Goal: Task Accomplishment & Management: Manage account settings

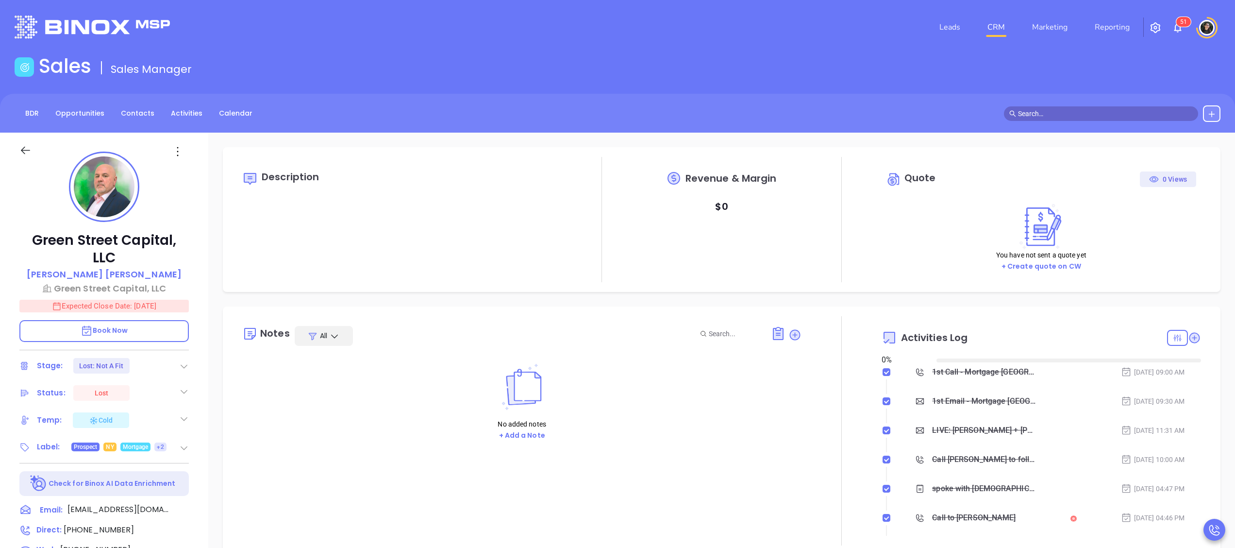
type input "[DATE]"
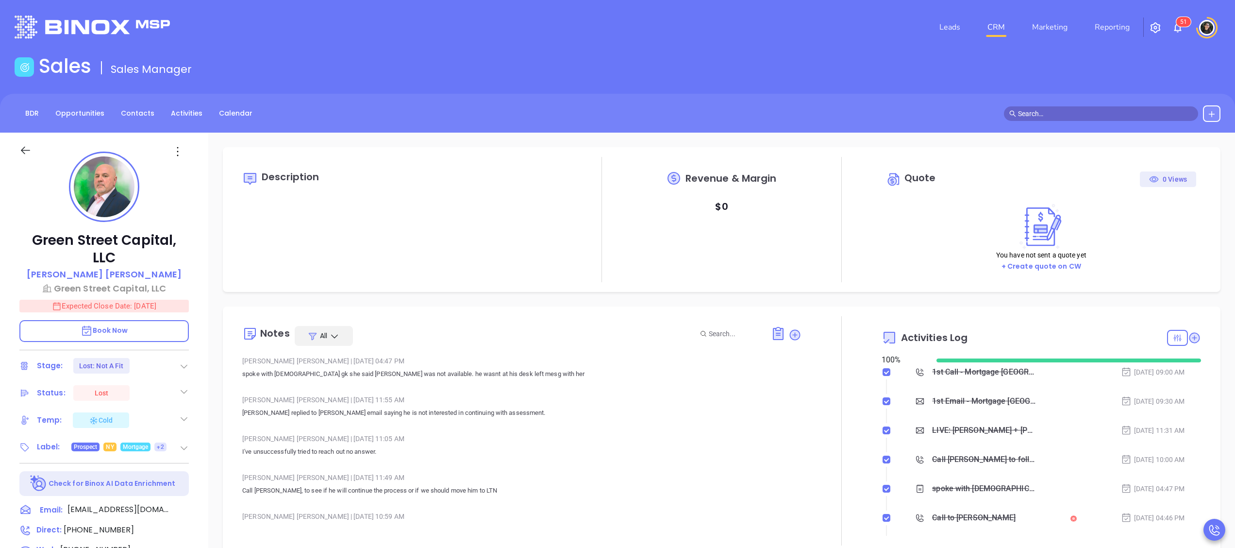
type input "[PERSON_NAME]"
click at [988, 24] on link "CRM" at bounding box center [995, 26] width 25 height 19
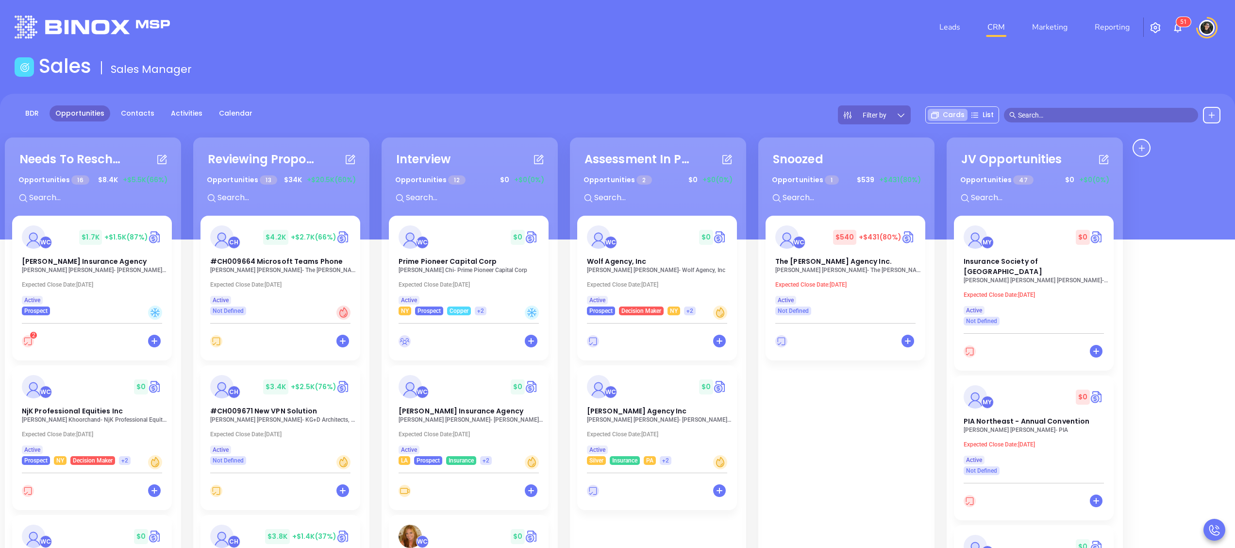
click at [681, 74] on div "Sales Sales Manager" at bounding box center [617, 67] width 1217 height 27
click at [442, 417] on p "Andrea Guillory - Harlan Insurance Agency" at bounding box center [471, 419] width 146 height 7
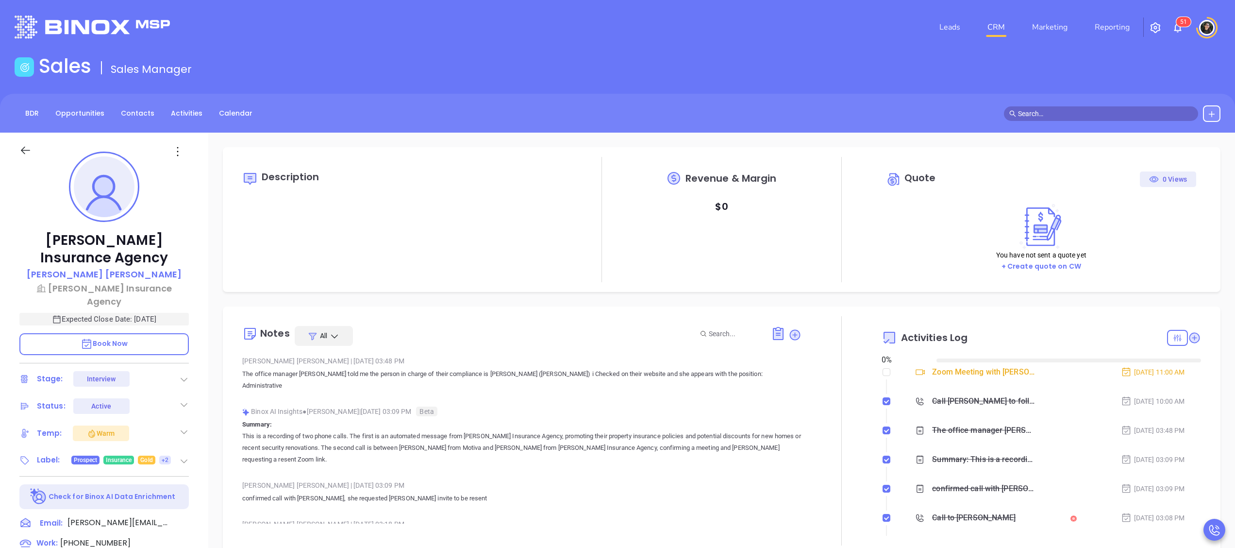
type input "[DATE]"
type input "[PERSON_NAME]"
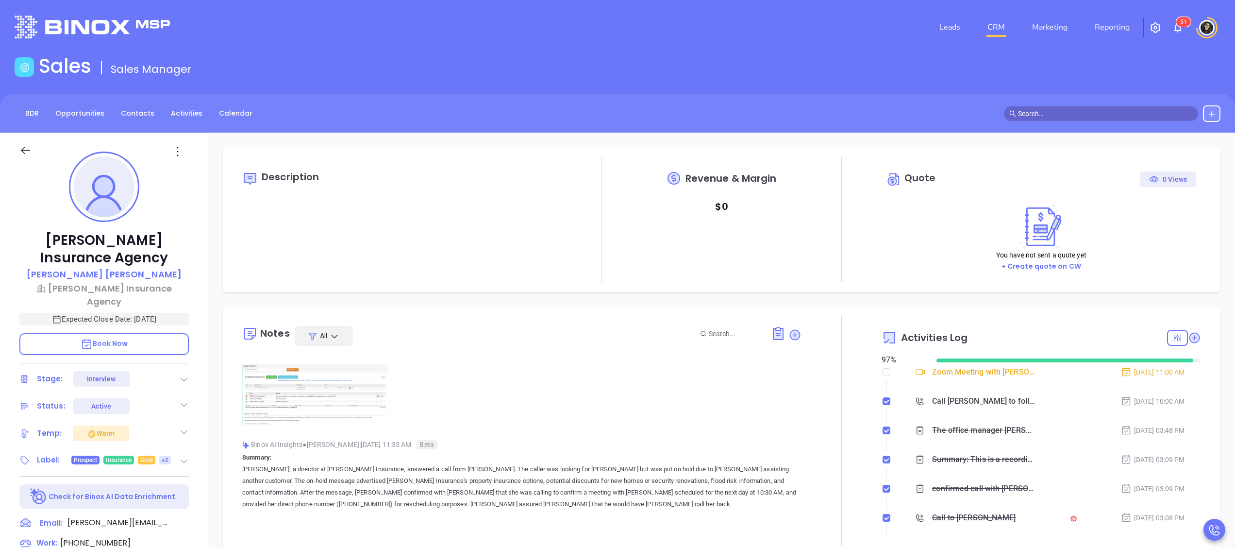
scroll to position [388, 0]
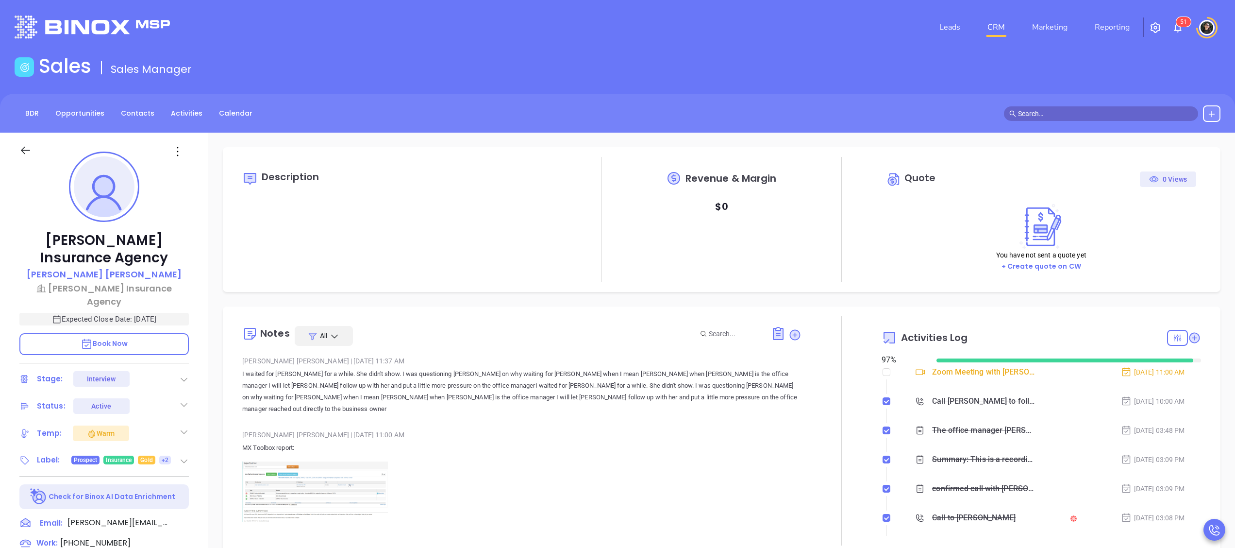
click at [353, 461] on img at bounding box center [315, 491] width 146 height 60
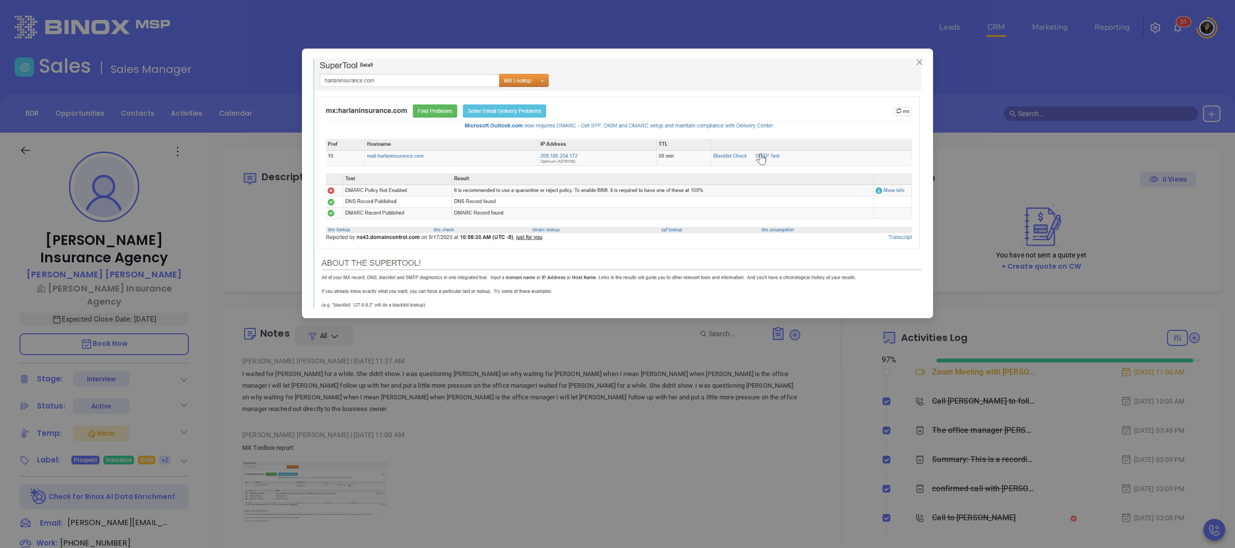
drag, startPoint x: 1085, startPoint y: 193, endPoint x: 1204, endPoint y: 239, distance: 127.7
click at [1086, 191] on div at bounding box center [617, 274] width 1235 height 548
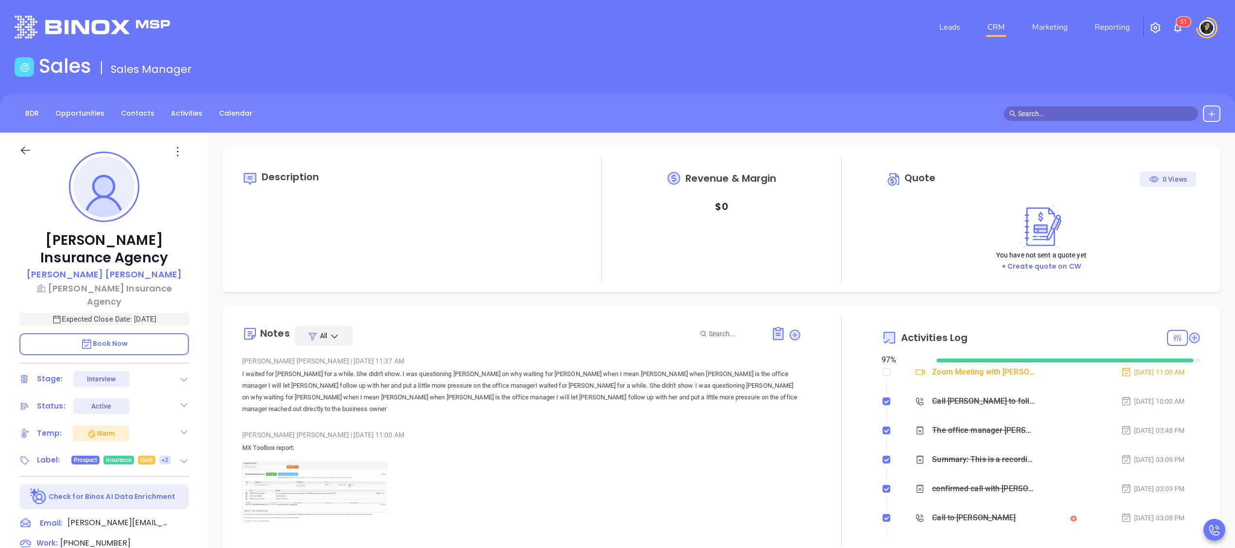
click at [300, 461] on img at bounding box center [315, 491] width 146 height 60
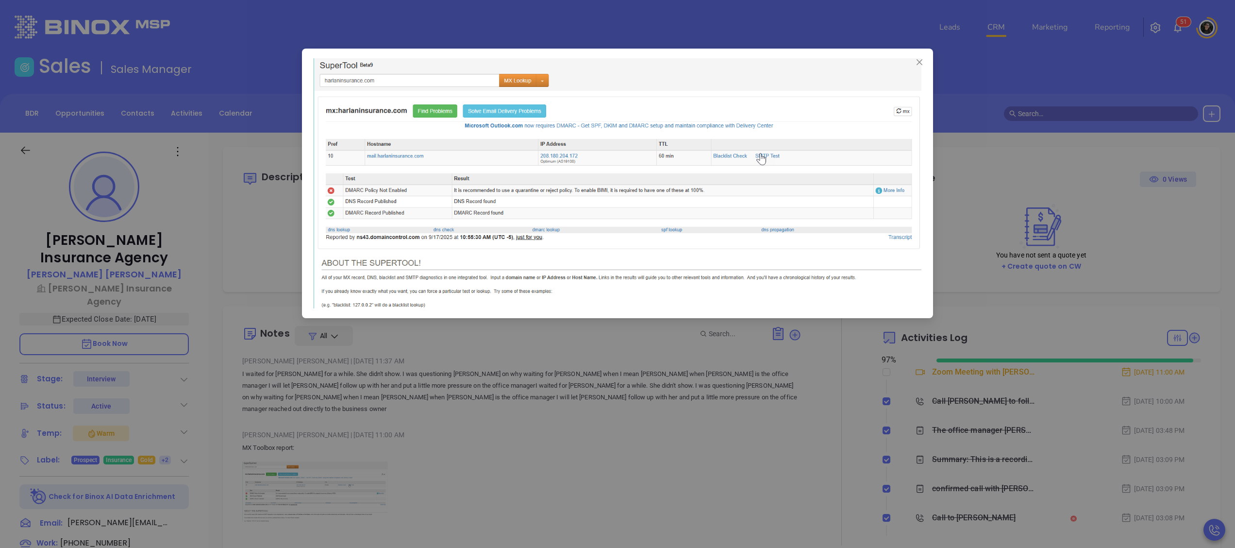
drag, startPoint x: 573, startPoint y: 104, endPoint x: 498, endPoint y: 136, distance: 81.3
click at [498, 136] on img at bounding box center [618, 183] width 608 height 250
click at [924, 59] on span "Close" at bounding box center [920, 62] width 16 height 8
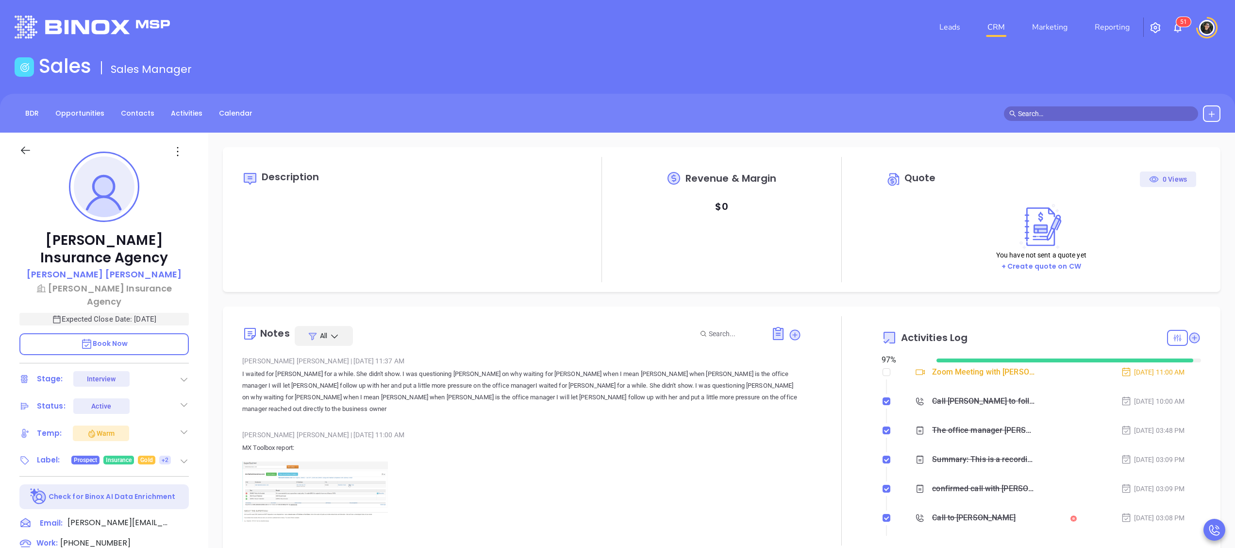
click at [992, 20] on link "CRM" at bounding box center [995, 26] width 25 height 19
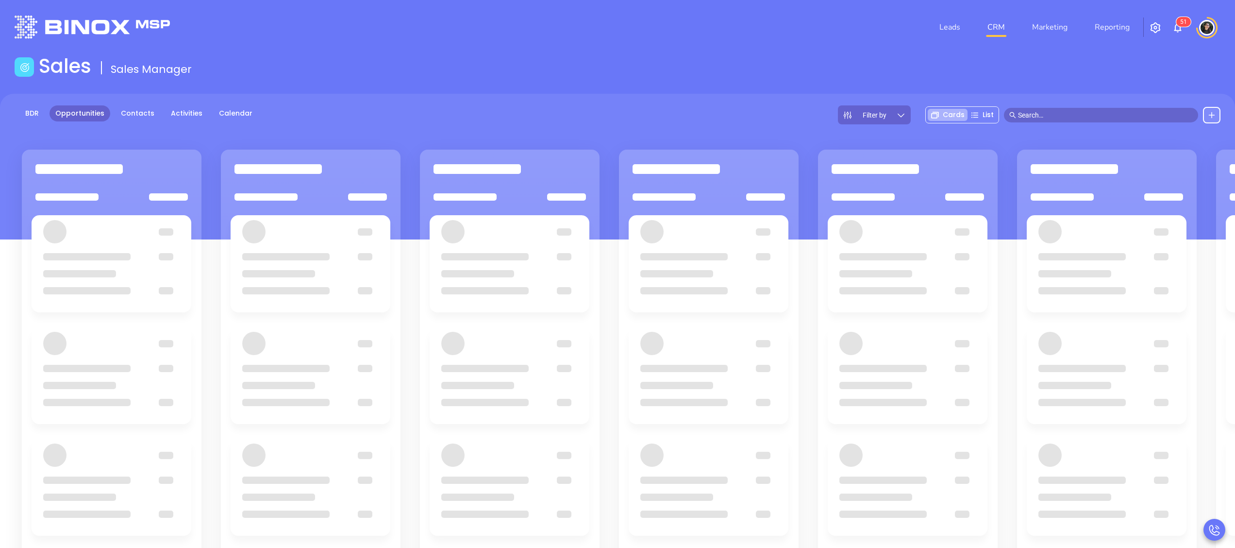
click at [727, 70] on div "Sales Sales Manager" at bounding box center [617, 67] width 1217 height 27
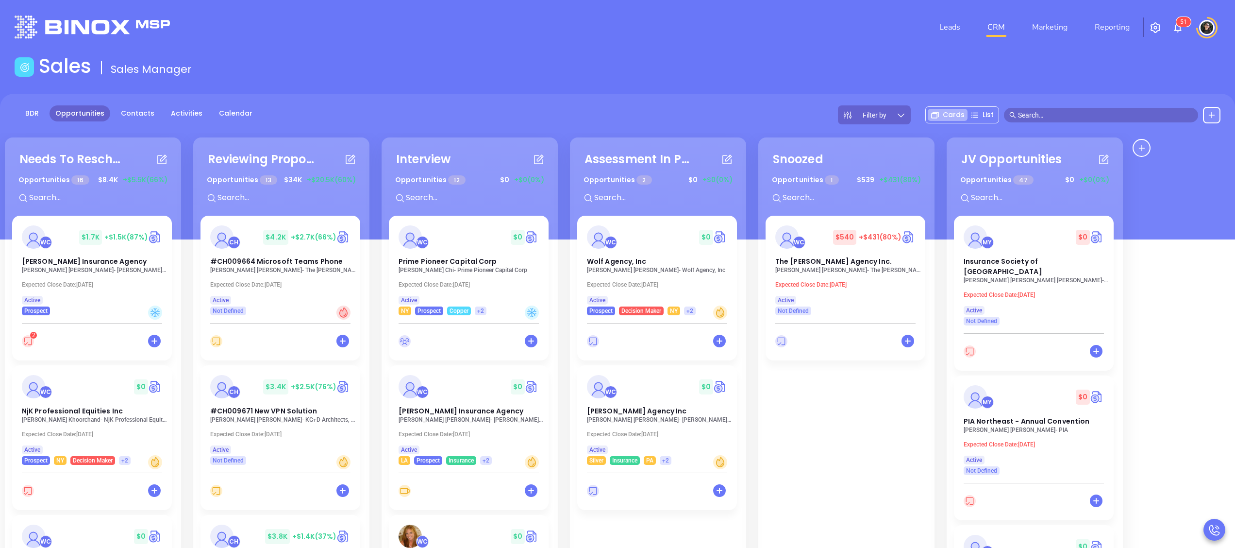
click at [746, 85] on main "Sales Sales Manager BDR Opportunities Contacts Activities Calendar Filter by Ca…" at bounding box center [617, 367] width 1235 height 626
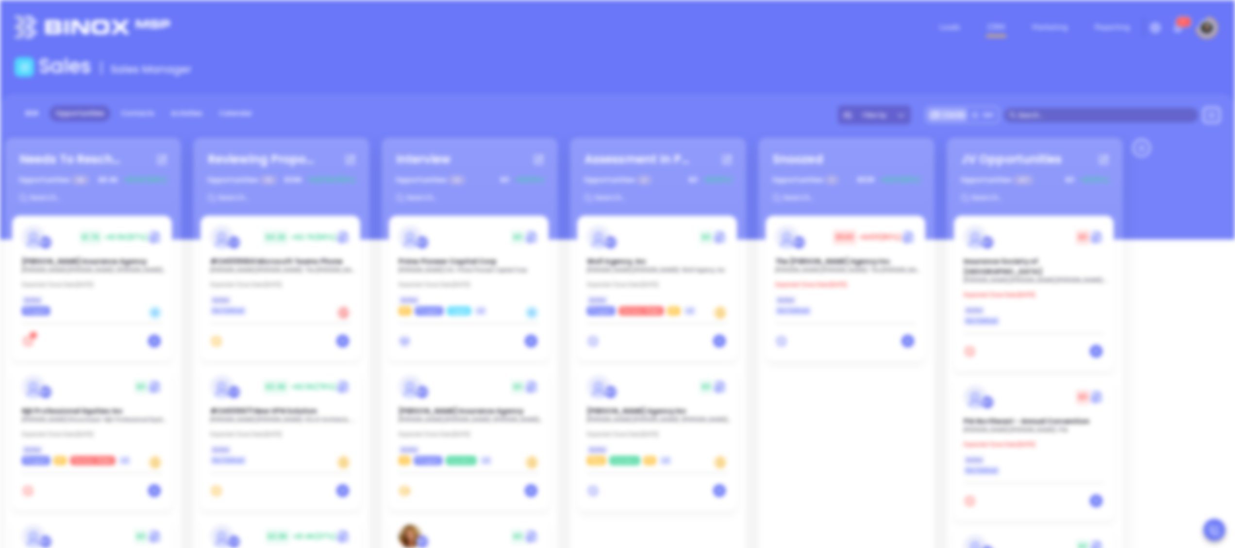
click at [420, 441] on div "Opportunity Snoozed End Date: 10/31/2025 ​ Put Back On Stage: Title Task Type A…" at bounding box center [617, 274] width 1235 height 548
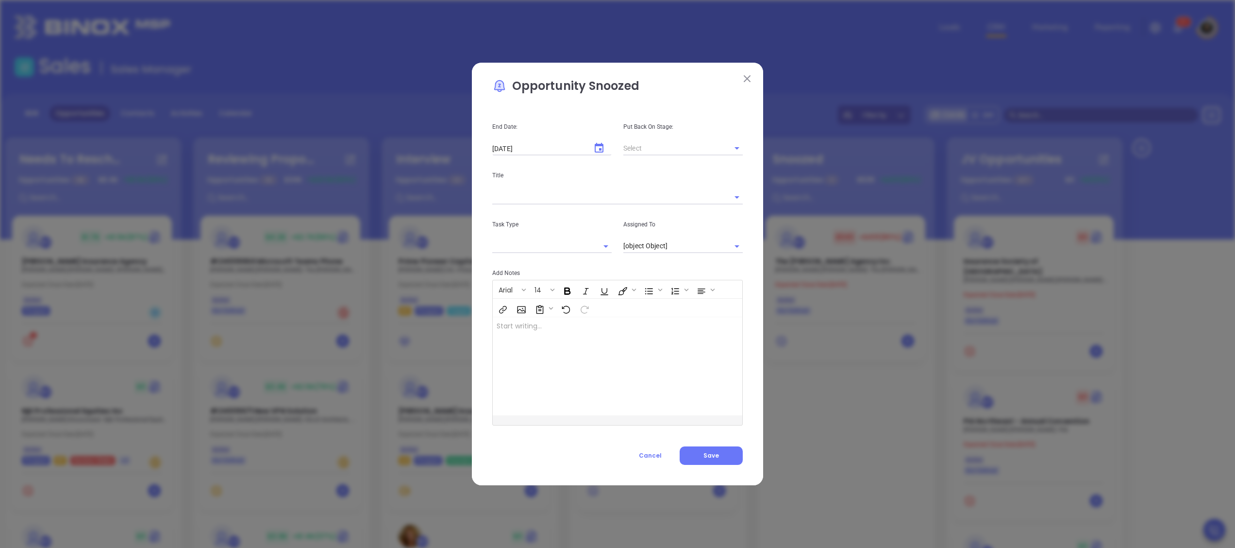
type input "[PERSON_NAME]"
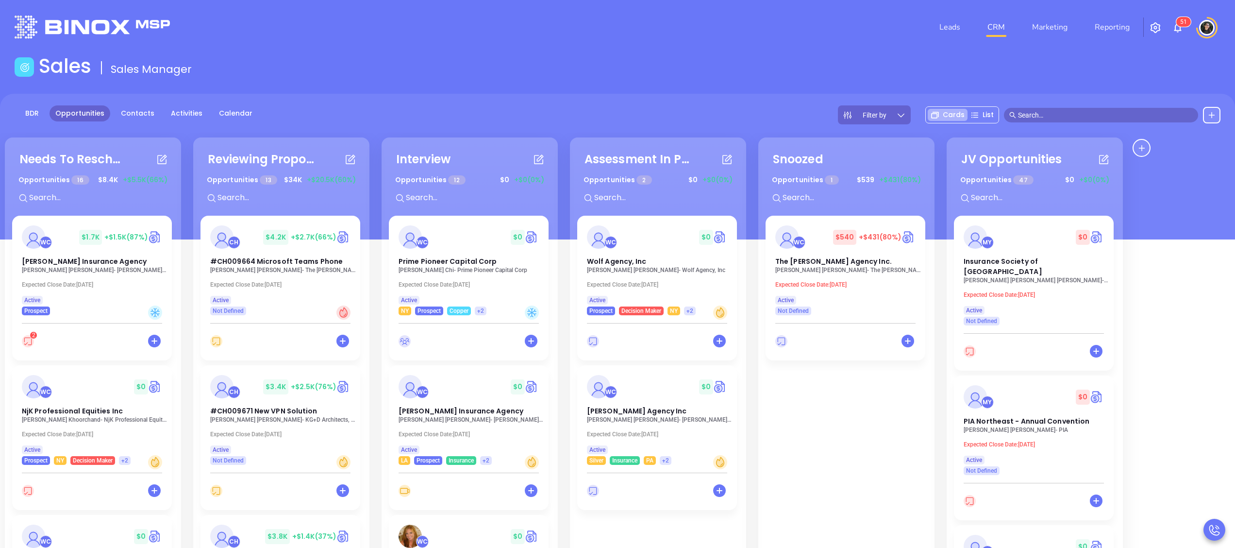
click at [674, 74] on div "Sales Sales Manager" at bounding box center [617, 67] width 1217 height 27
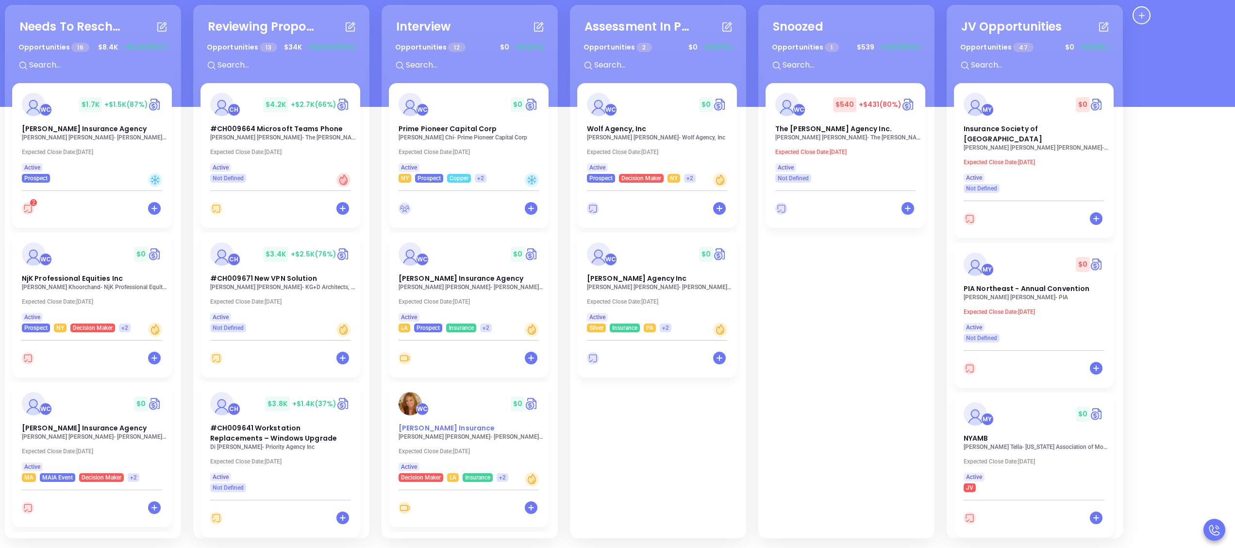
click at [456, 400] on div "WC $ 0" at bounding box center [469, 403] width 152 height 23
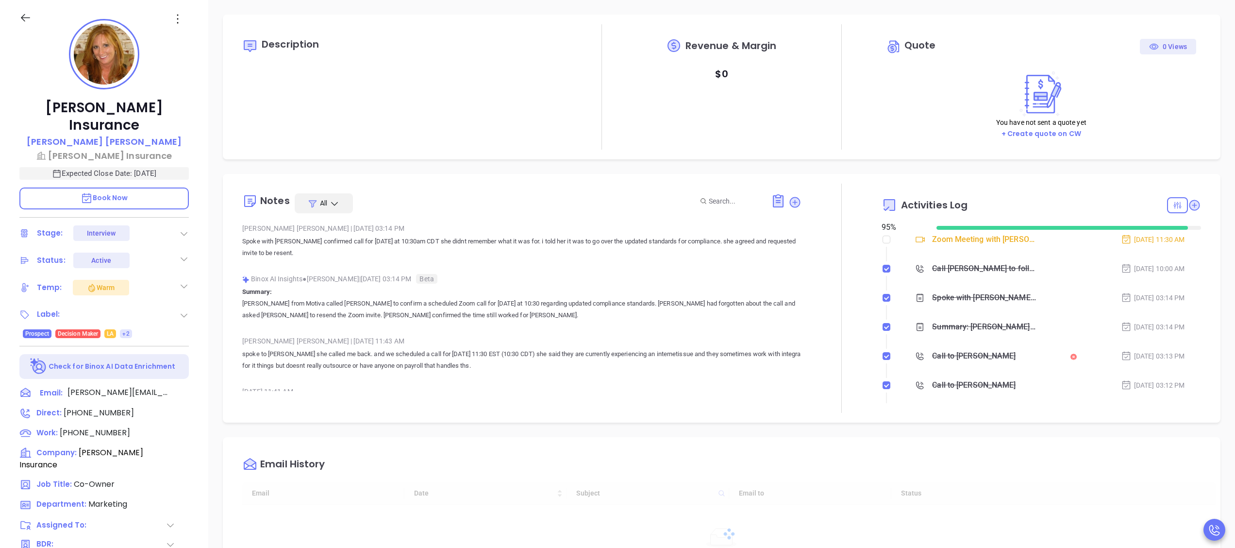
type input "[DATE]"
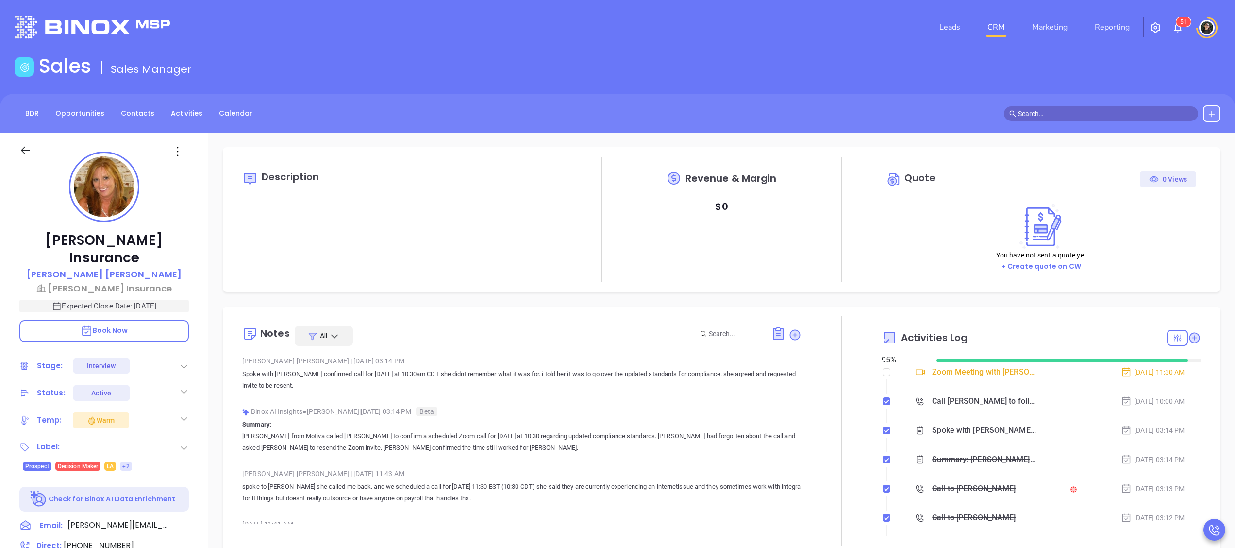
scroll to position [226, 0]
type input "[PERSON_NAME]"
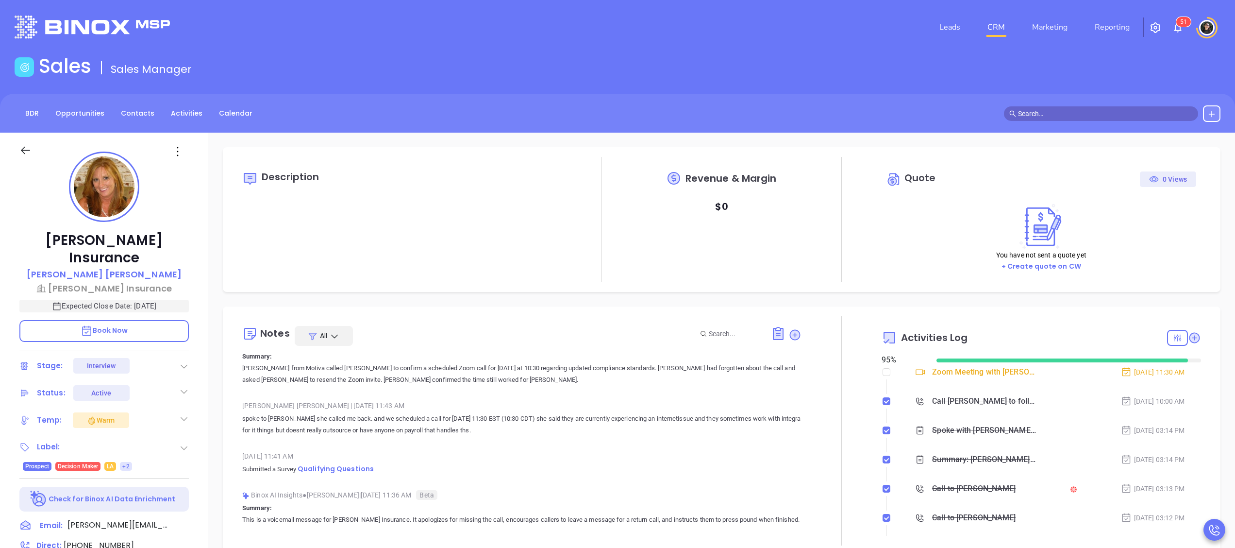
scroll to position [97, 0]
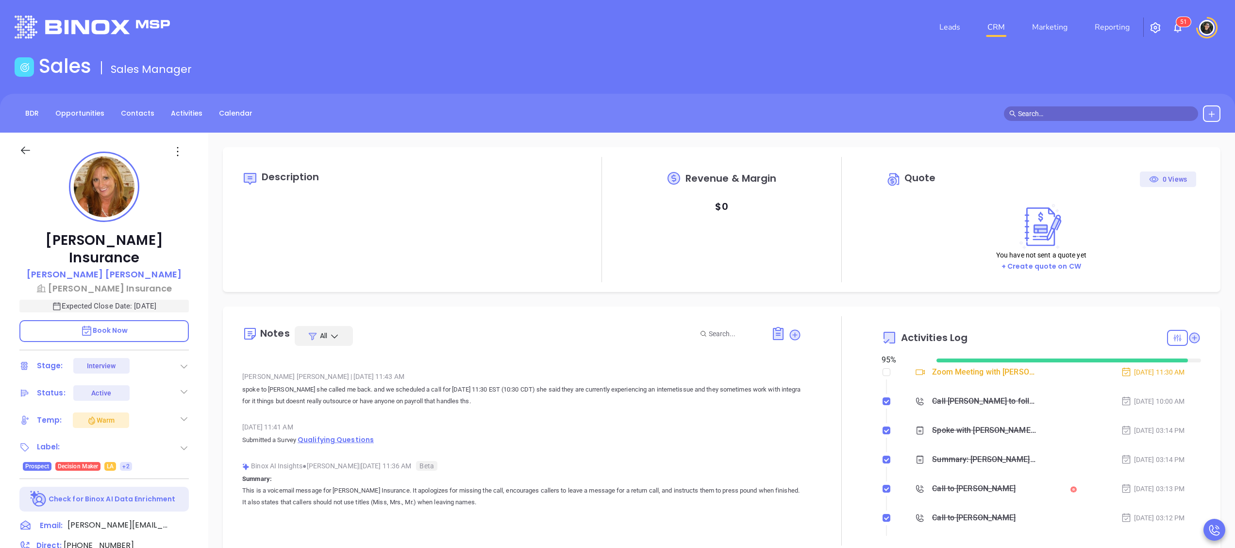
click at [363, 436] on span "Qualifying Questions" at bounding box center [336, 439] width 76 height 10
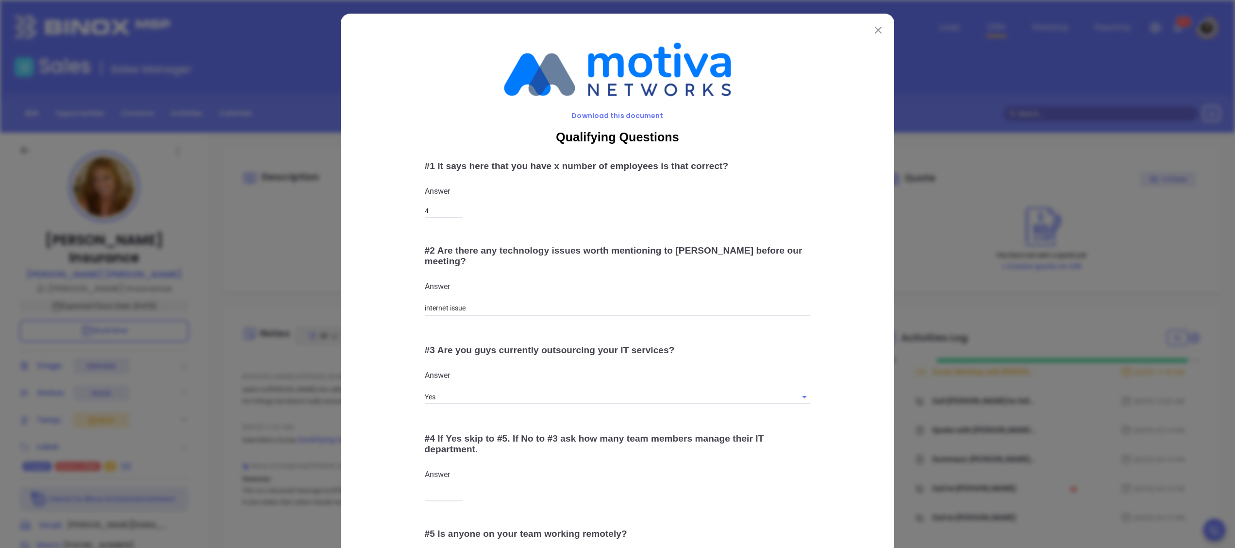
scroll to position [182, 0]
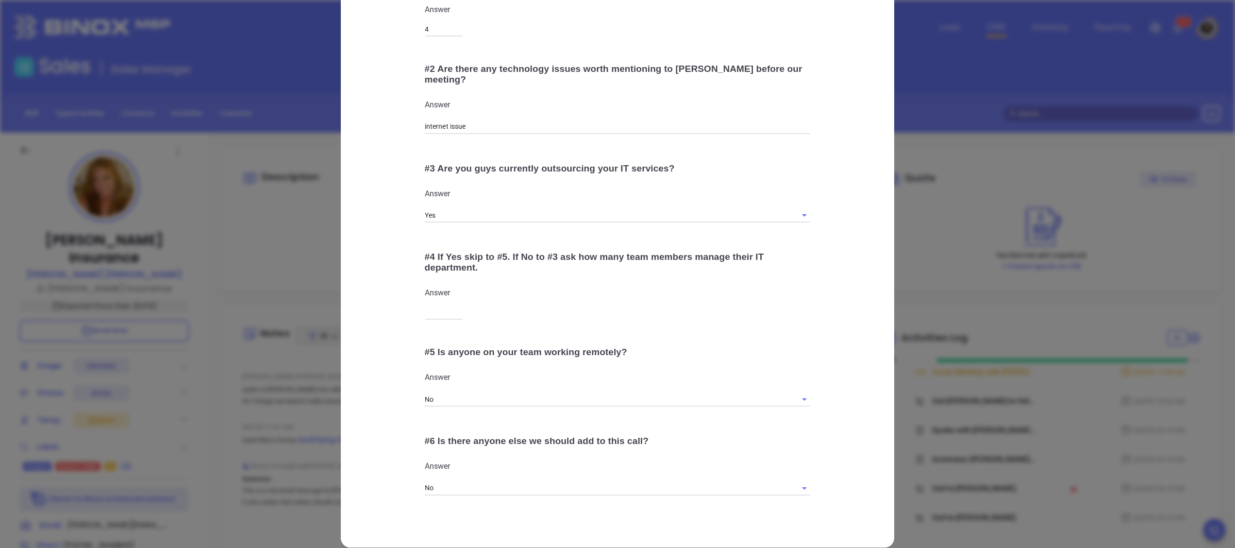
click at [771, 251] on div "# 4 If Yes skip to #5. If No to #3 ask how many team members manage their IT de…" at bounding box center [618, 261] width 386 height 21
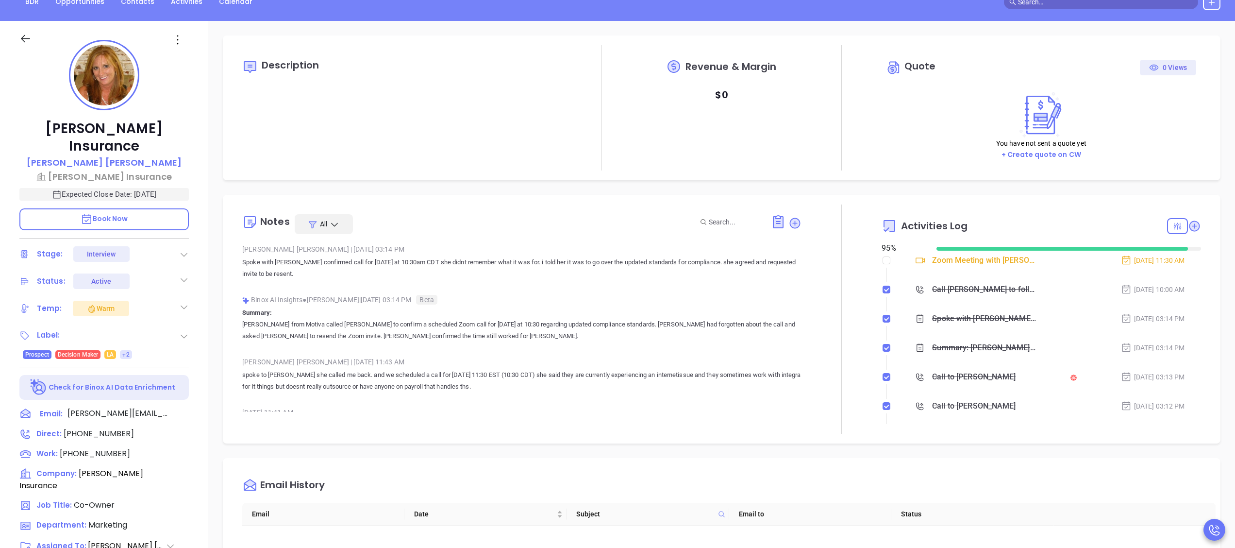
scroll to position [194, 0]
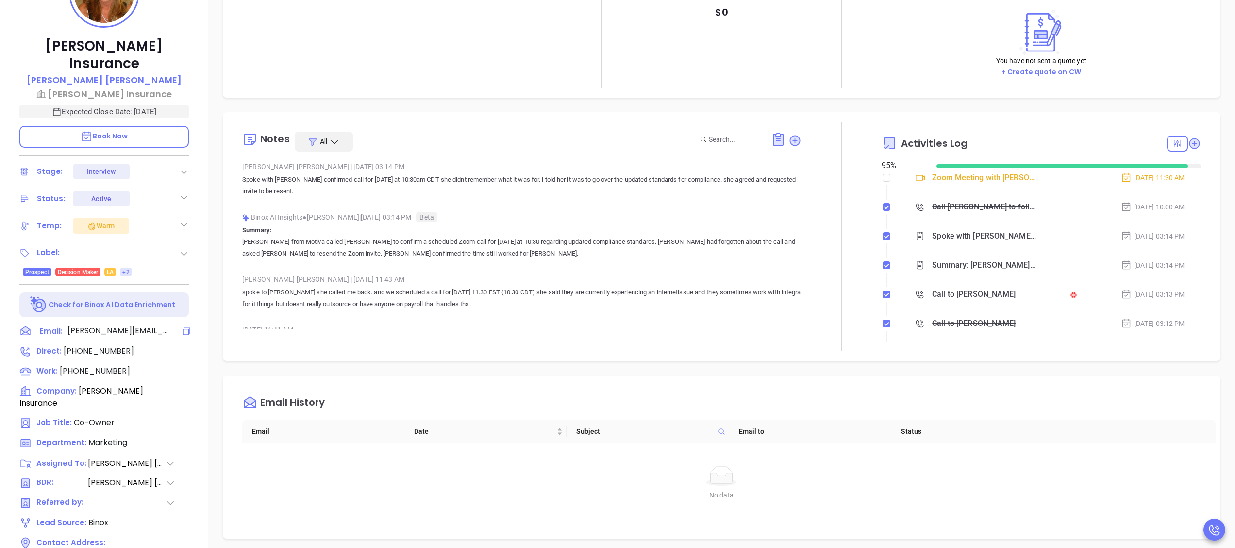
drag, startPoint x: 186, startPoint y: 310, endPoint x: 234, endPoint y: 288, distance: 52.1
click at [187, 327] on icon at bounding box center [186, 330] width 7 height 7
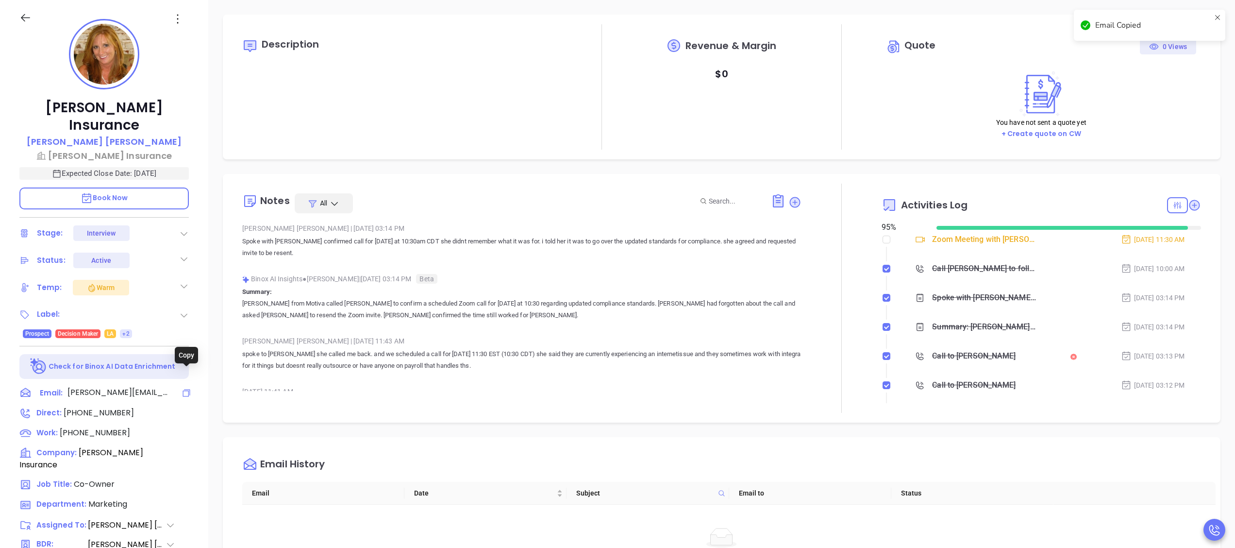
scroll to position [614, 0]
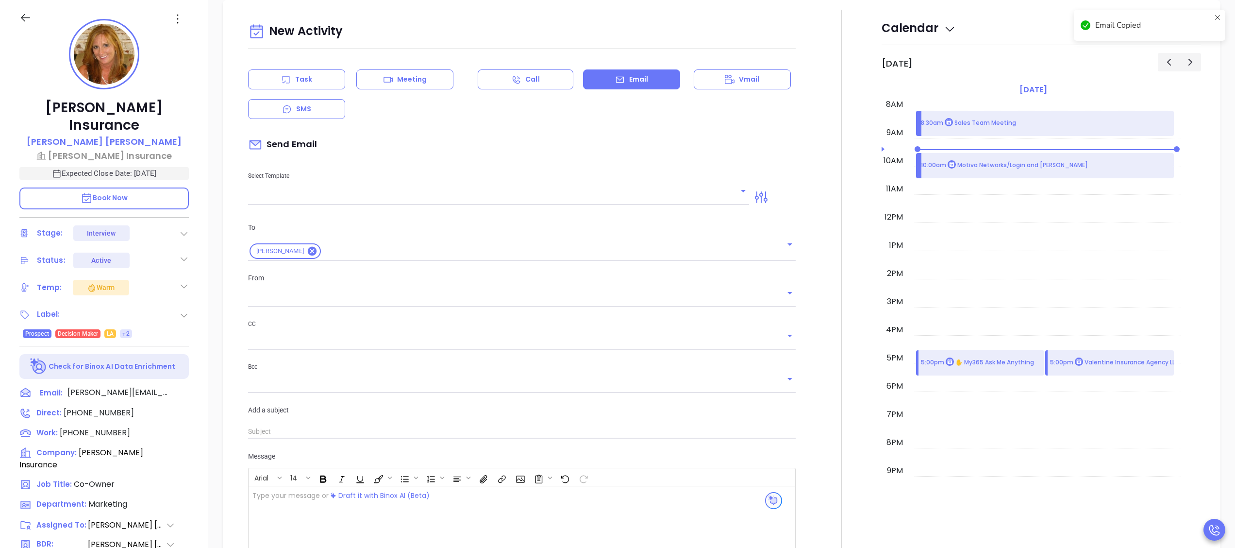
type input "[PERSON_NAME]"
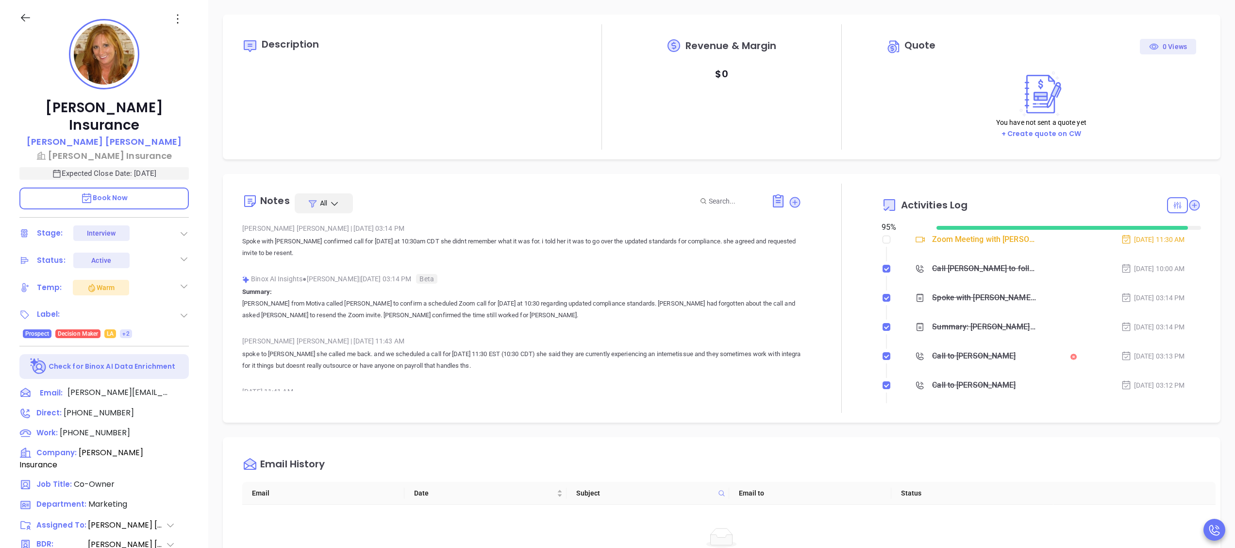
click at [801, 204] on div at bounding box center [841, 297] width 80 height 229
click at [801, 199] on div at bounding box center [841, 297] width 80 height 229
click at [788, 206] on icon at bounding box center [794, 202] width 13 height 13
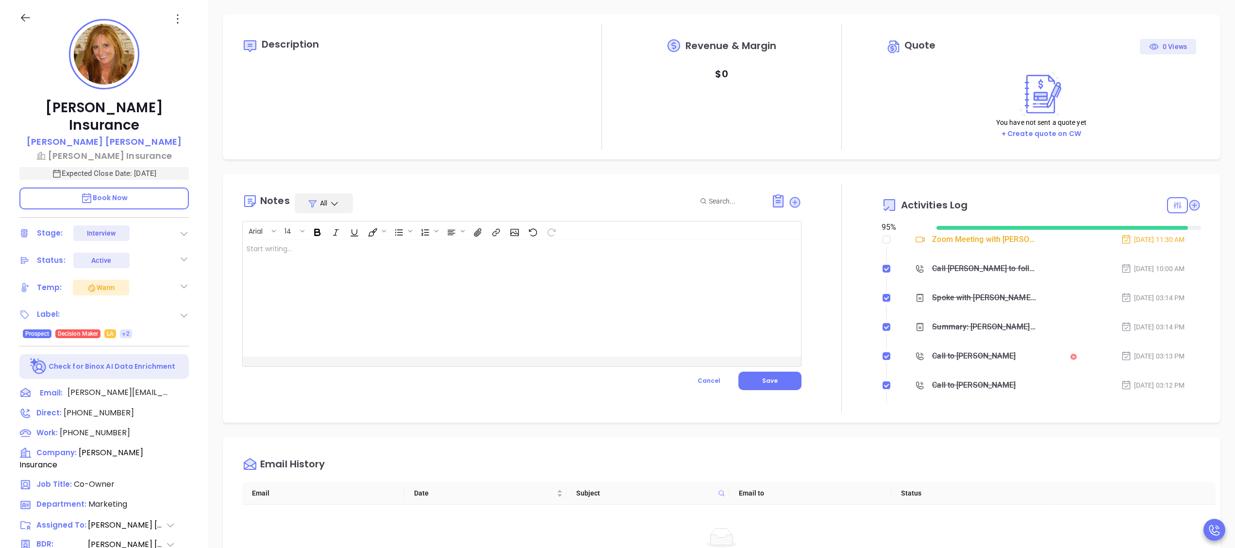
click at [614, 274] on div at bounding box center [502, 298] width 519 height 116
click at [765, 379] on span "Save" at bounding box center [770, 380] width 16 height 8
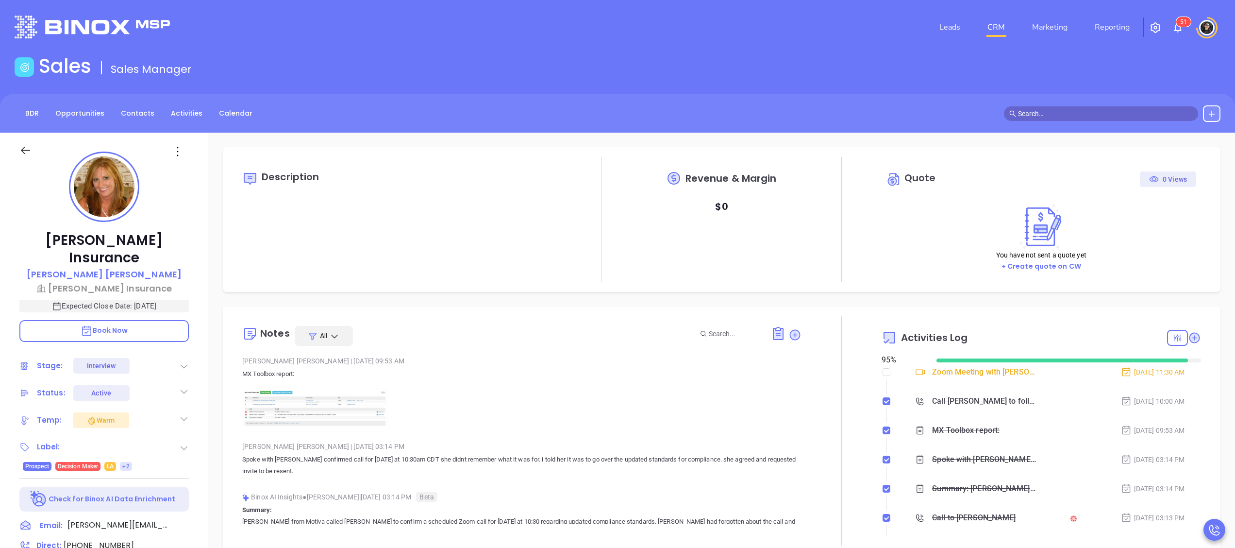
click at [1006, 30] on link "CRM" at bounding box center [995, 26] width 25 height 19
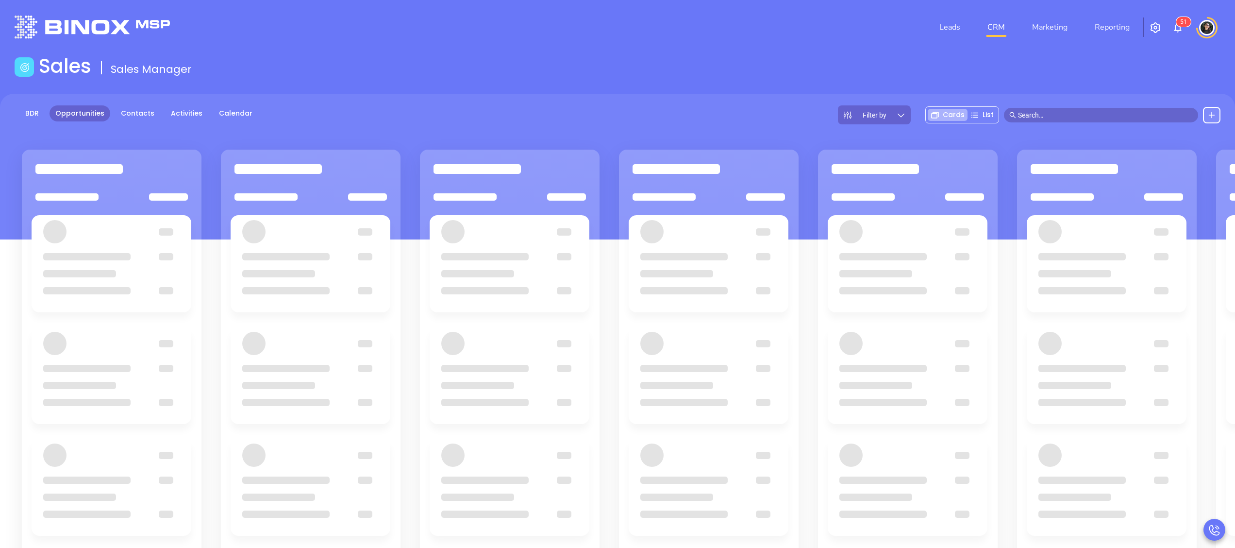
click at [836, 72] on div "Sales Sales Manager" at bounding box center [617, 67] width 1217 height 27
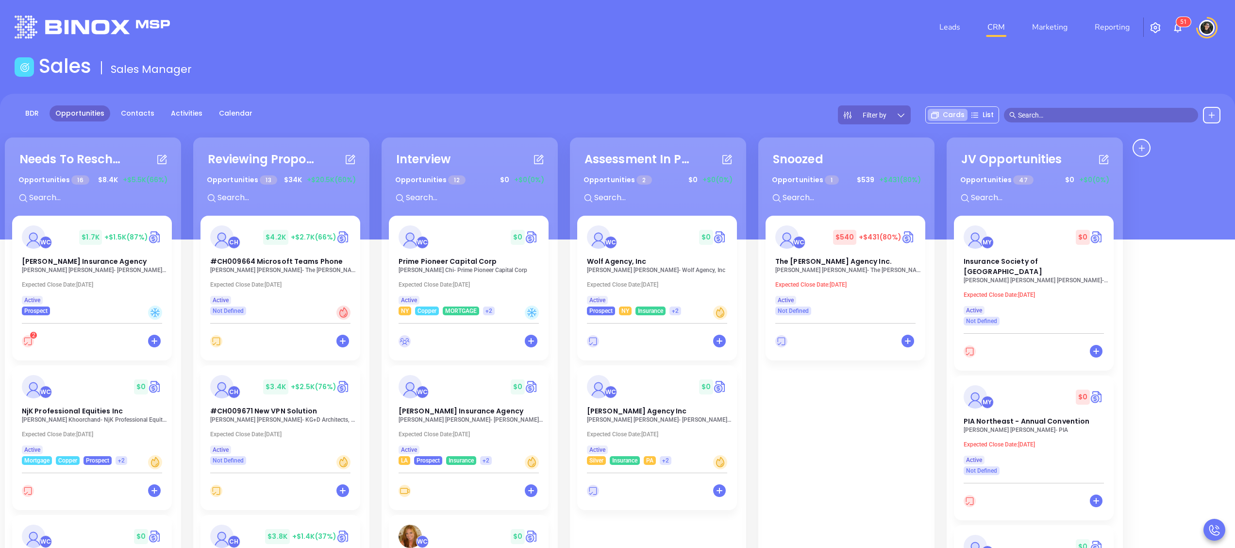
scroll to position [764, 0]
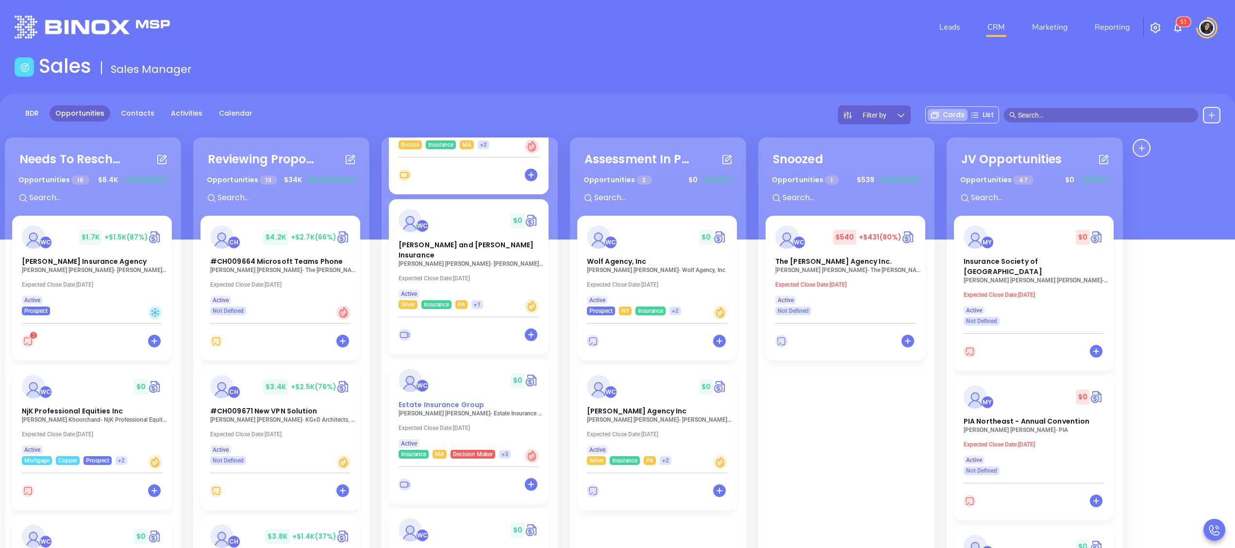
click at [407, 381] on img at bounding box center [409, 379] width 23 height 23
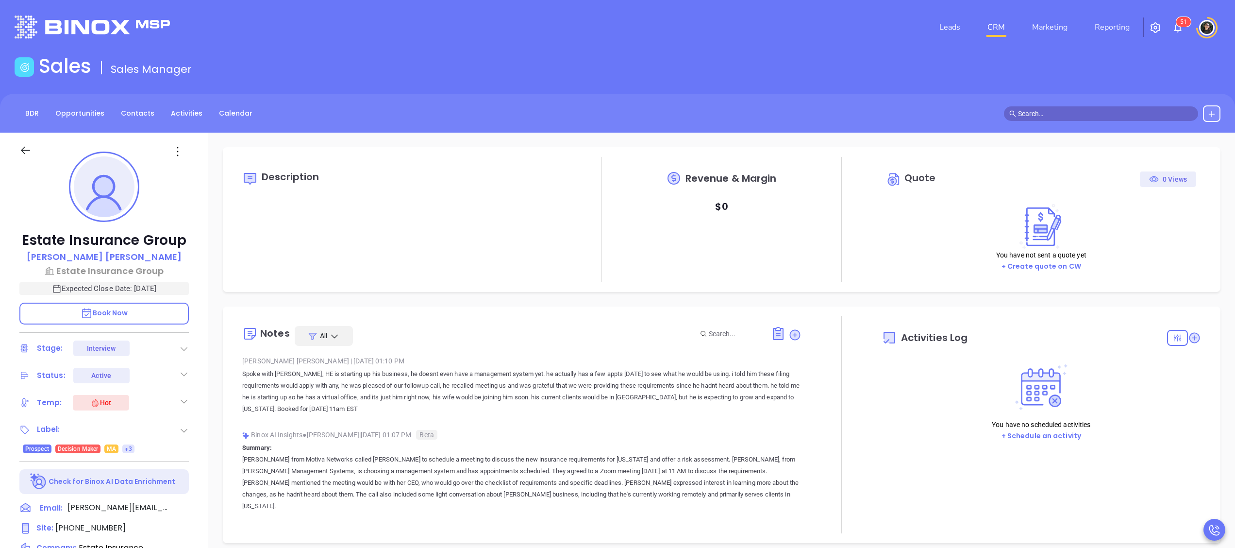
type input "[DATE]"
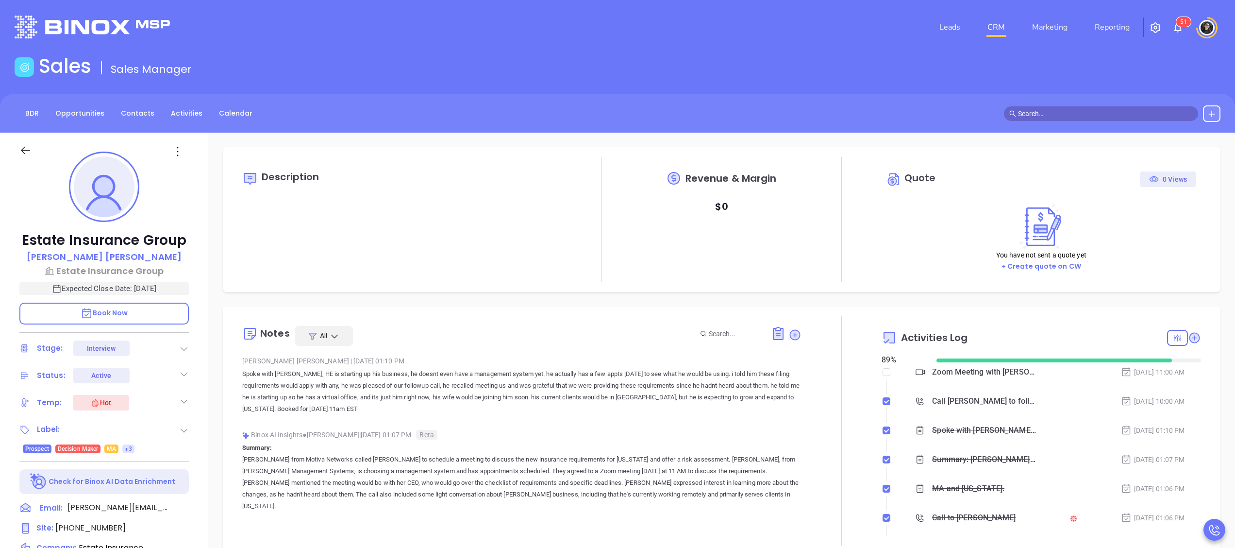
type input "[PERSON_NAME]"
click at [996, 30] on link "CRM" at bounding box center [995, 26] width 25 height 19
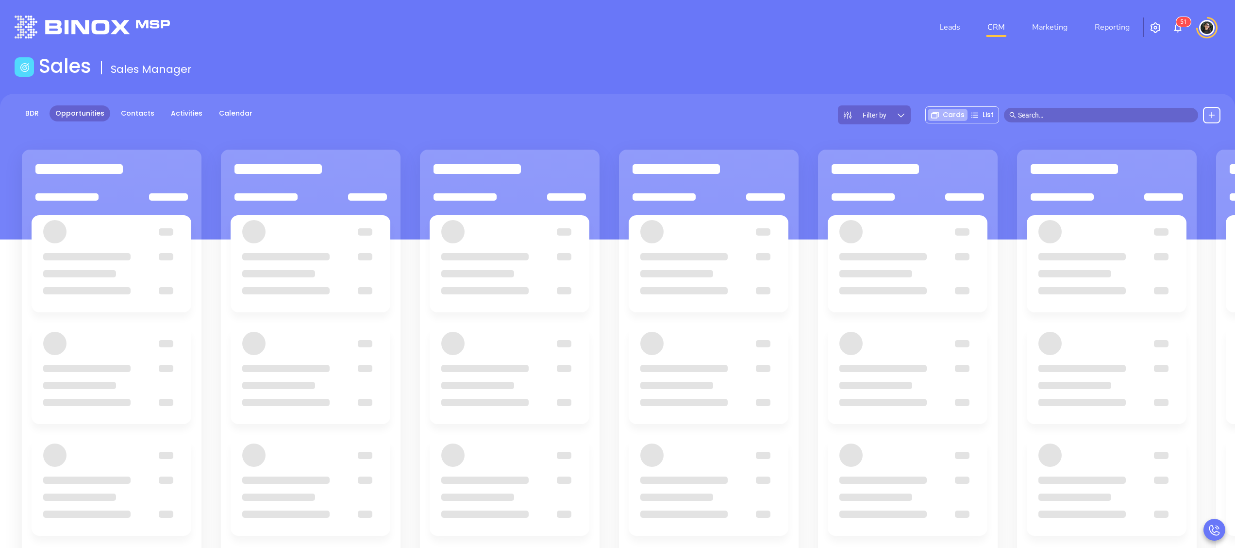
click at [808, 50] on header "Leads CRM Marketing Reporting 5 1 Financial Leads Leads" at bounding box center [618, 27] width 1206 height 54
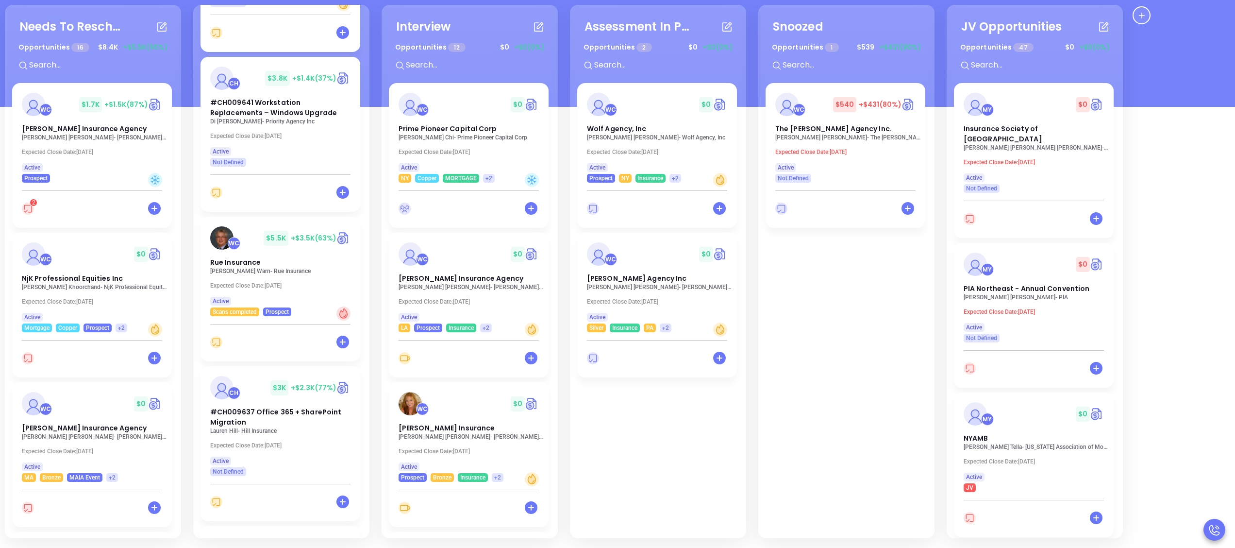
scroll to position [913, 0]
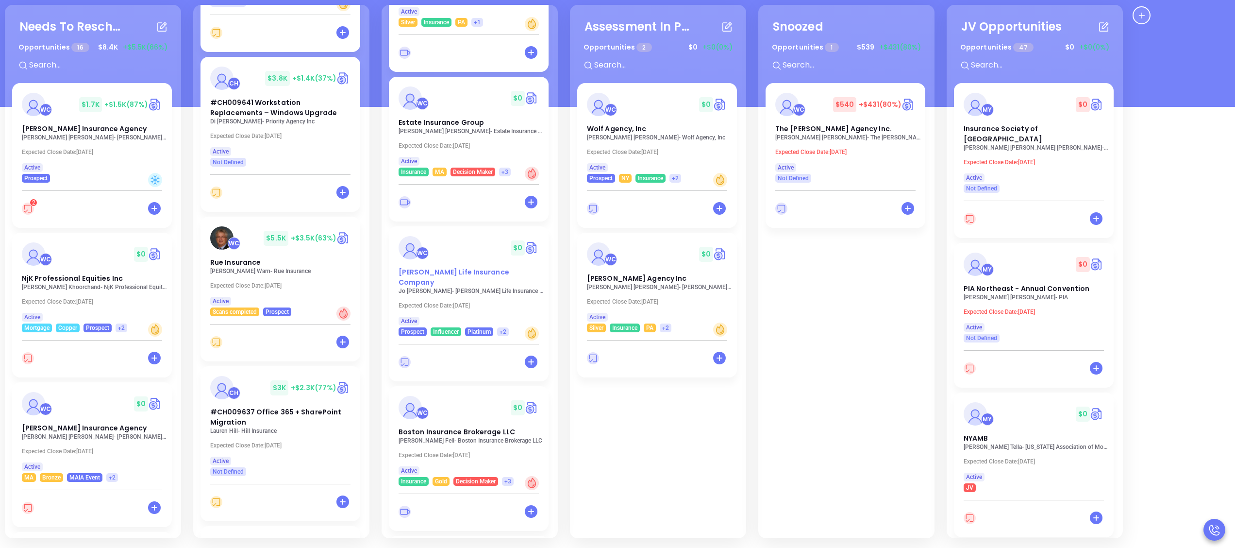
click at [505, 267] on span "[PERSON_NAME] Life Insurance Company" at bounding box center [453, 277] width 111 height 20
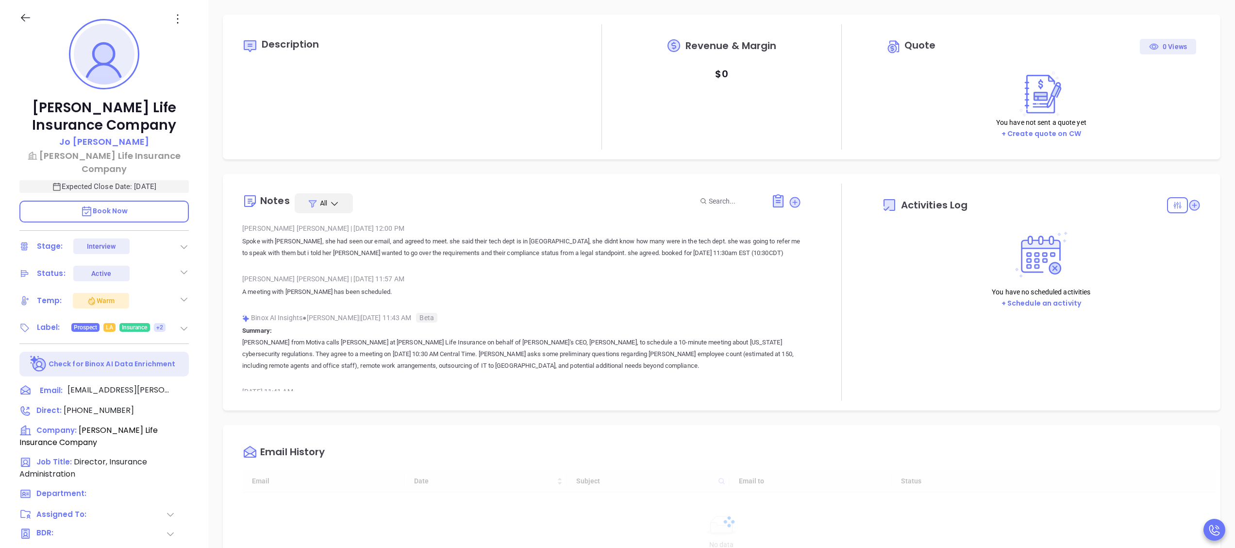
type input "[DATE]"
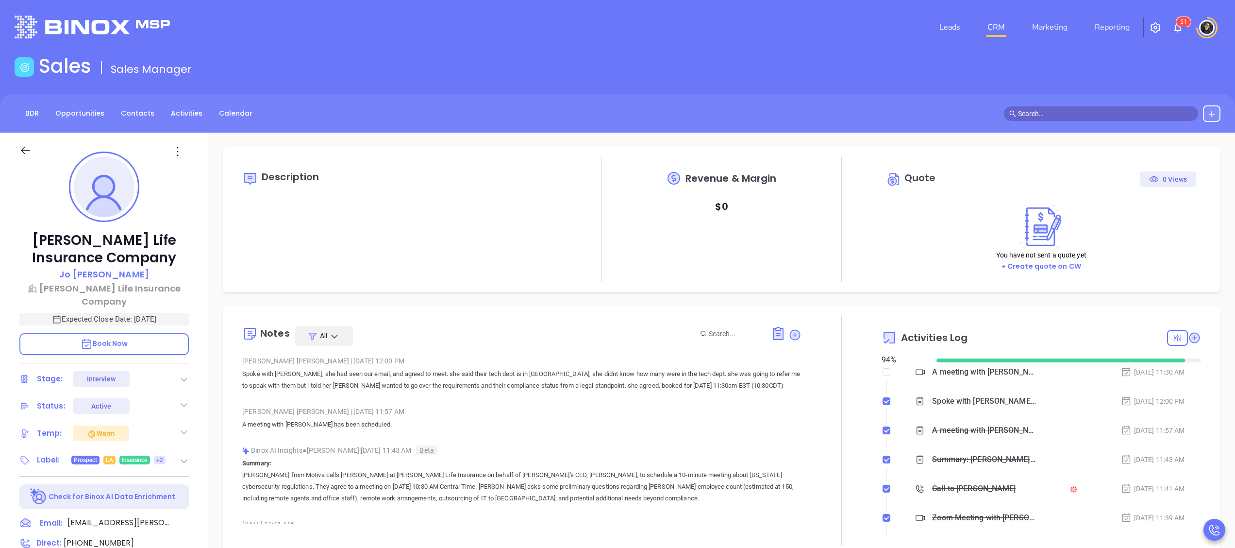
scroll to position [226, 0]
type input "[PERSON_NAME]"
click at [990, 28] on link "CRM" at bounding box center [995, 26] width 25 height 19
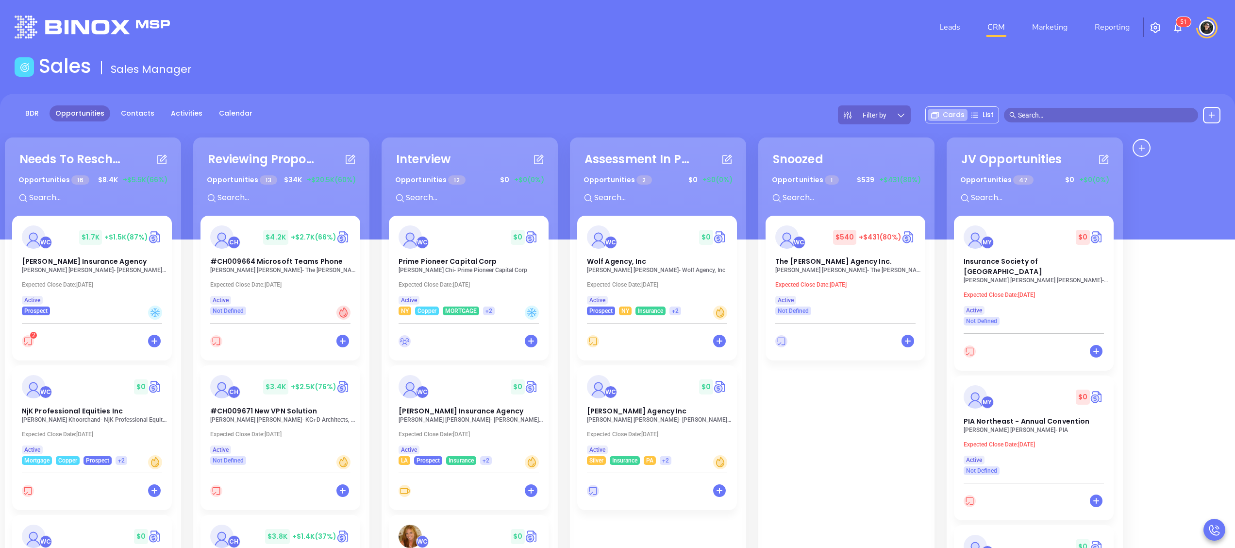
click at [781, 86] on main "Sales Sales Manager BDR Opportunities Contacts Activities Calendar Filter by Ca…" at bounding box center [617, 367] width 1235 height 626
click at [1153, 115] on input "text" at bounding box center [1105, 115] width 175 height 11
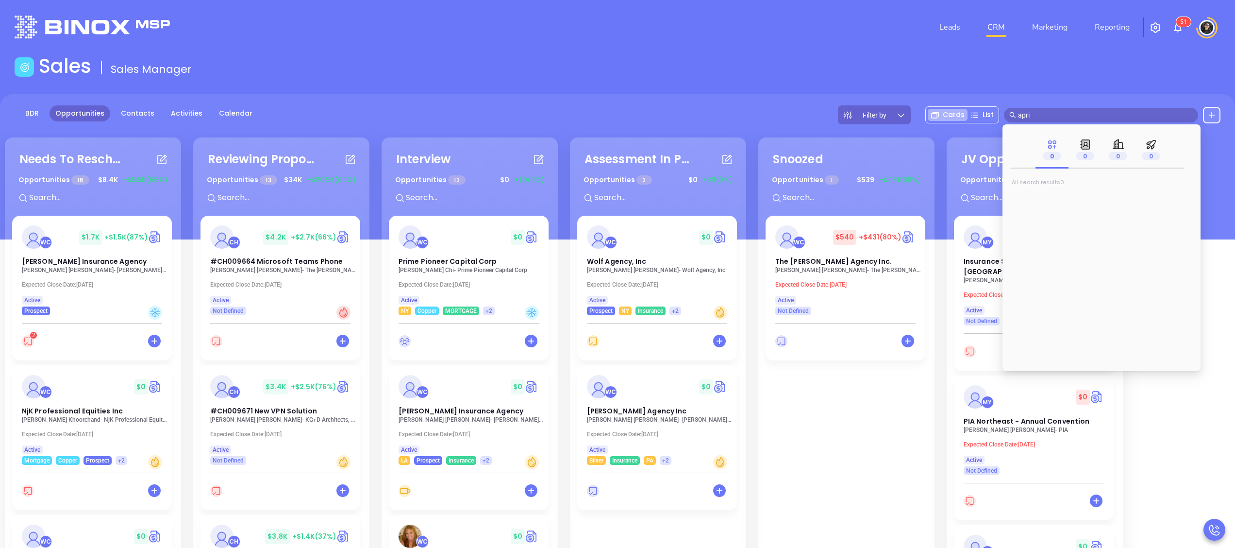
type input "april"
click at [189, 113] on link "Activities" at bounding box center [186, 113] width 43 height 16
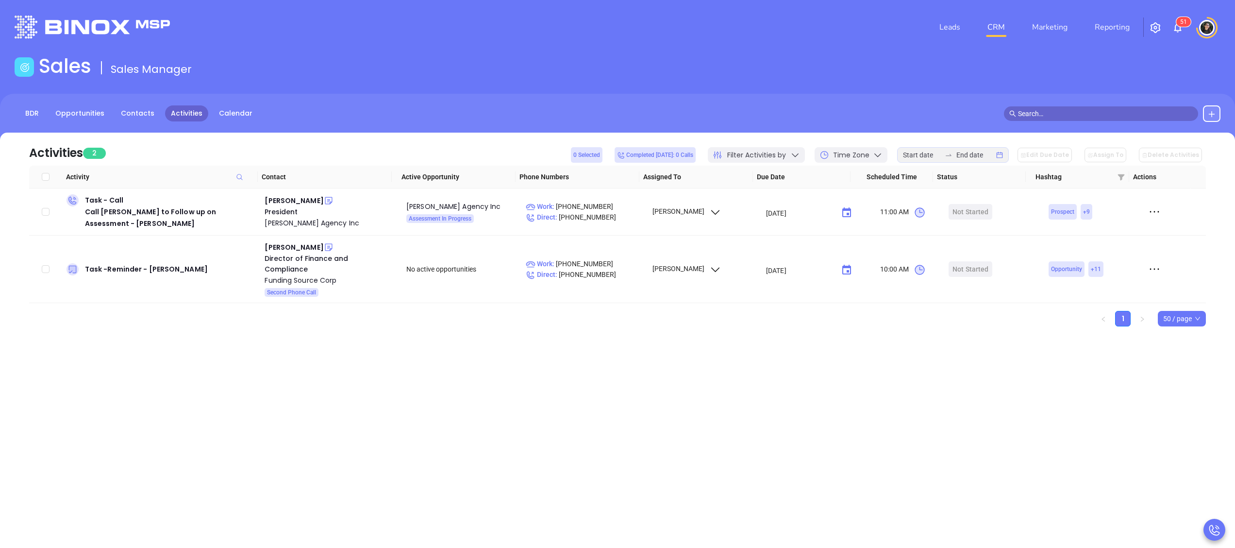
click at [1067, 111] on input "text" at bounding box center [1105, 113] width 175 height 11
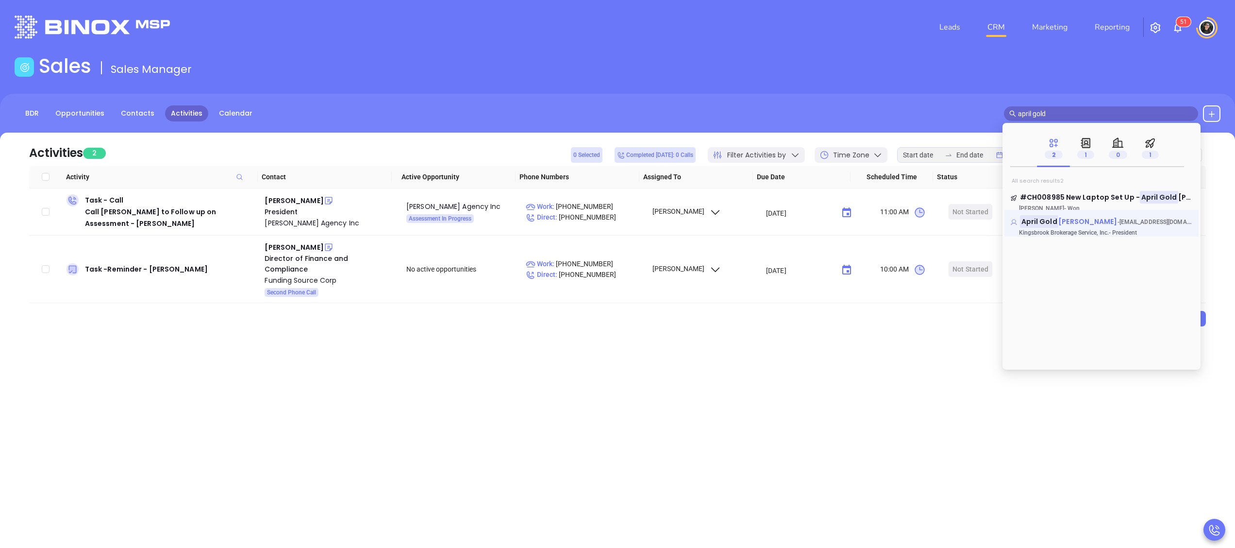
type input "april gold"
click at [1045, 216] on mark "April Gold" at bounding box center [1039, 221] width 38 height 12
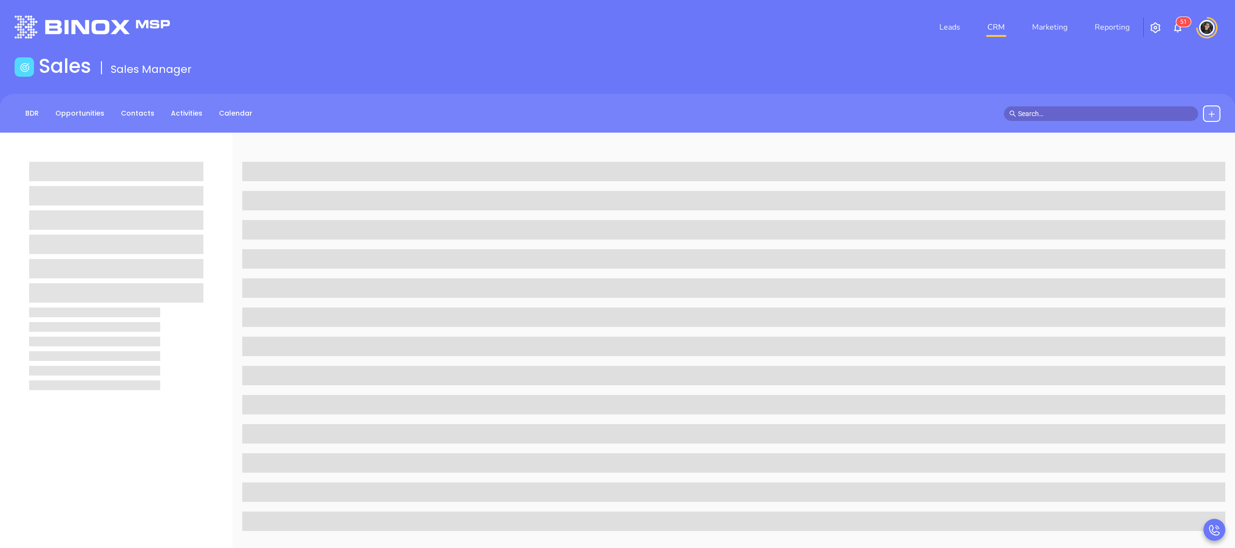
click at [868, 70] on div "Sales Sales Manager" at bounding box center [617, 67] width 1217 height 27
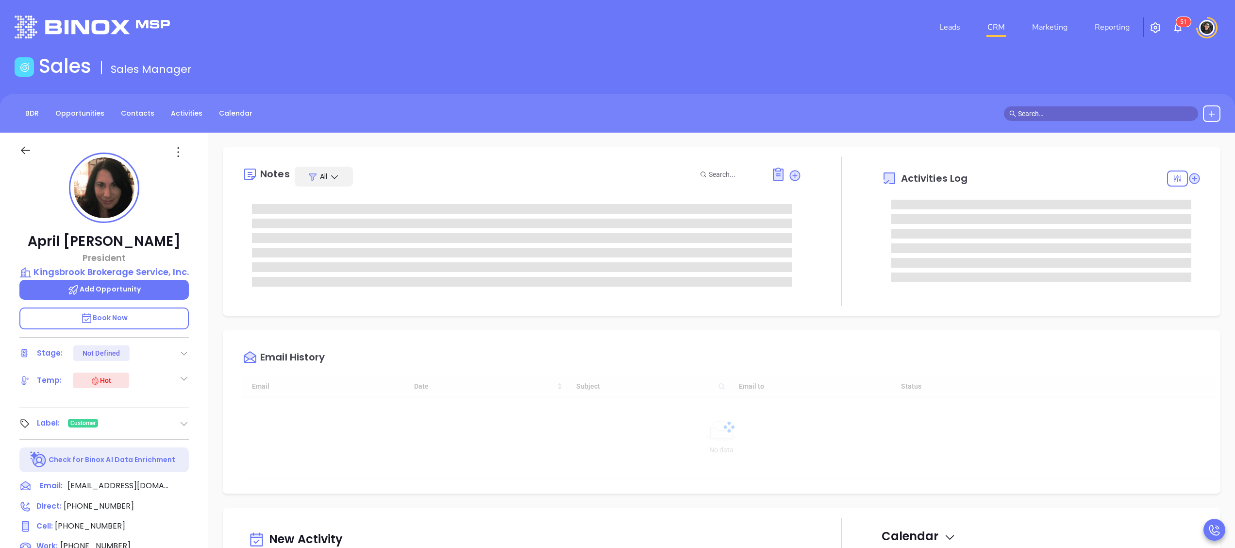
type input "10/02/2025"
type input "Wendy Hernandez"
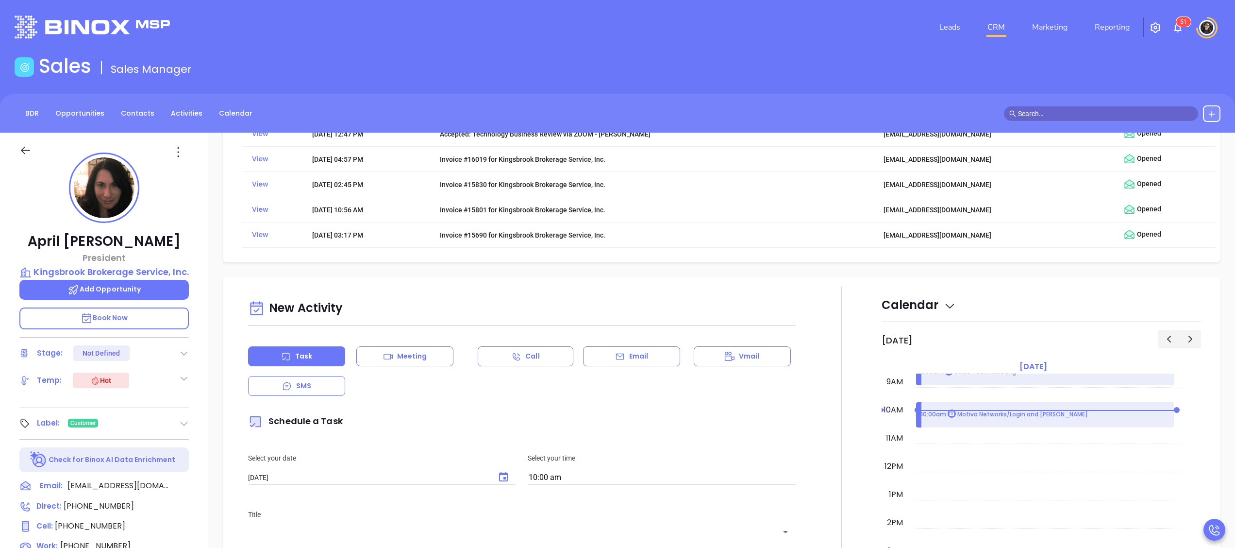
scroll to position [971, 0]
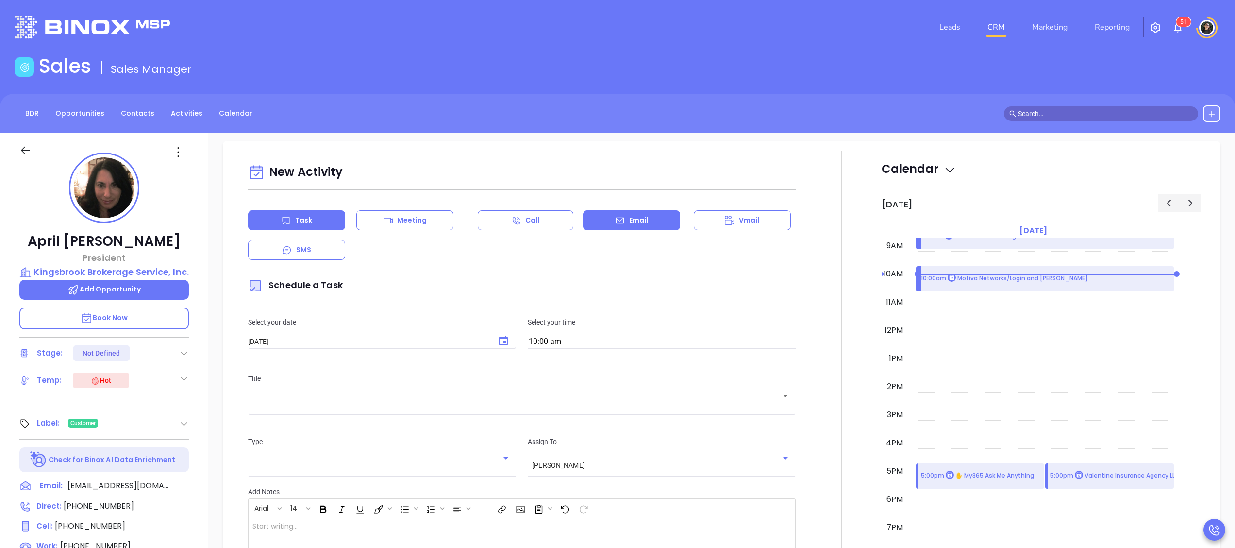
click at [602, 224] on div "Email" at bounding box center [631, 220] width 97 height 20
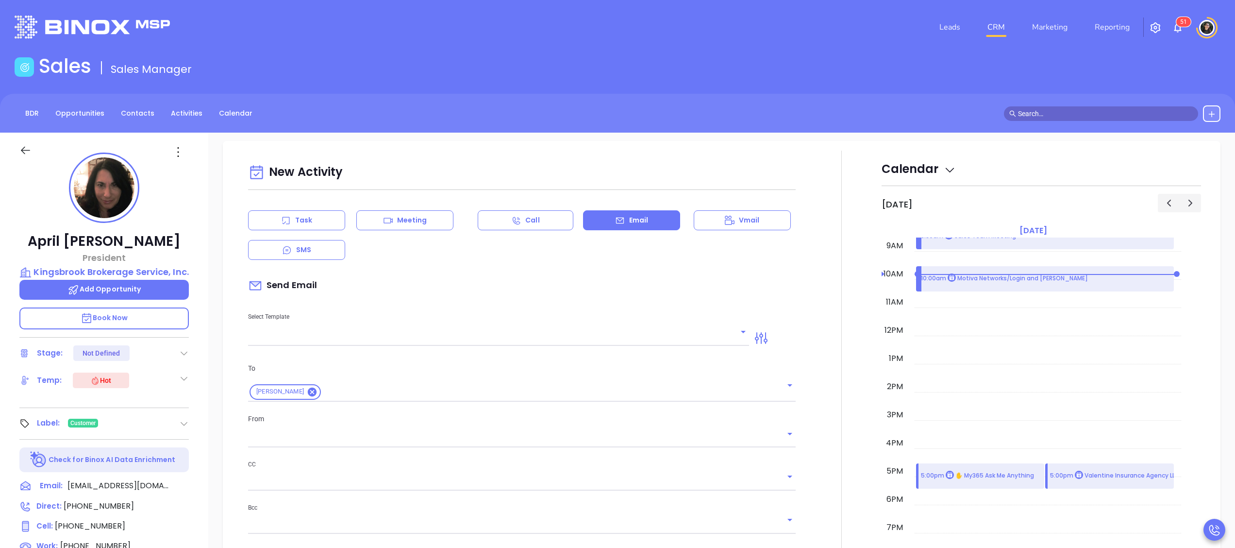
click at [438, 336] on input "text" at bounding box center [491, 338] width 486 height 14
click at [445, 366] on li "TBR Email" at bounding box center [494, 366] width 493 height 25
type input "TBR Email"
type input "Wendy Hernandez"
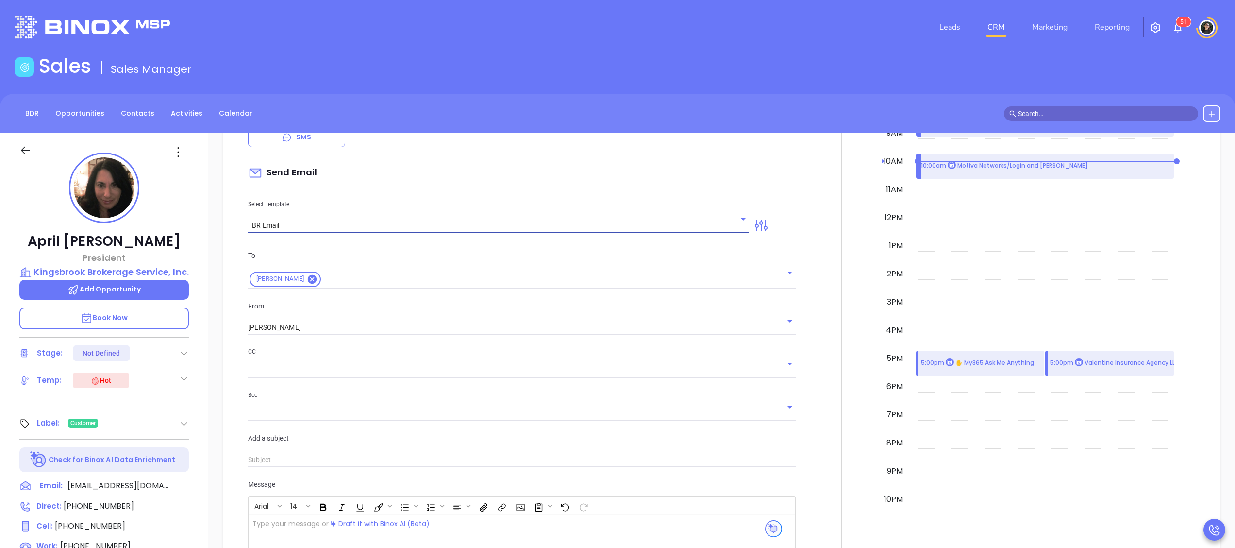
type input "April, got 10 mins?"
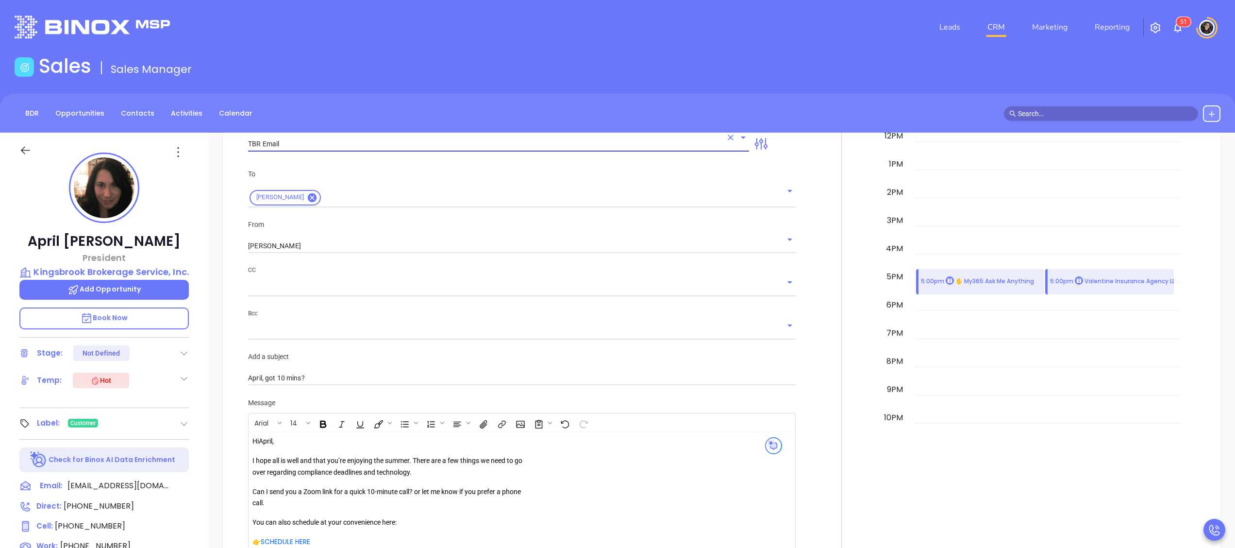
type input "TBR Email"
click at [372, 238] on div "From Wendy Hernandez" at bounding box center [521, 236] width 559 height 34
click at [372, 243] on input "Wendy Hernandez" at bounding box center [508, 246] width 520 height 14
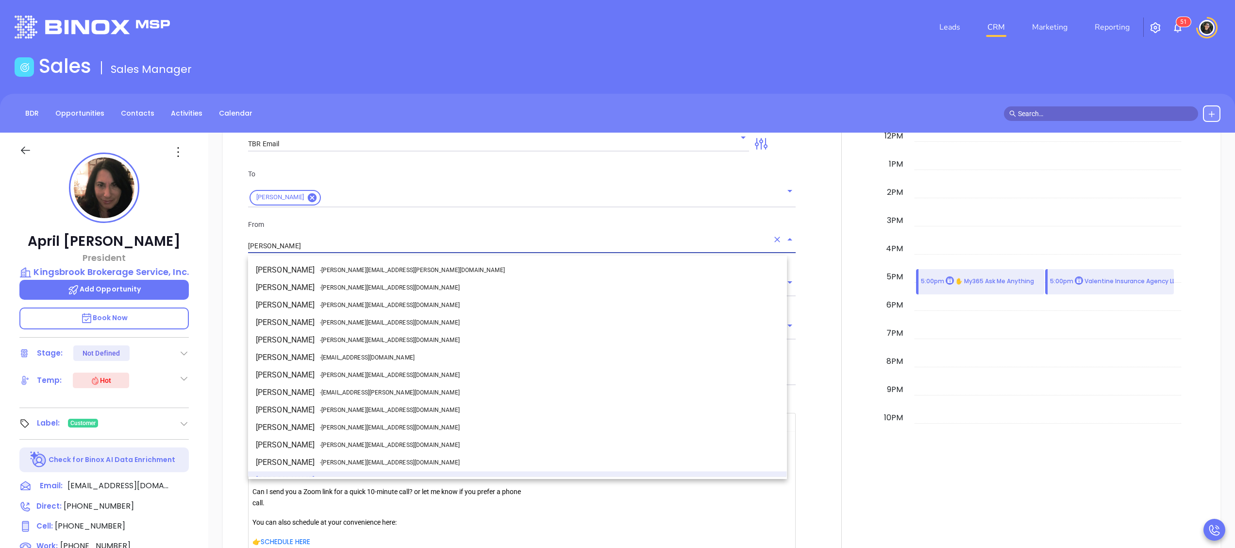
scroll to position [12, 0]
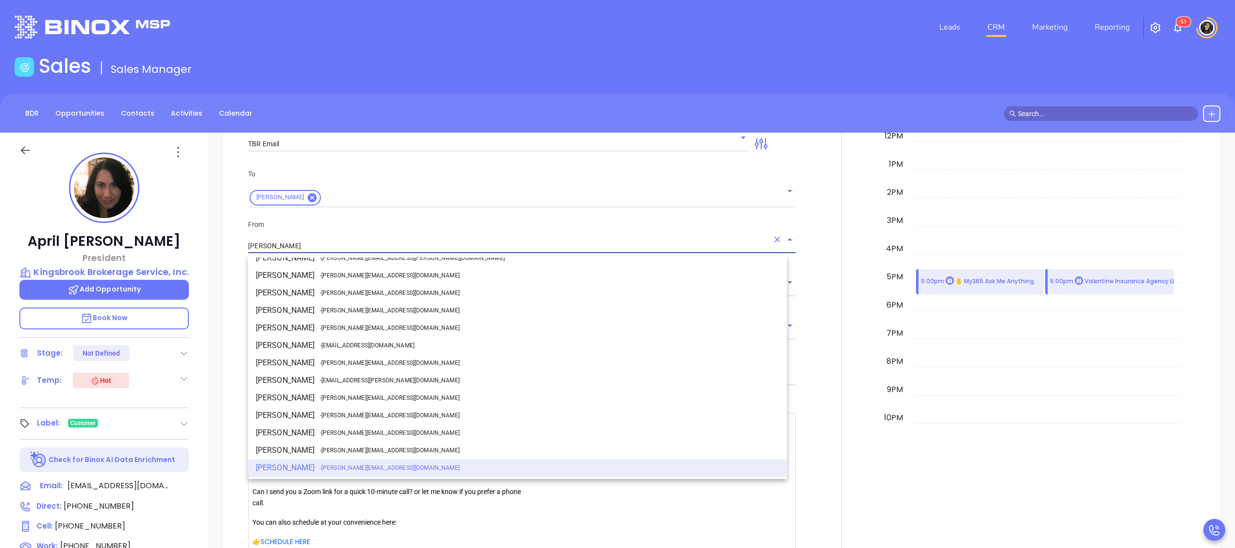
click at [327, 354] on li "Walter Contreras - walter@motiva.net" at bounding box center [517, 362] width 539 height 17
type input "[PERSON_NAME]"
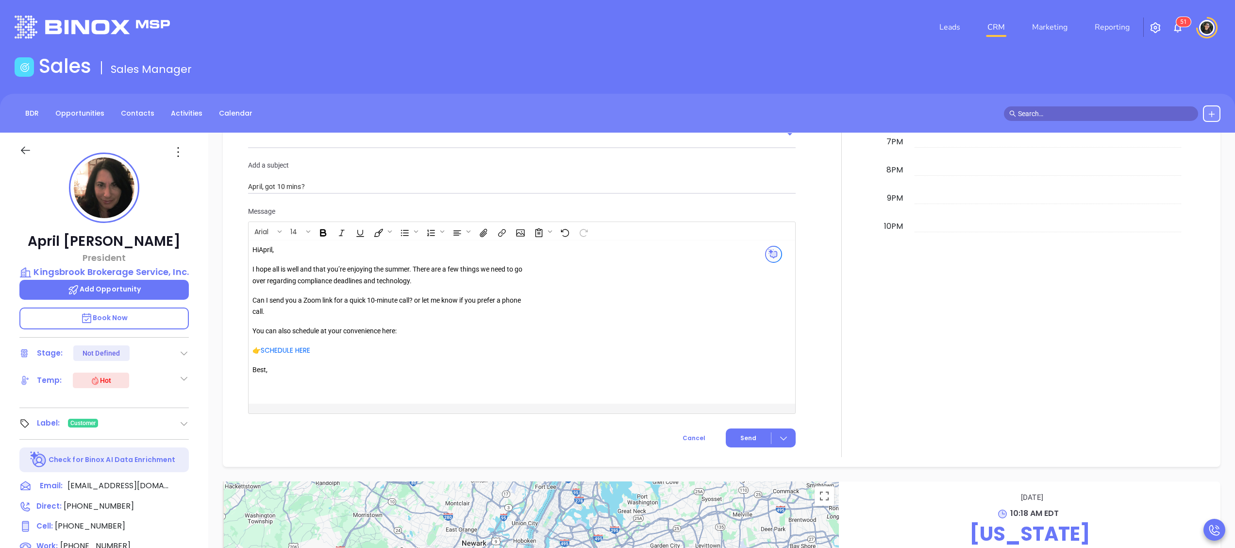
scroll to position [1359, 0]
click at [416, 262] on div "Hi April , I hope all is well and that you’re enjoying the summer. There are a …" at bounding box center [391, 312] width 279 height 143
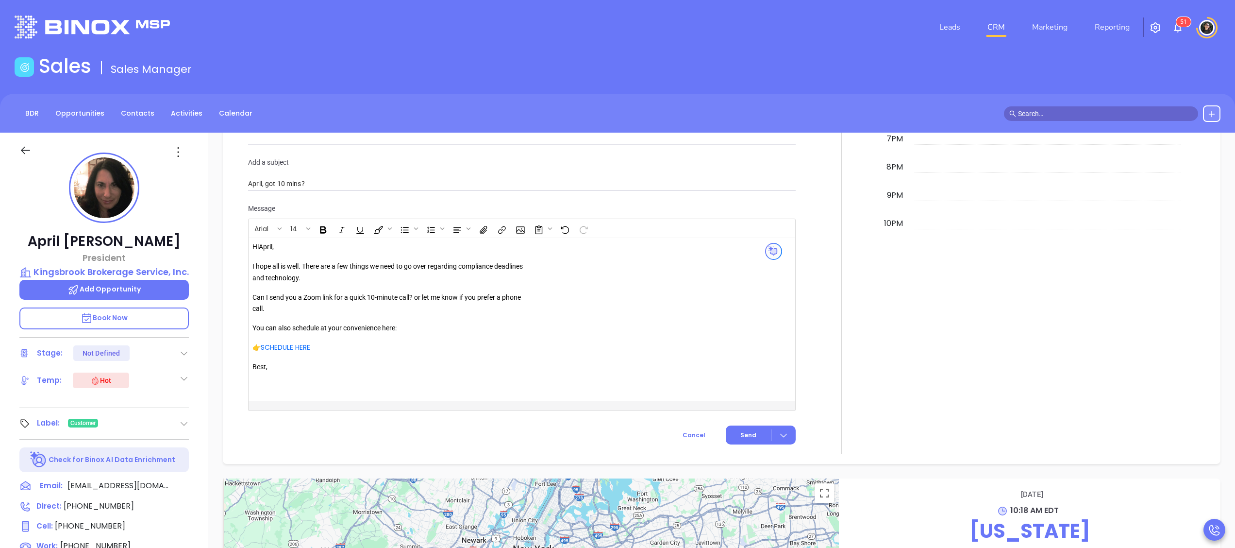
click at [478, 326] on p "You can also schedule at your convenience here:" at bounding box center [391, 328] width 279 height 12
click at [303, 346] on link "SCHEDULE HERE" at bounding box center [286, 347] width 50 height 10
click at [270, 361] on button "Open link" at bounding box center [277, 368] width 17 height 17
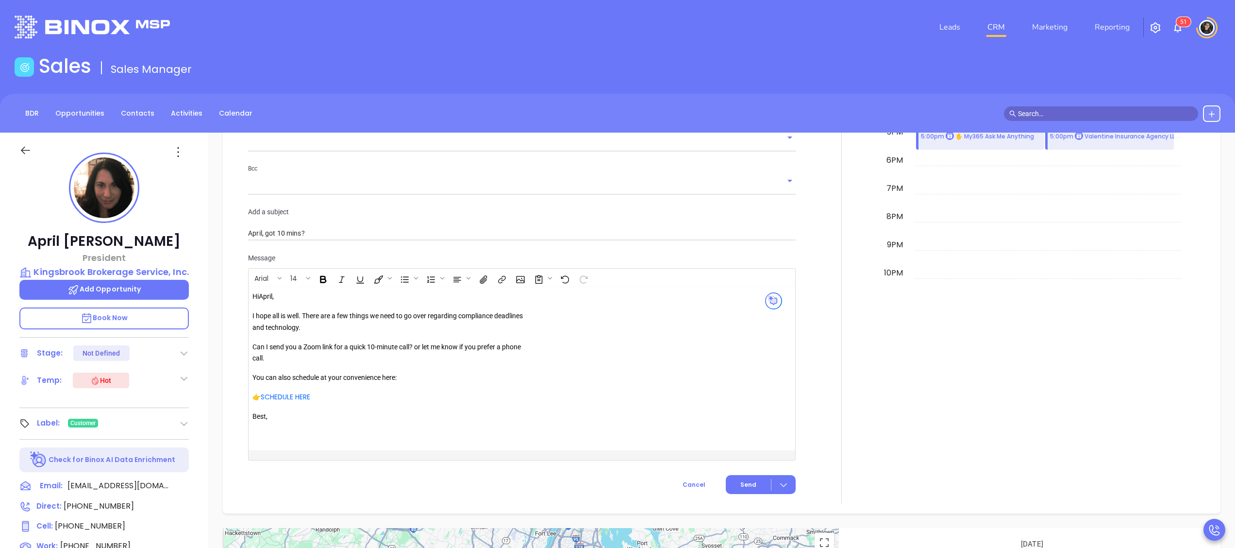
scroll to position [1478, 0]
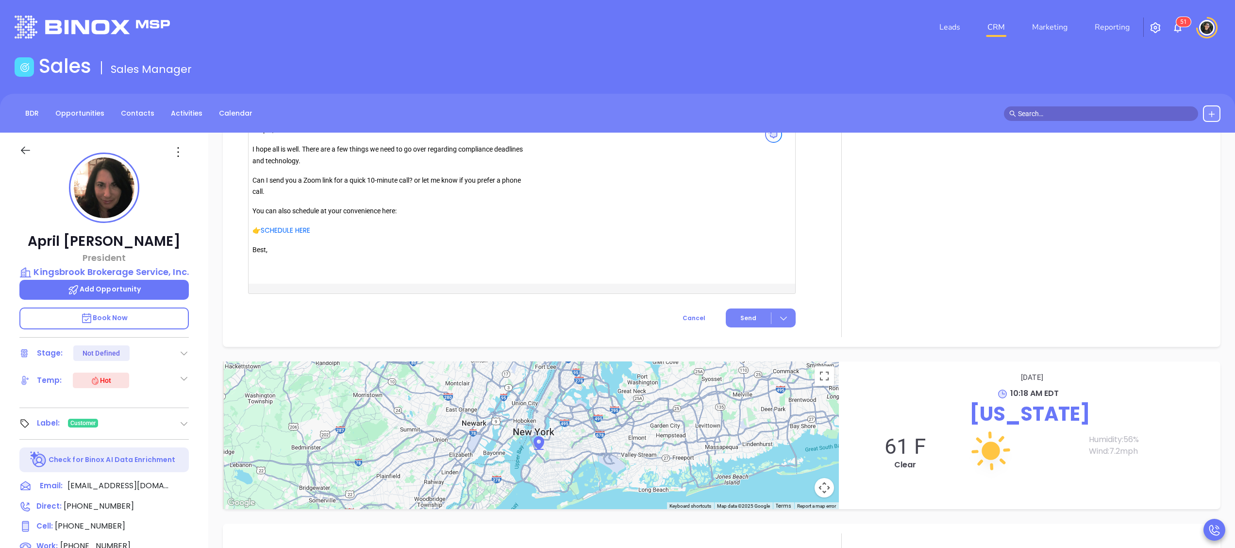
click at [740, 321] on span "Send" at bounding box center [748, 318] width 16 height 9
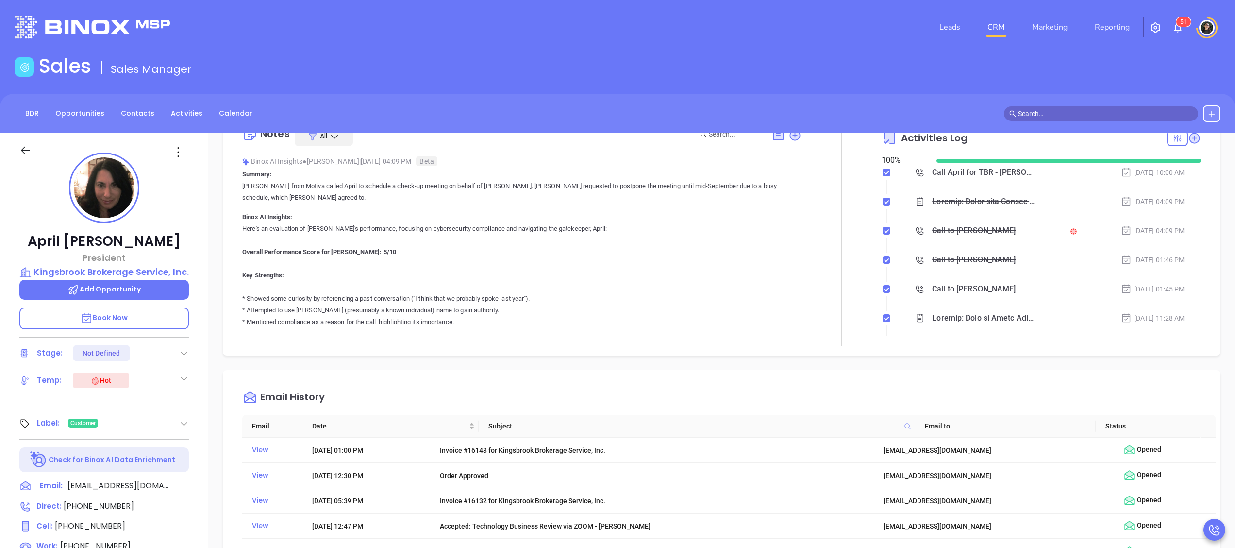
scroll to position [249, 0]
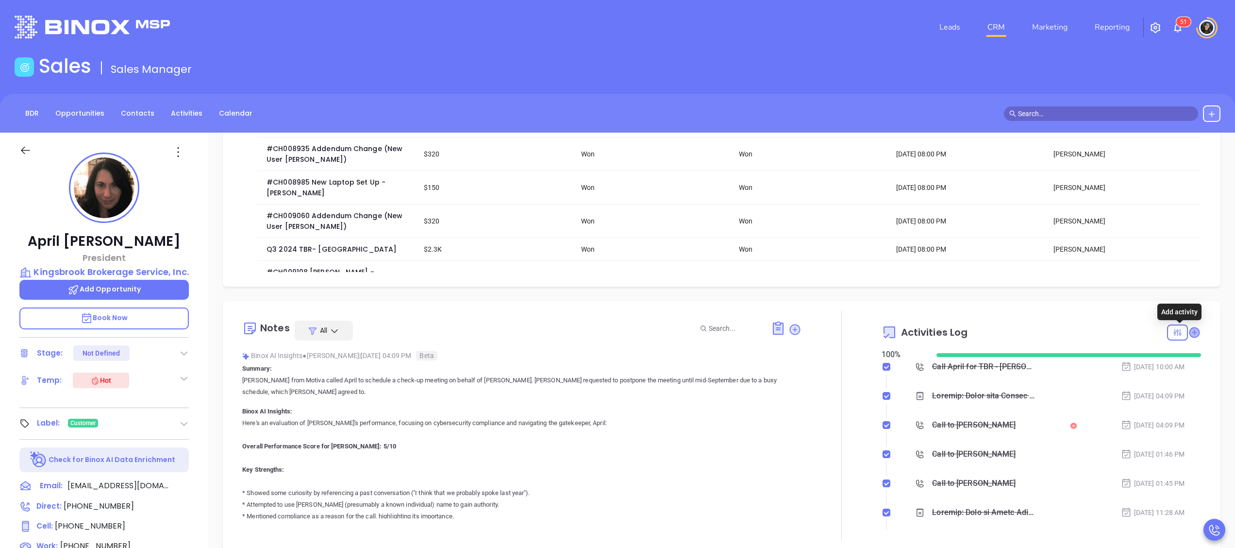
click at [1189, 330] on icon at bounding box center [1194, 332] width 10 height 10
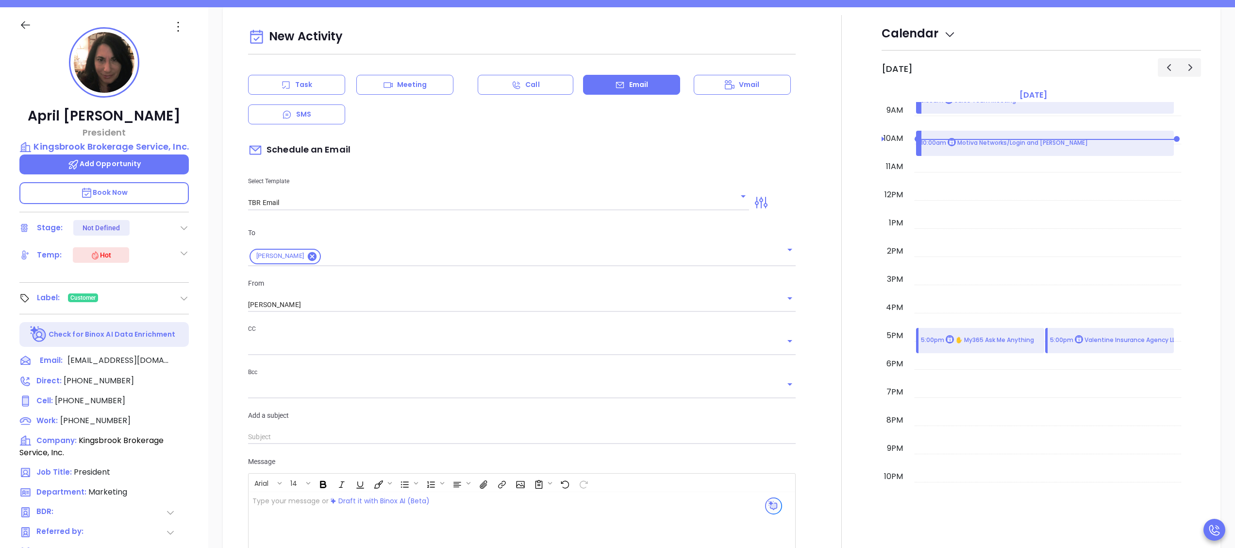
scroll to position [133, 0]
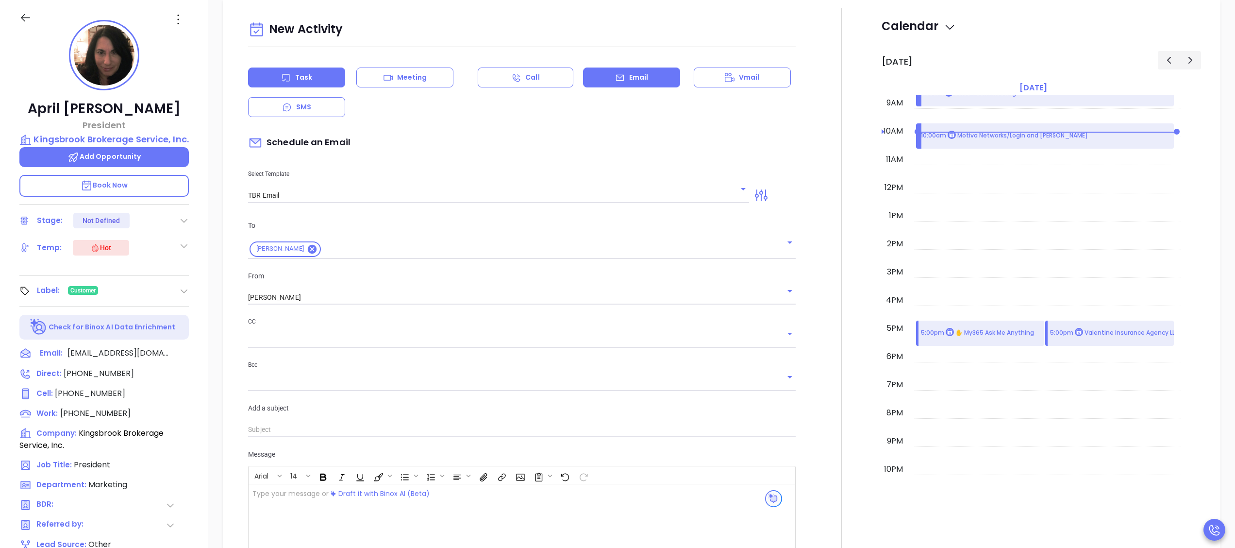
click at [284, 69] on div "Task" at bounding box center [296, 77] width 97 height 20
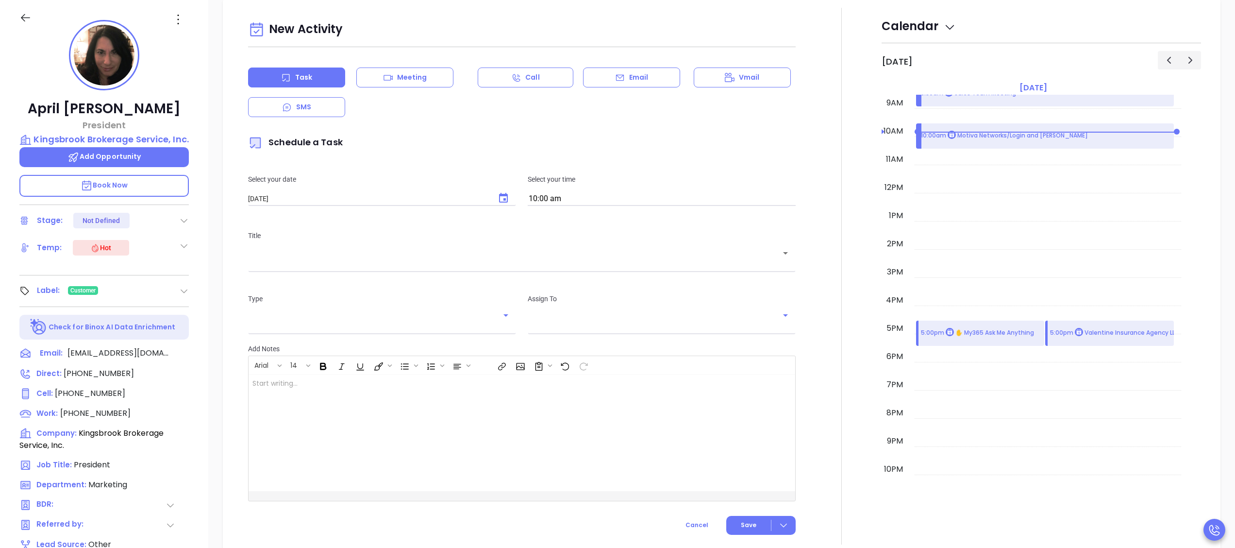
type input "Wendy Hernandez"
click at [505, 198] on button "Choose date, selected date is Oct 2, 2025" at bounding box center [503, 197] width 23 height 23
click at [328, 259] on button "1" at bounding box center [328, 260] width 17 height 17
type input "10/01/2025"
click at [502, 262] on input "text" at bounding box center [514, 259] width 524 height 9
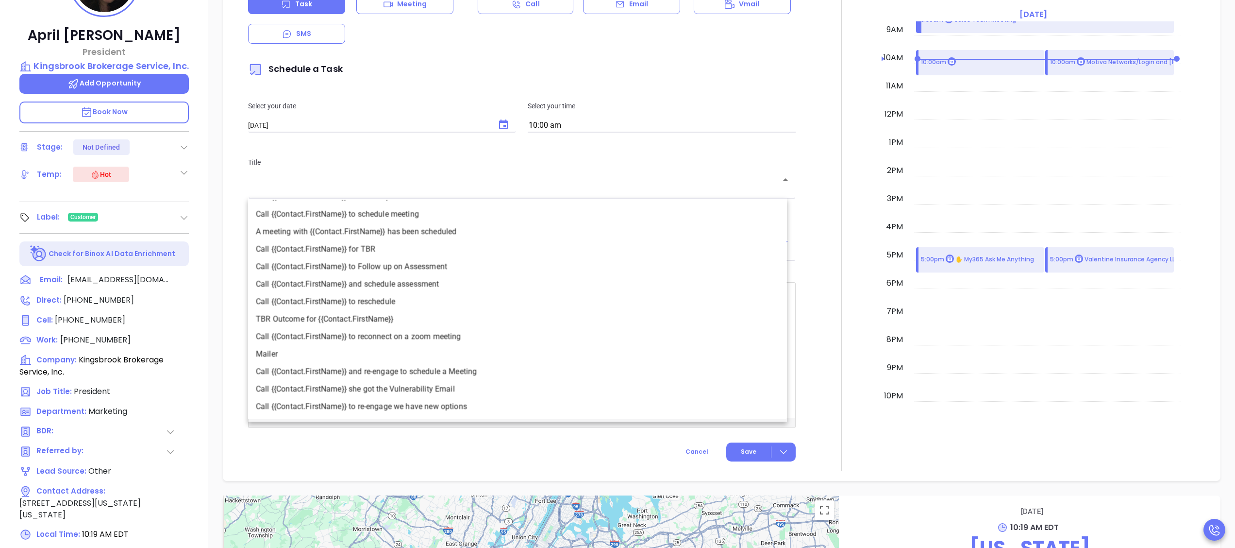
scroll to position [230, 0]
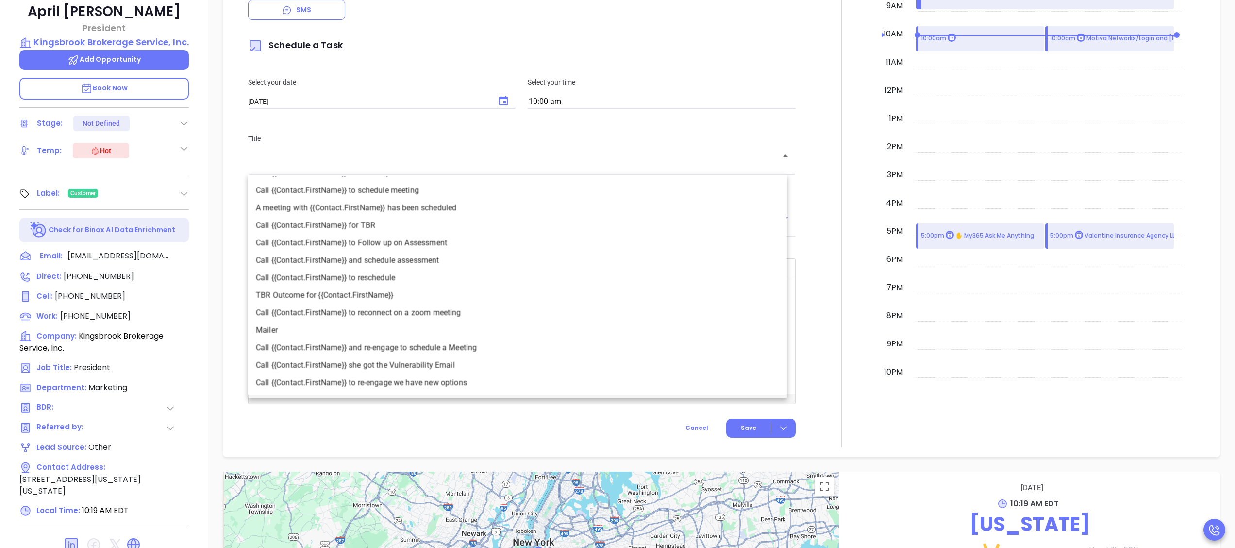
click at [400, 218] on li "Call {{Contact.FirstName}} for TBR" at bounding box center [517, 224] width 539 height 17
type input "Call April for TBR"
type input "Call"
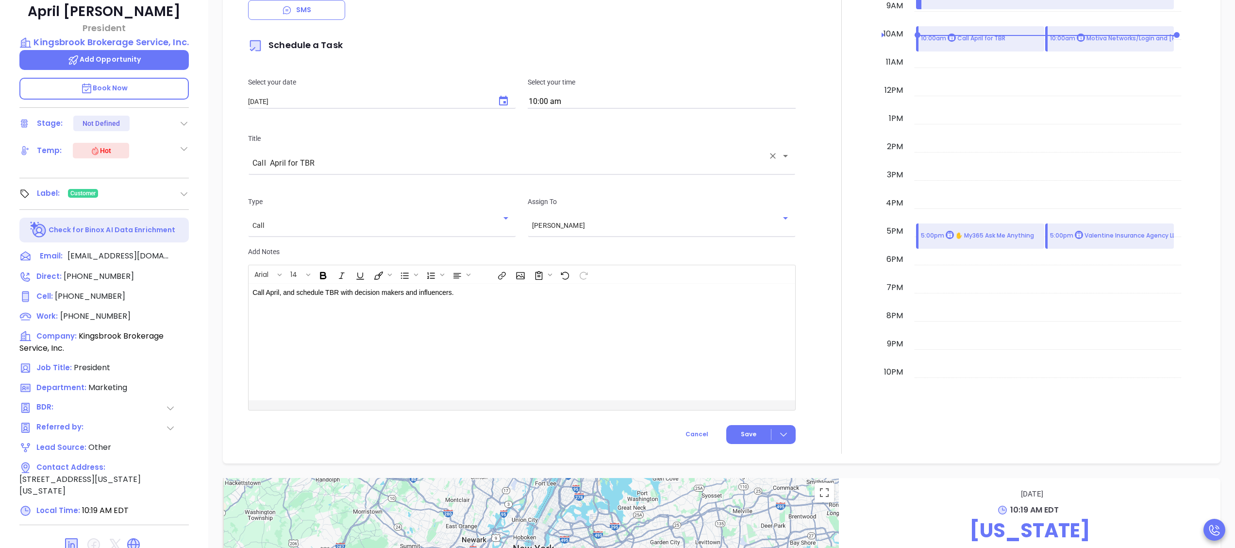
click at [635, 106] on input "10:00 am" at bounding box center [662, 102] width 268 height 14
click at [583, 148] on button "4:00 pm" at bounding box center [603, 153] width 150 height 21
type input "4:00 pm"
click at [741, 435] on span "Save" at bounding box center [749, 434] width 16 height 9
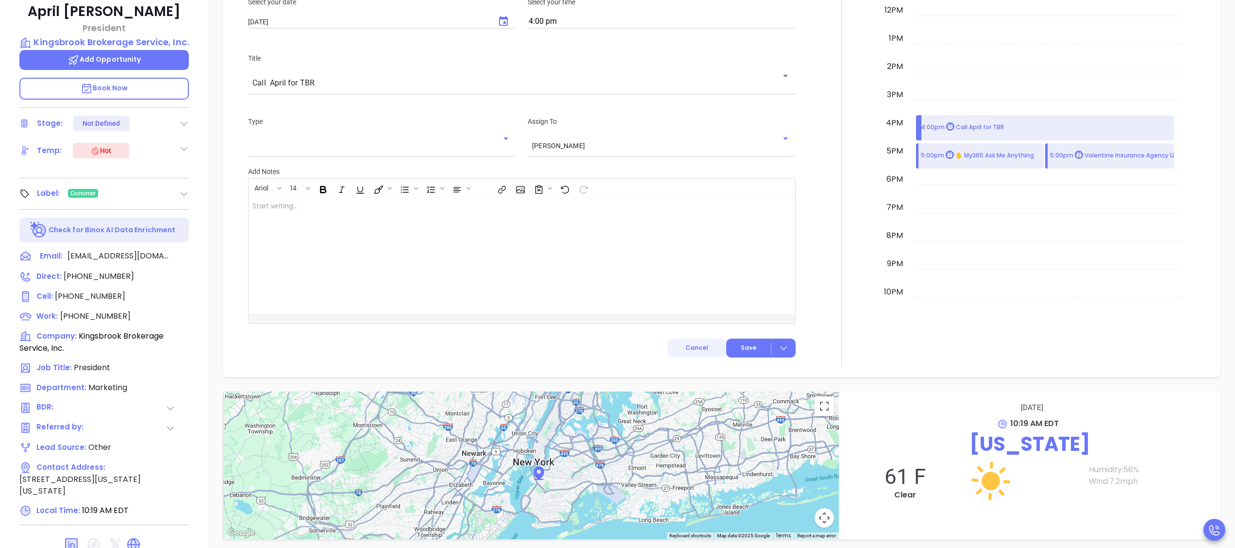
scroll to position [901, 0]
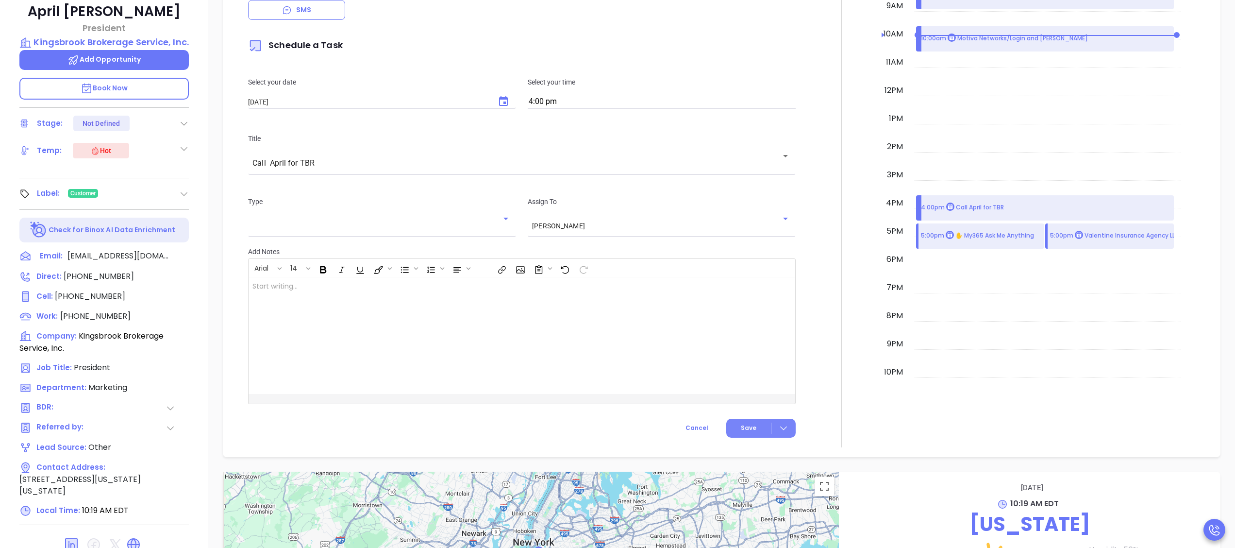
click at [733, 422] on button "Save" at bounding box center [760, 427] width 69 height 19
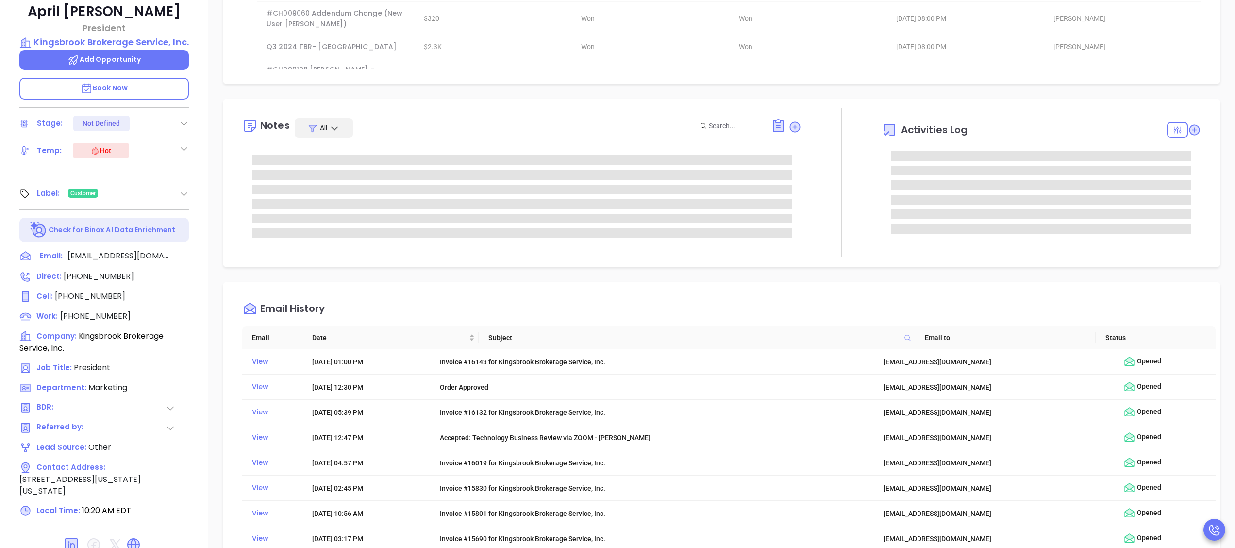
scroll to position [221, 0]
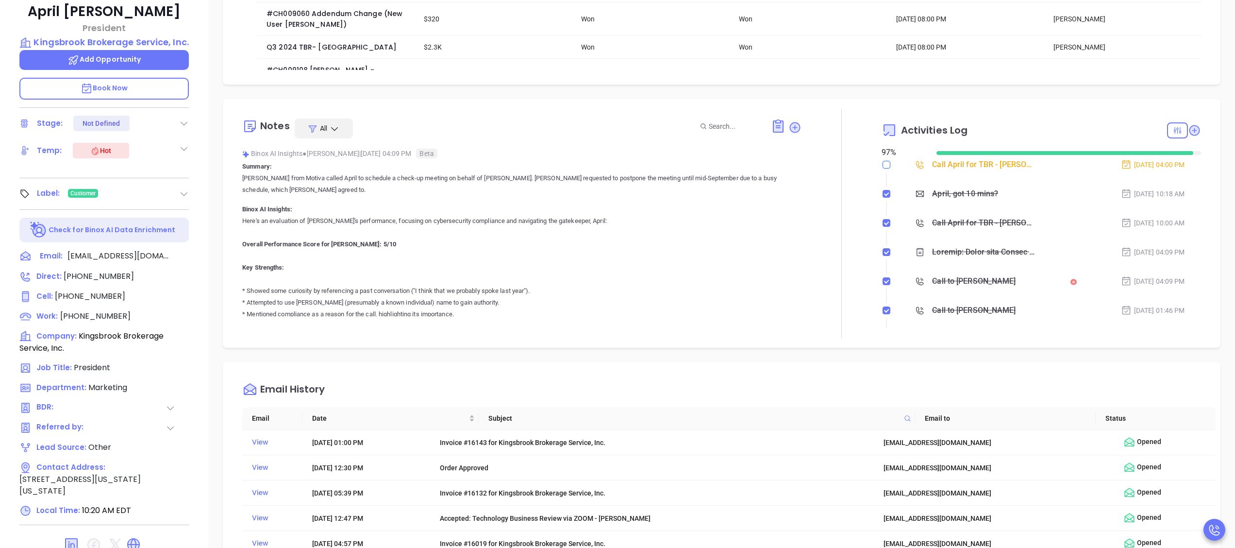
click at [882, 162] on input "checkbox" at bounding box center [886, 165] width 8 height 8
checkbox input "true"
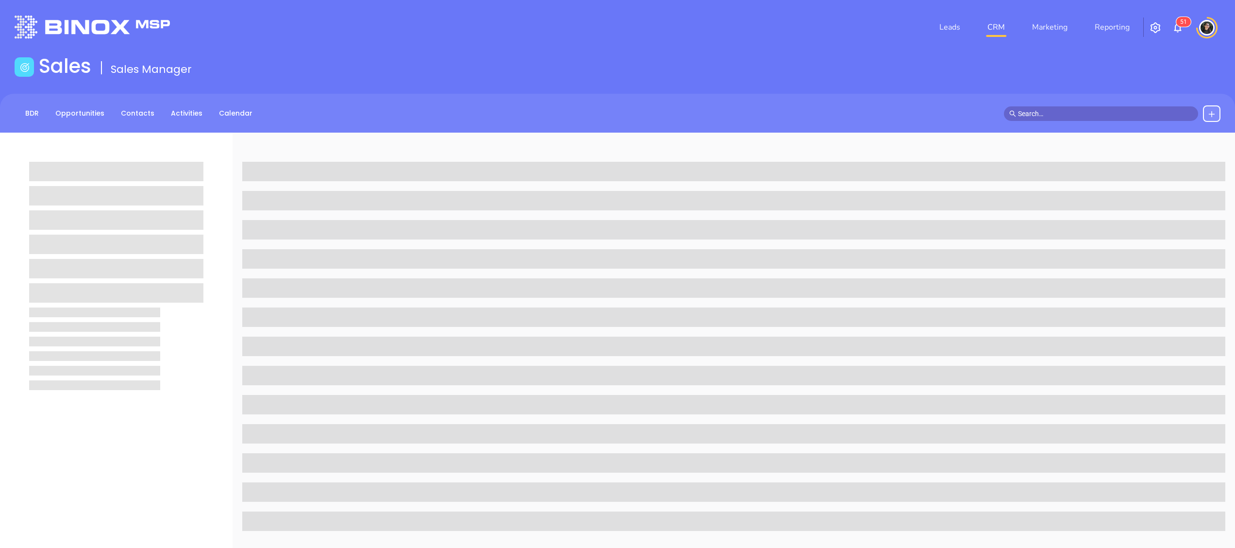
scroll to position [230, 0]
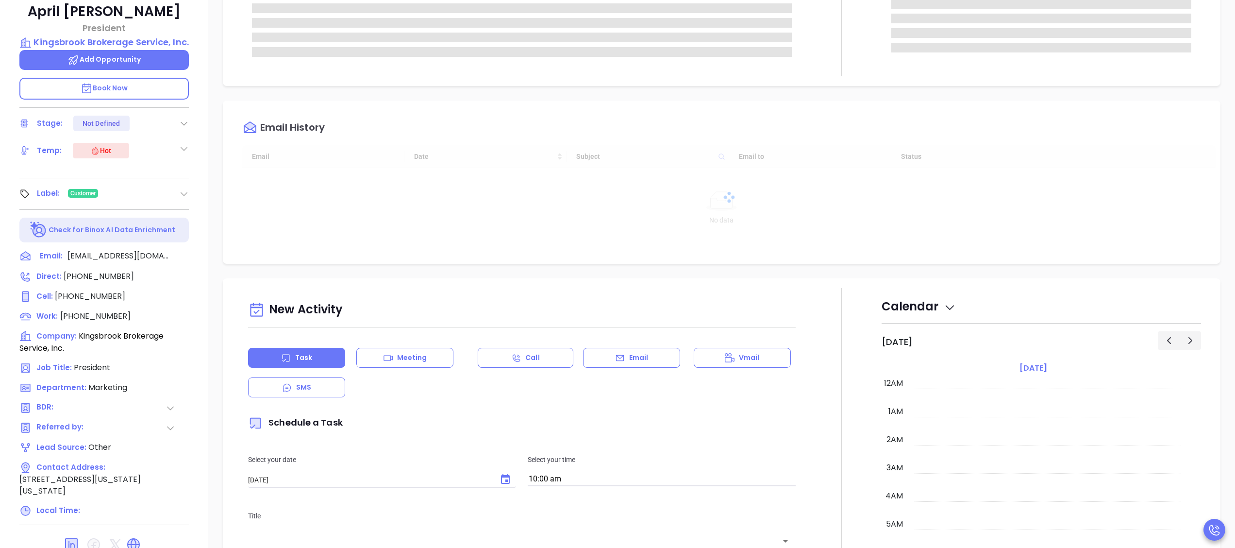
type input "[DATE]"
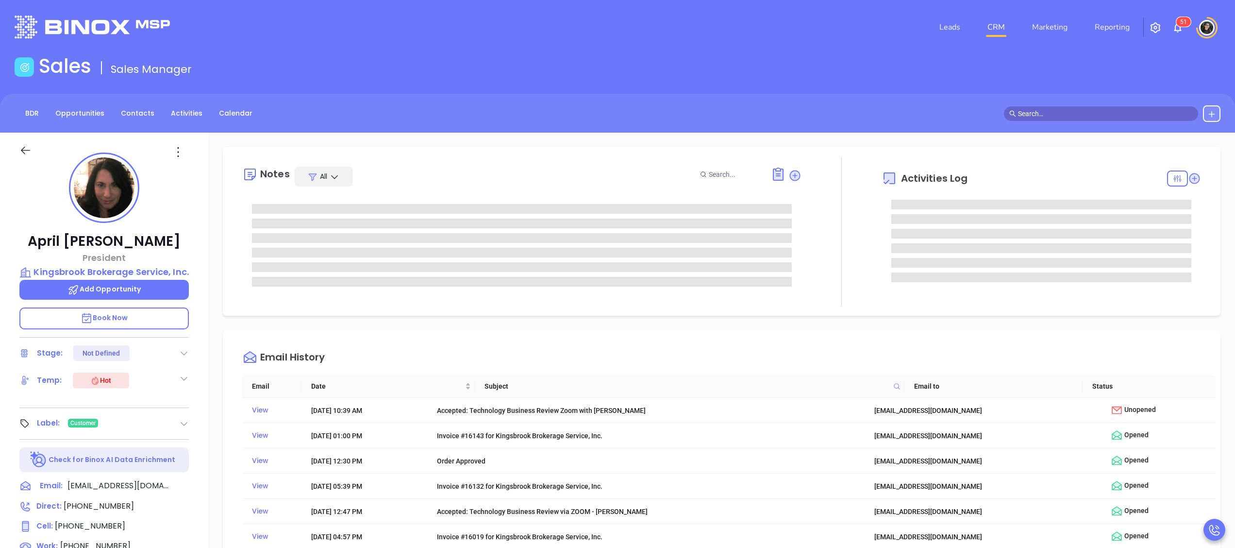
type input "[PERSON_NAME]"
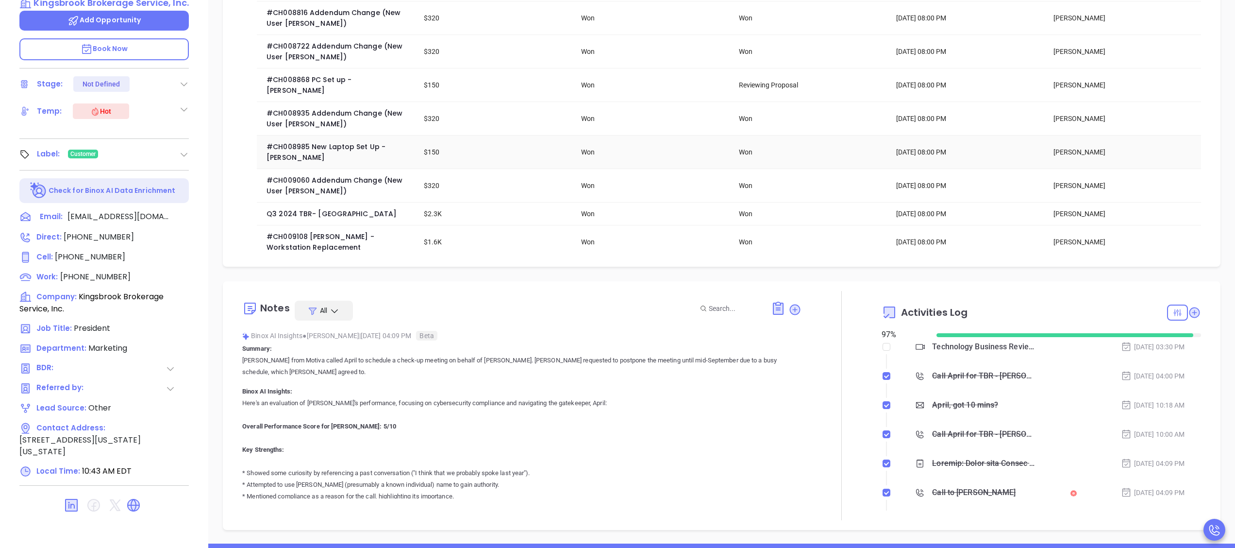
scroll to position [24, 0]
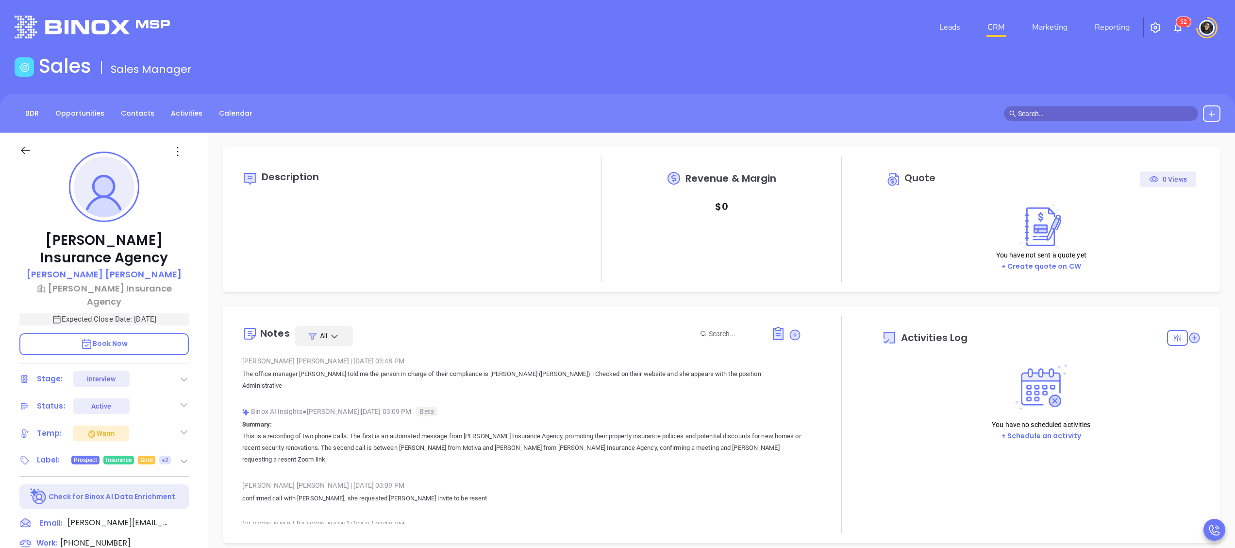
type input "[DATE]"
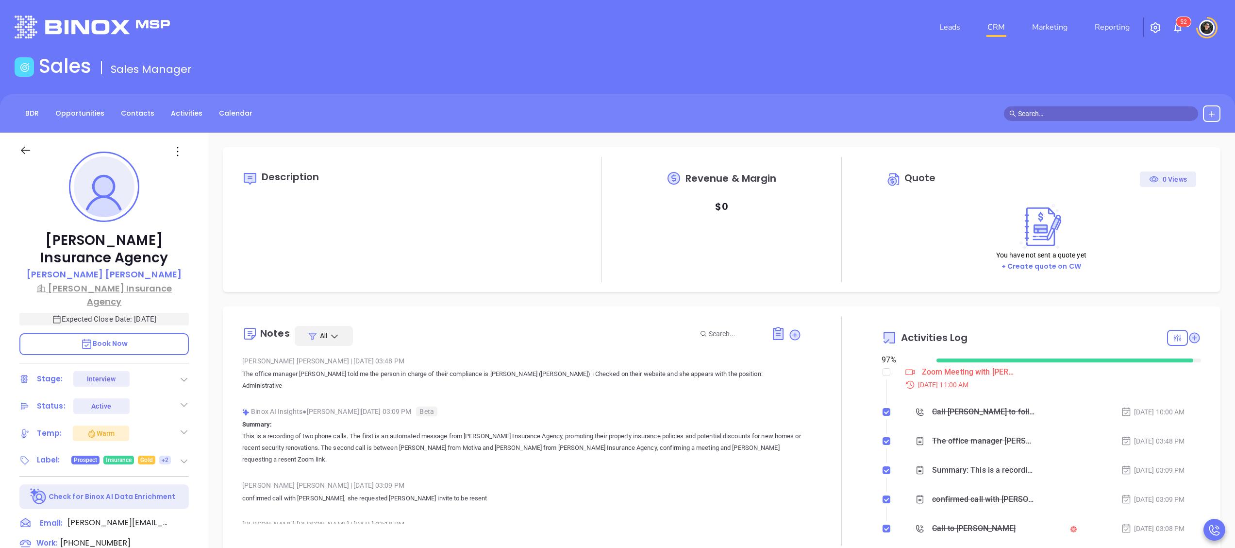
click at [109, 289] on p "[PERSON_NAME] Insurance Agency" at bounding box center [103, 295] width 169 height 26
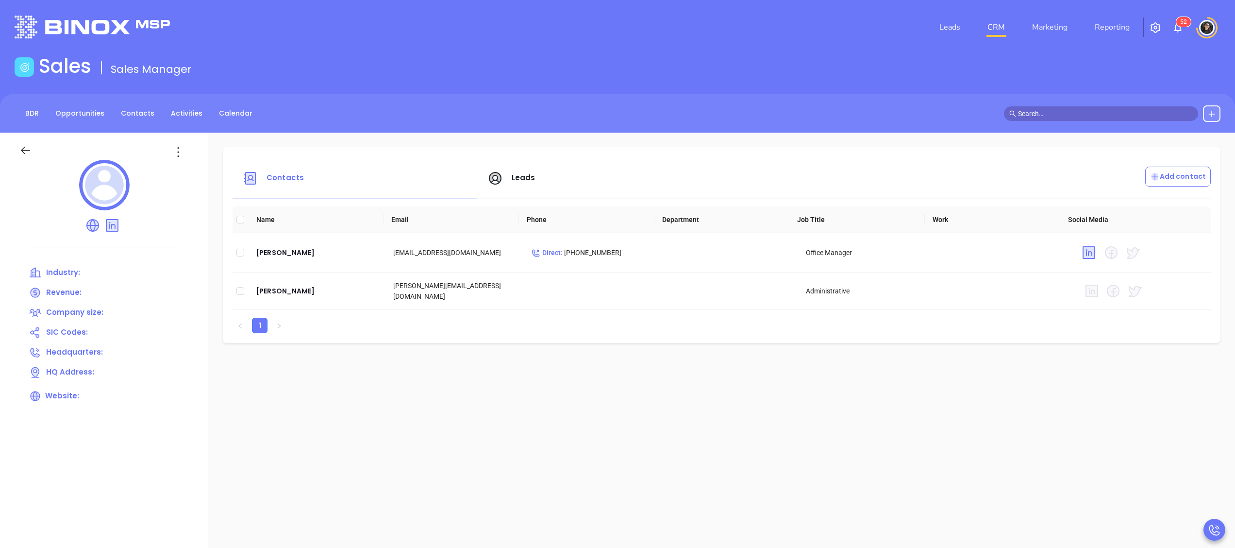
click at [521, 185] on div "Leads" at bounding box center [603, 177] width 245 height 23
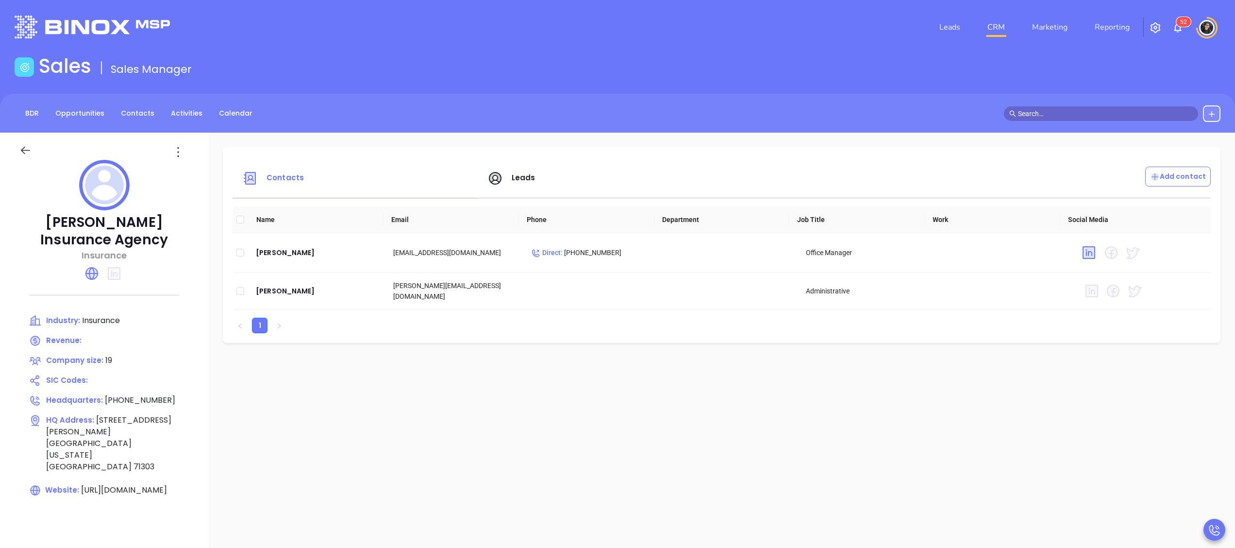
click at [521, 189] on div "Leads" at bounding box center [603, 177] width 245 height 23
click at [523, 181] on span "Leads" at bounding box center [524, 177] width 24 height 10
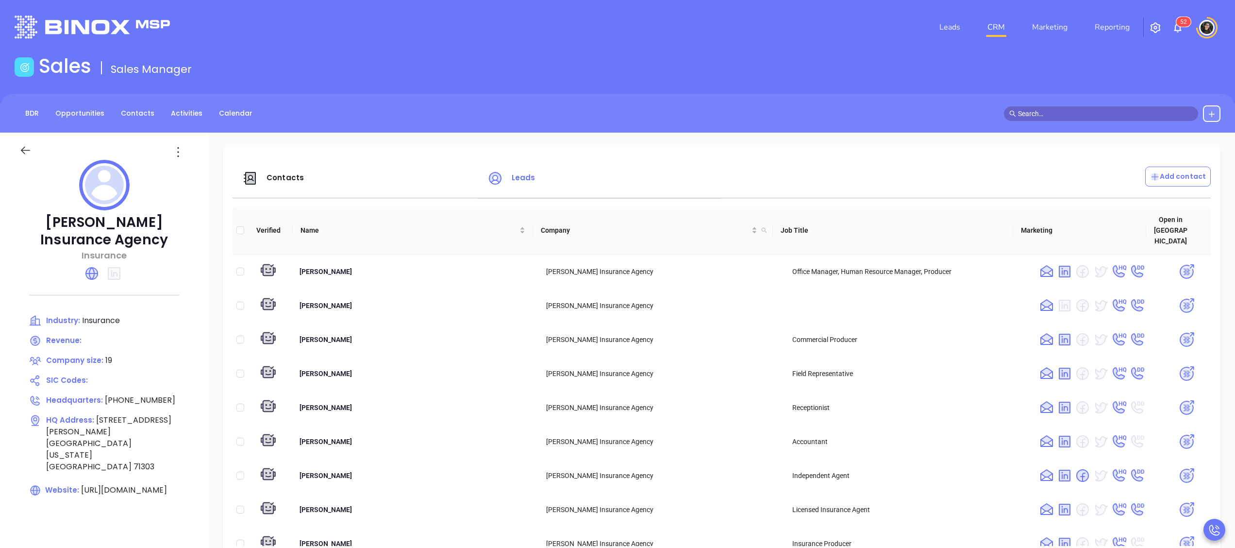
click at [24, 149] on icon at bounding box center [25, 150] width 12 height 12
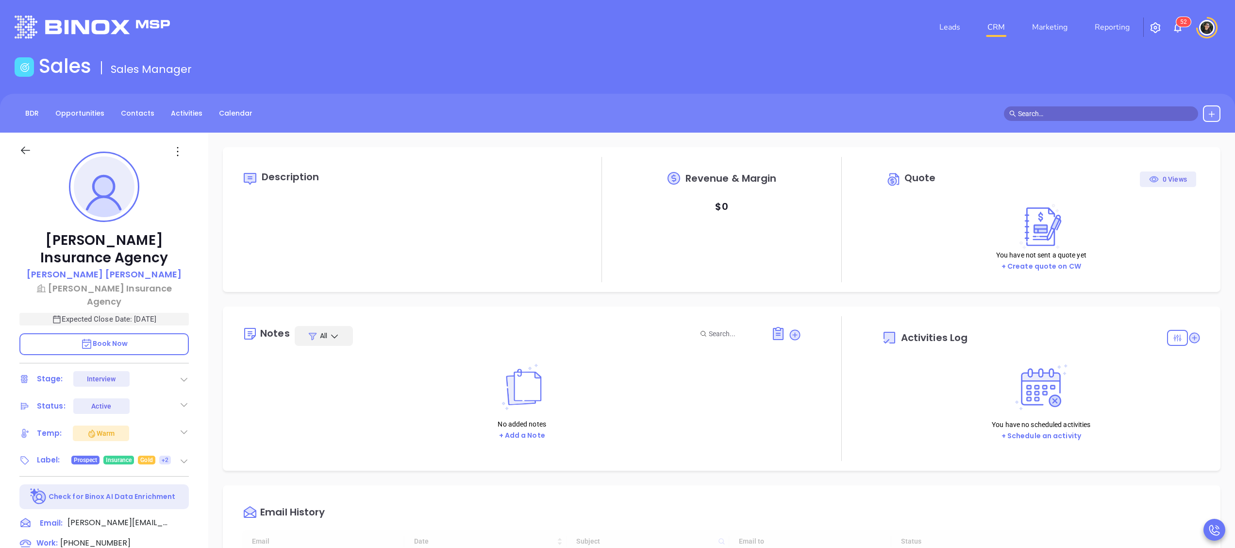
type input "[DATE]"
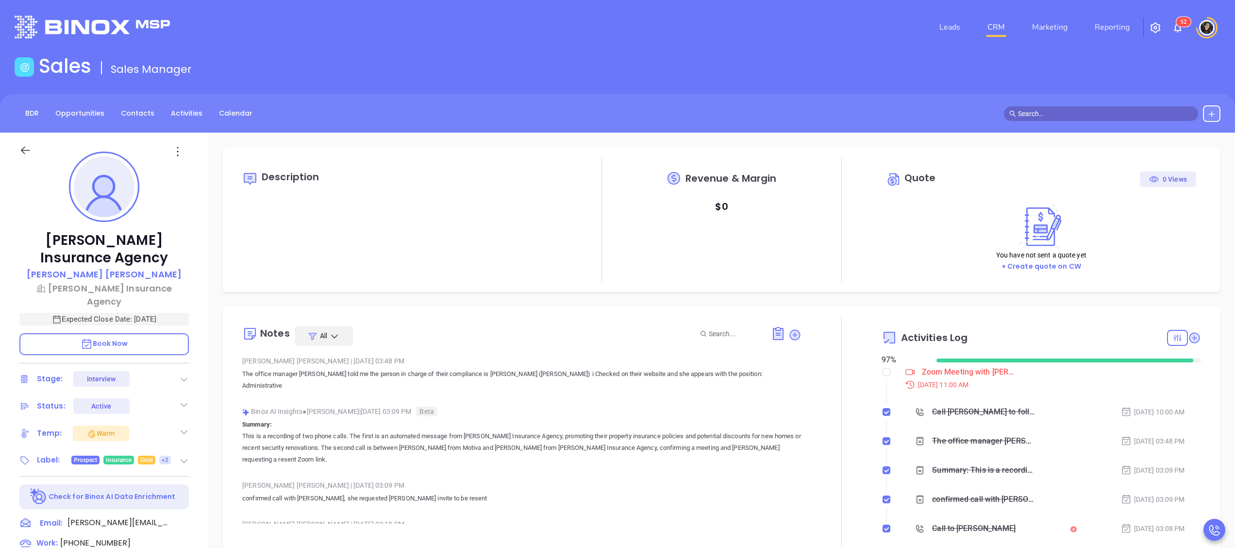
type input "[PERSON_NAME]"
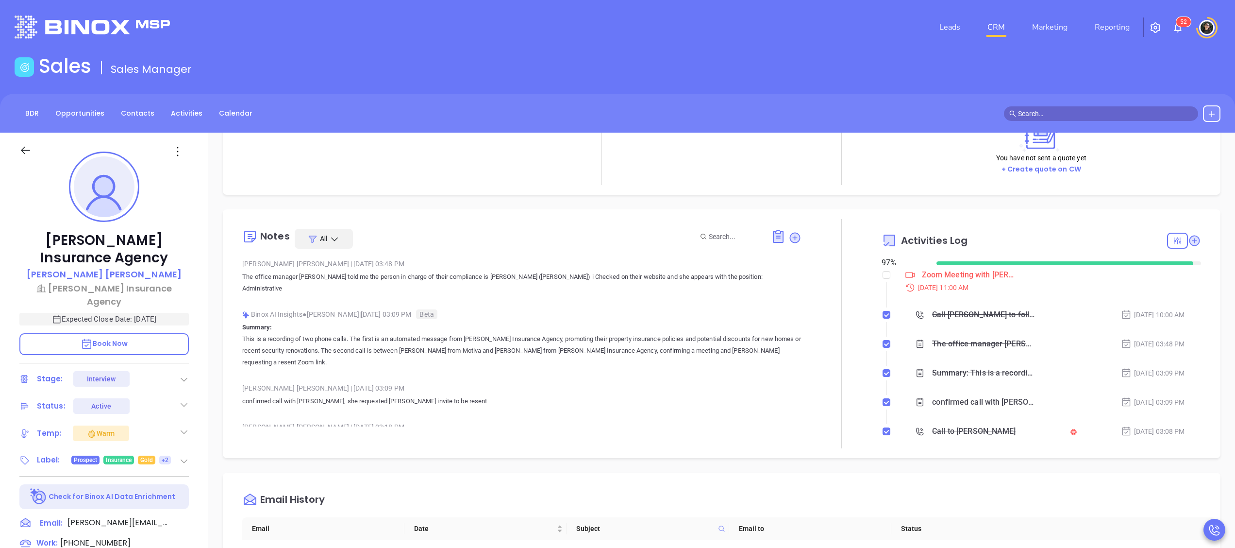
scroll to position [291, 0]
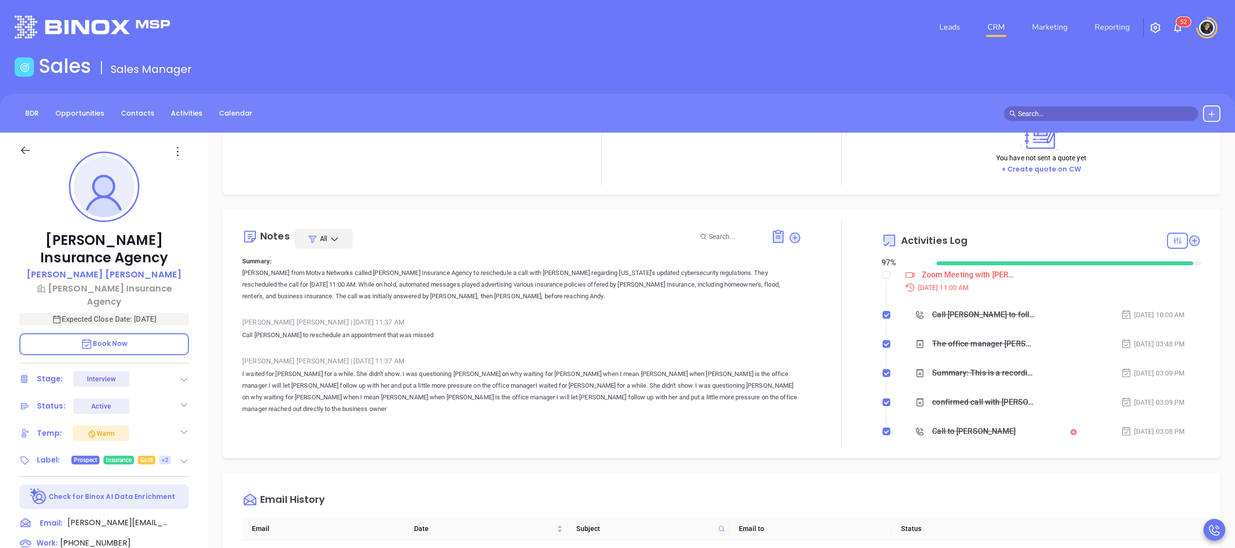
click at [867, 272] on div at bounding box center [841, 333] width 80 height 229
click at [882, 271] on input "checkbox" at bounding box center [886, 275] width 8 height 8
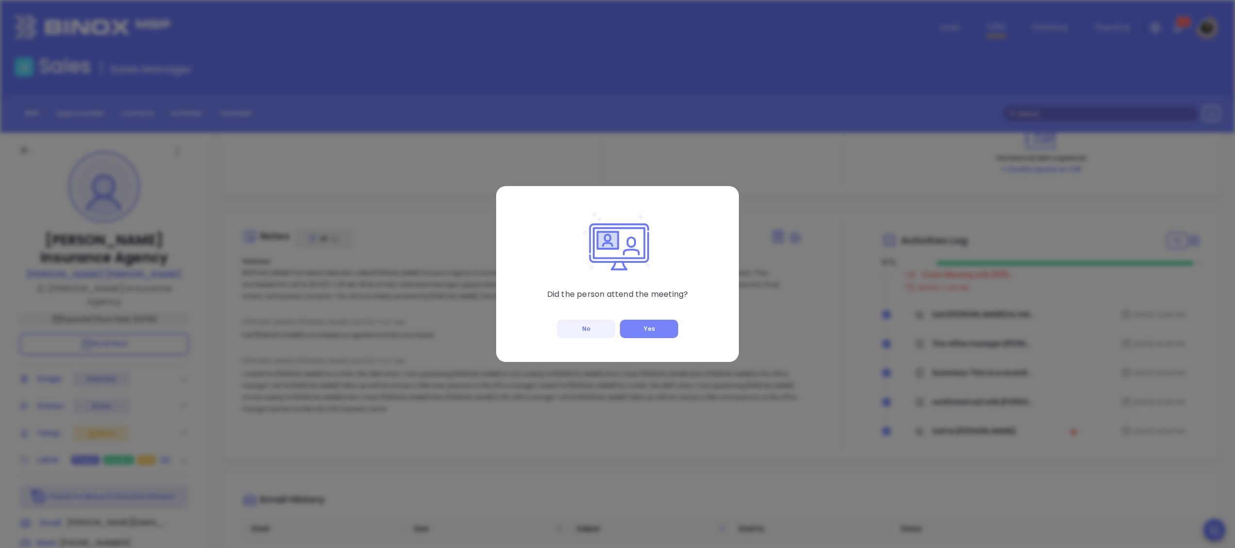
click at [661, 323] on button "Yes" at bounding box center [649, 328] width 58 height 18
checkbox input "true"
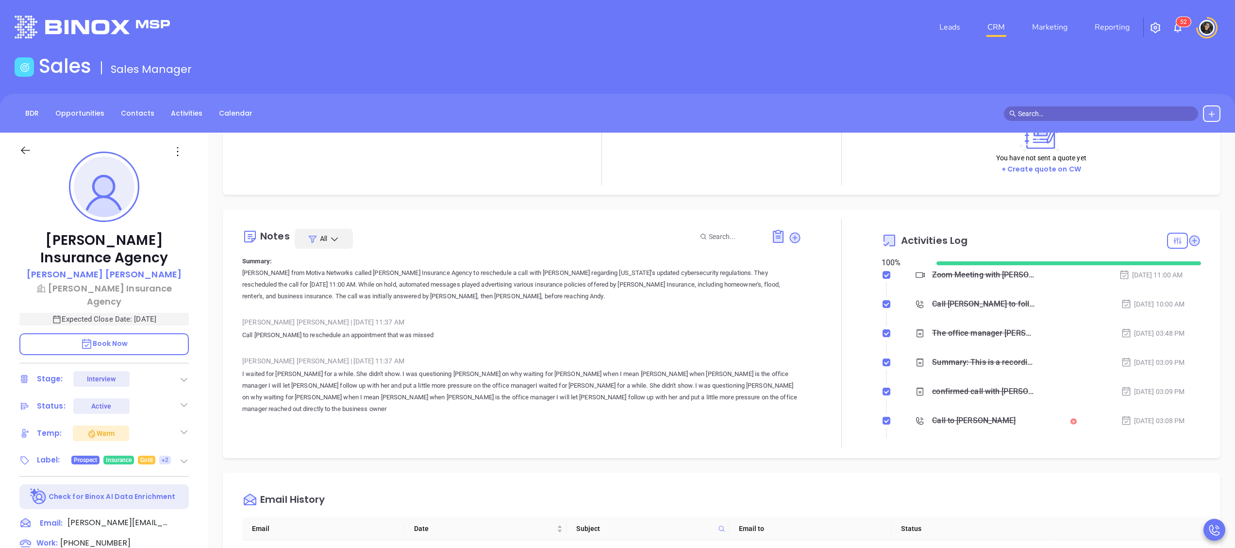
click at [180, 374] on icon at bounding box center [184, 379] width 10 height 10
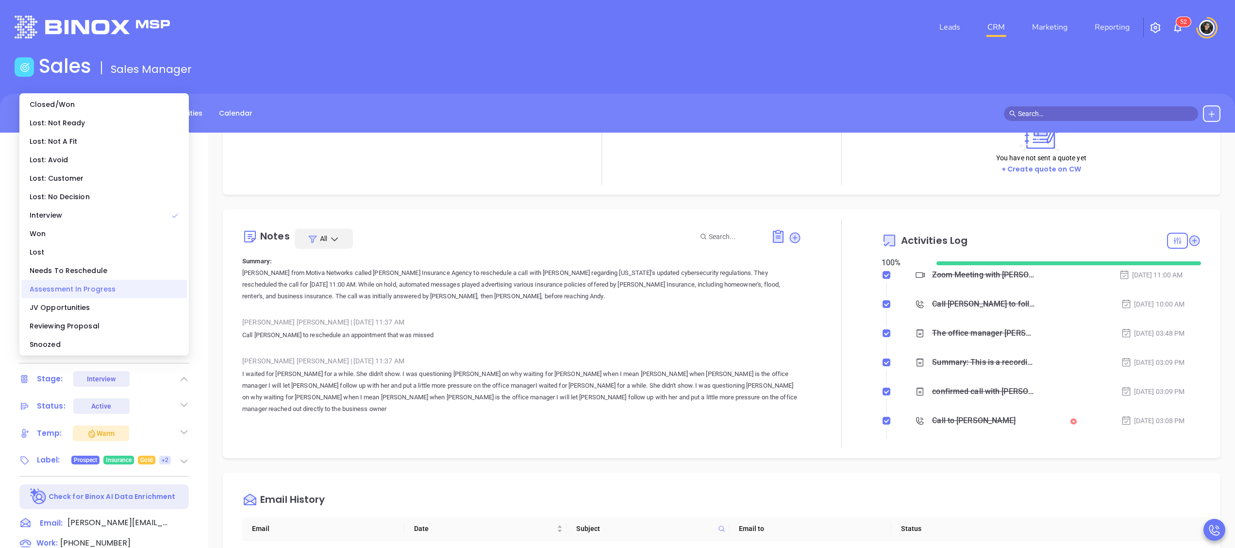
click at [111, 286] on div "Assessment In Progress" at bounding box center [104, 289] width 166 height 18
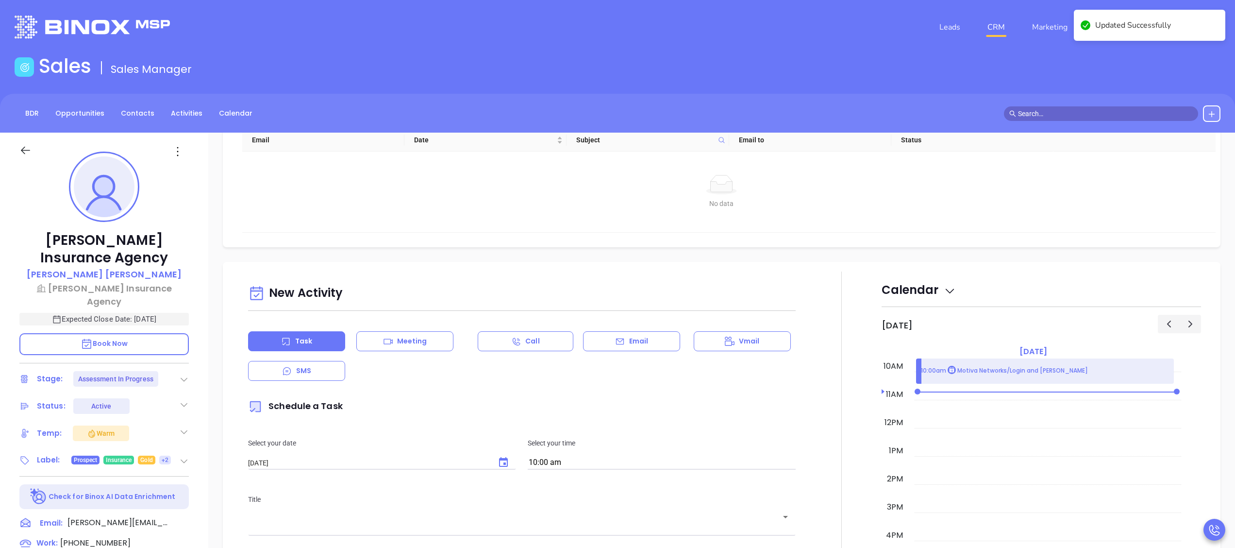
scroll to position [582, 0]
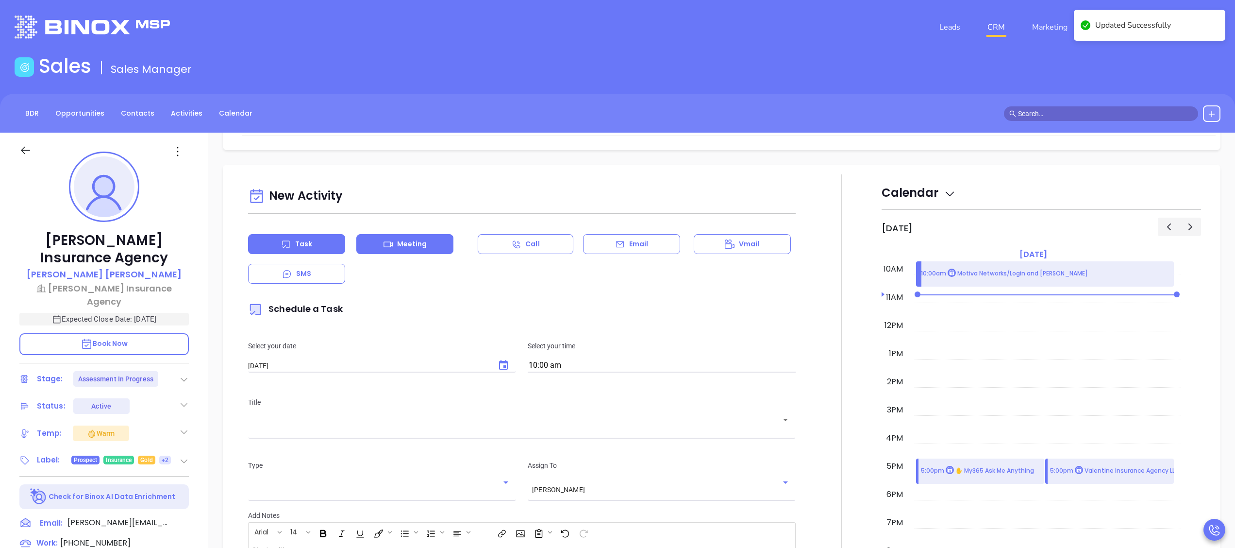
click at [431, 235] on div "Meeting" at bounding box center [404, 244] width 97 height 20
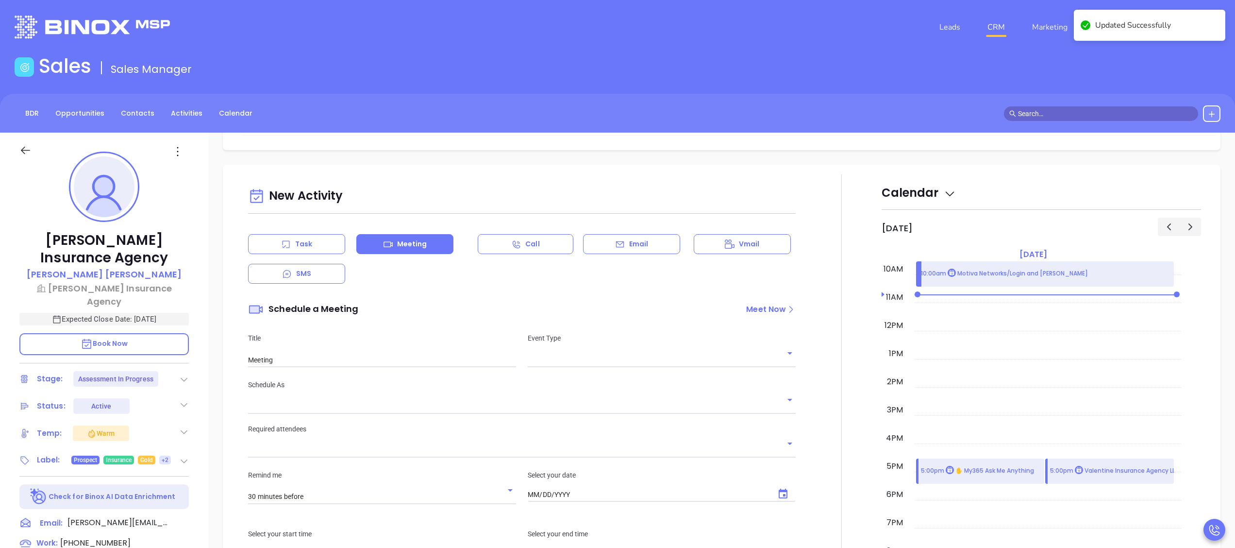
type input "[DATE]"
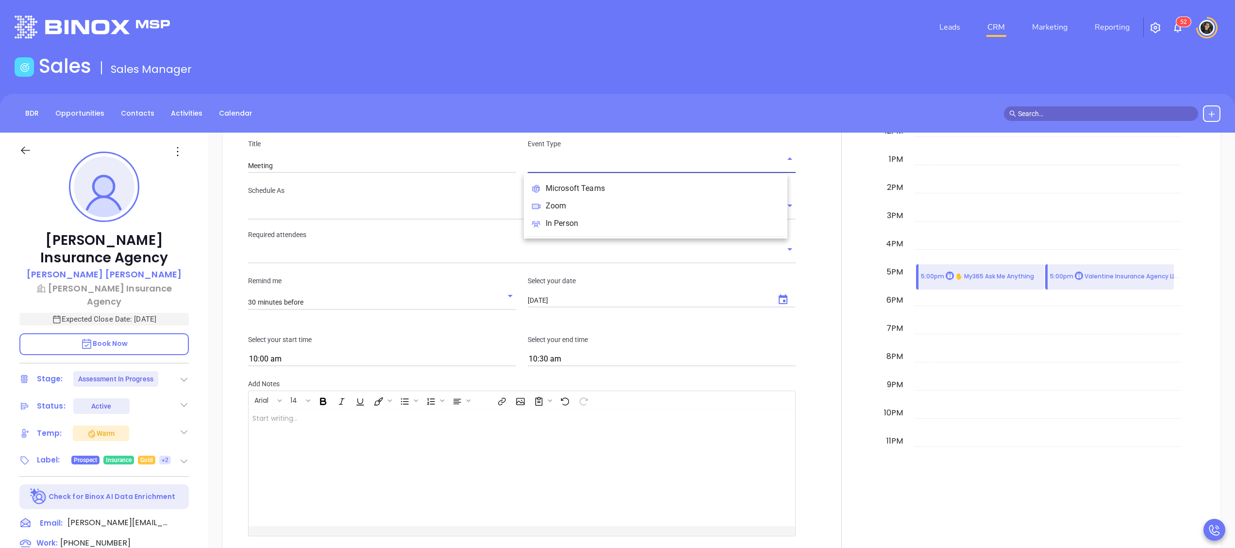
click at [591, 167] on input "text" at bounding box center [654, 165] width 253 height 14
type input "[PERSON_NAME]"
drag, startPoint x: 590, startPoint y: 199, endPoint x: 576, endPoint y: 200, distance: 14.6
click at [590, 200] on li "Zoom" at bounding box center [656, 205] width 264 height 17
type input "Zoom Meeting"
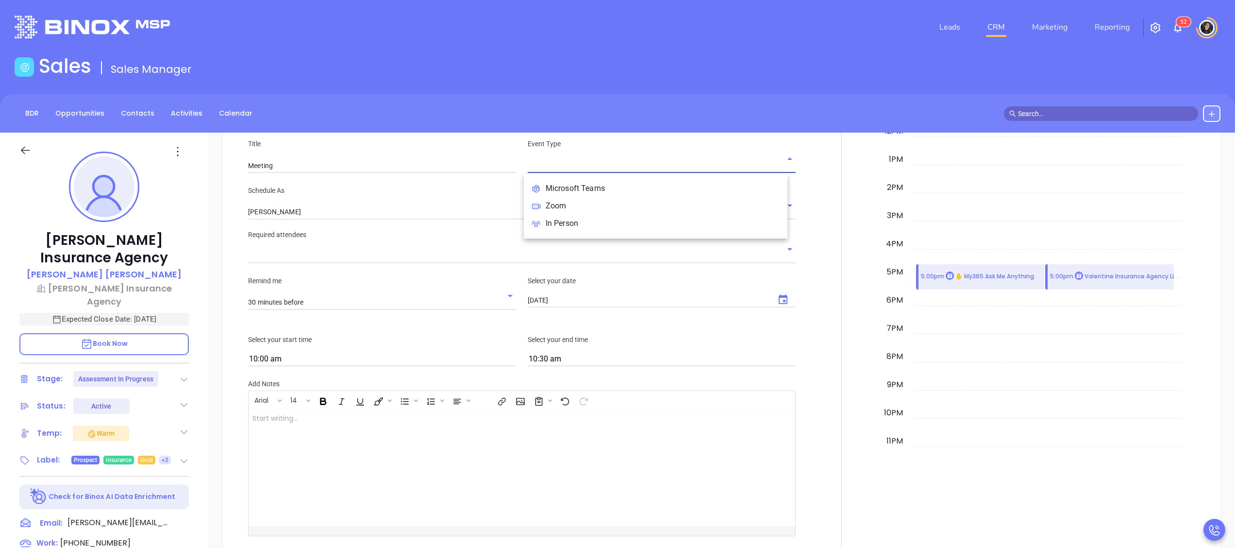
type input "Zoom"
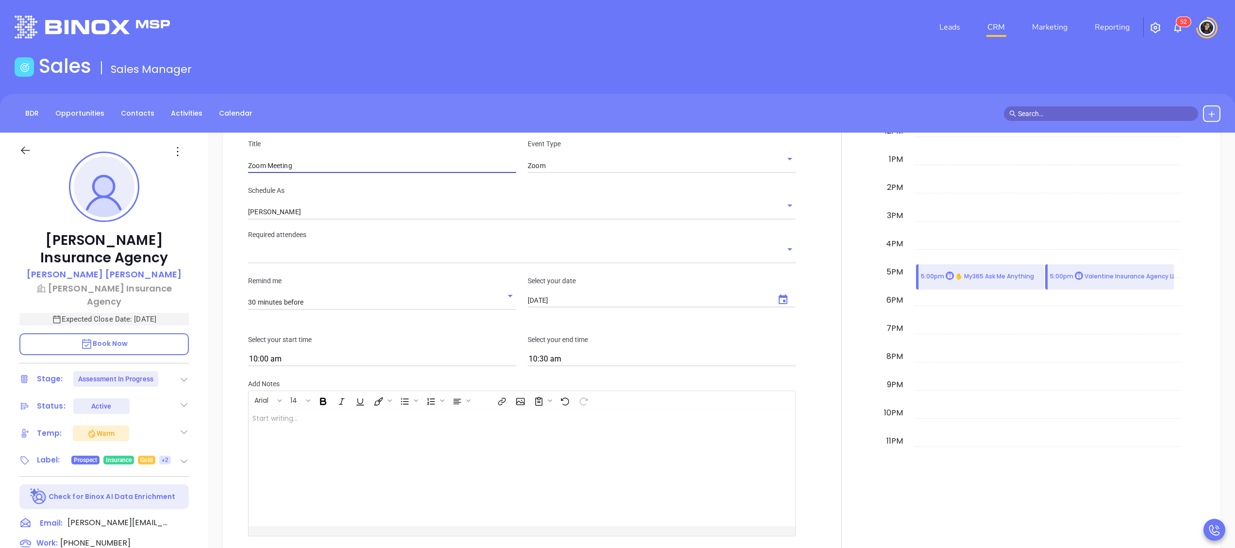
click at [416, 170] on input "Zoom Meeting" at bounding box center [382, 165] width 268 height 15
type input "Zoom Meeting to Review Assessment"
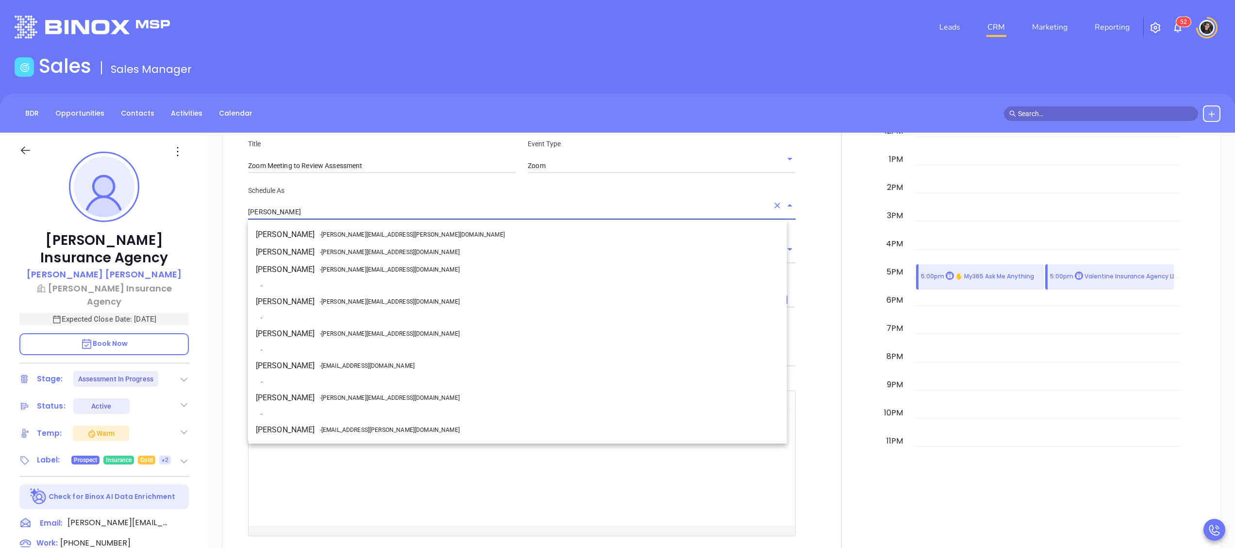
click at [349, 214] on input "[PERSON_NAME]" at bounding box center [508, 212] width 520 height 14
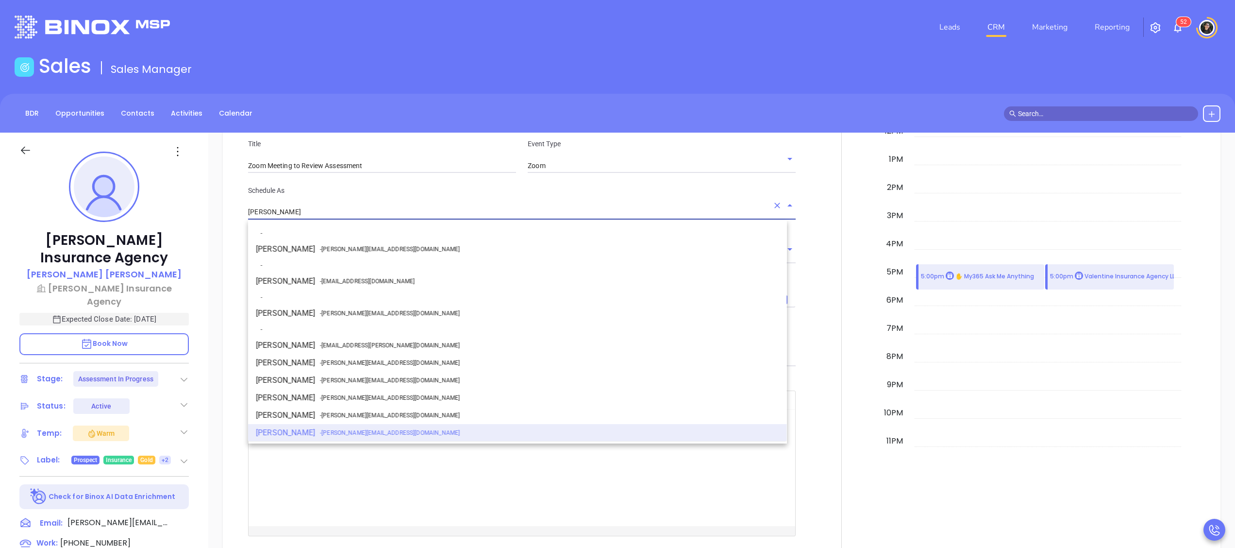
click at [340, 313] on span "- walter@motiva.net" at bounding box center [390, 313] width 140 height 9
type input "[PERSON_NAME]"
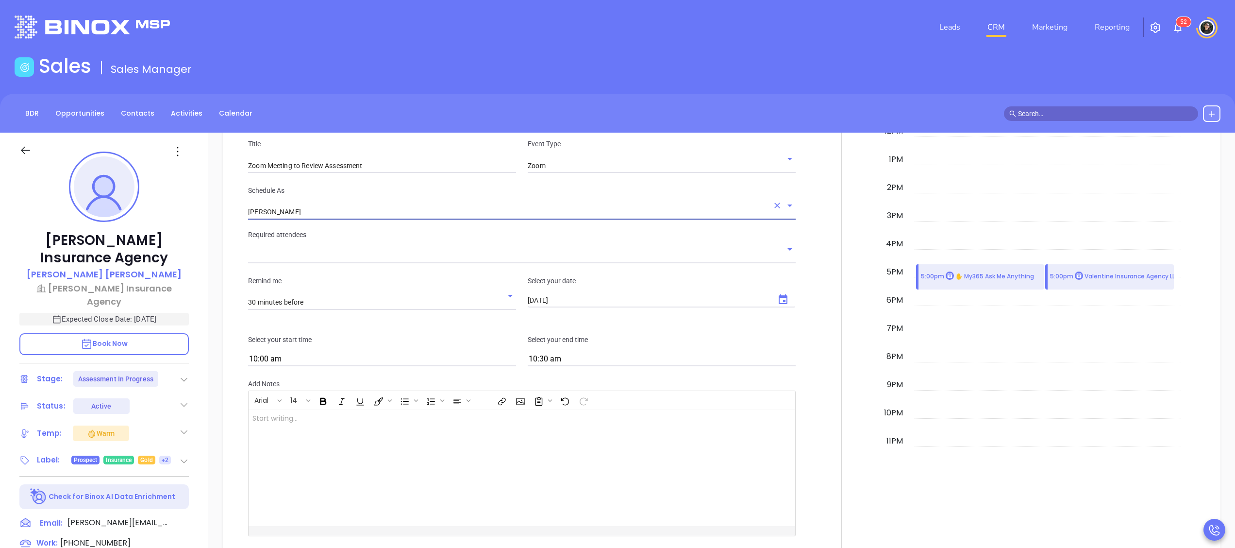
click at [777, 305] on icon "Choose date, selected date is Oct 2, 2025" at bounding box center [783, 300] width 12 height 12
click at [603, 378] on button "8" at bounding box center [601, 378] width 17 height 17
type input "10/08/2025"
click at [382, 366] on body "Leads CRM Marketing Reporting 5 2 Financial Leads Leads Sales Sales Manager BDR…" at bounding box center [617, 274] width 1235 height 548
click at [341, 360] on input "10:00 am" at bounding box center [382, 359] width 268 height 14
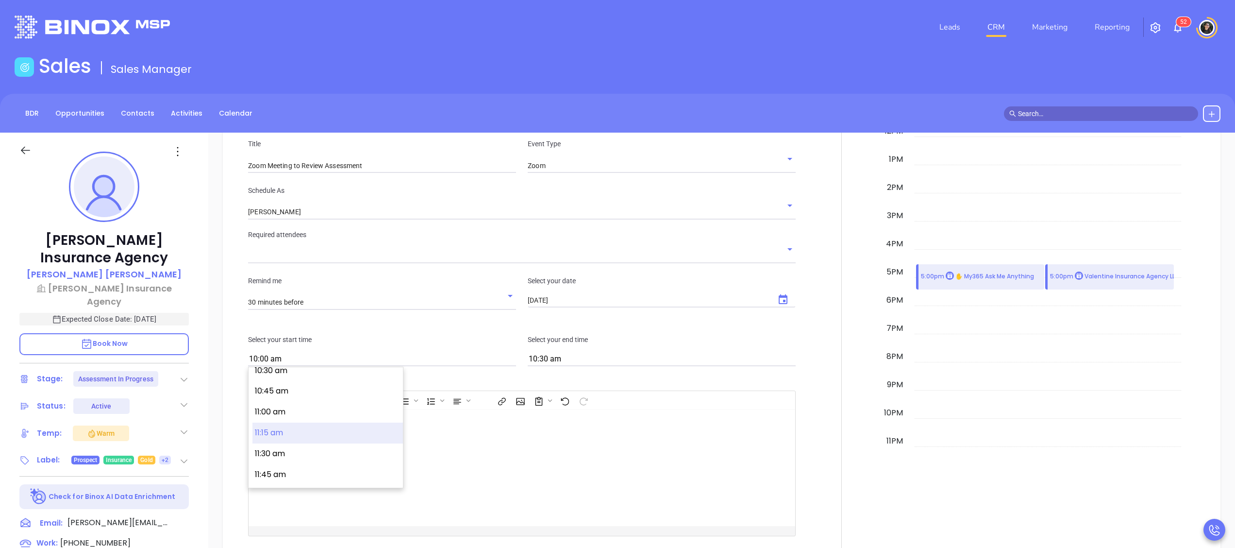
scroll to position [911, 0]
click at [343, 382] on button "11:00 am" at bounding box center [327, 381] width 150 height 21
type input "11:00 am"
type input "11:30 am"
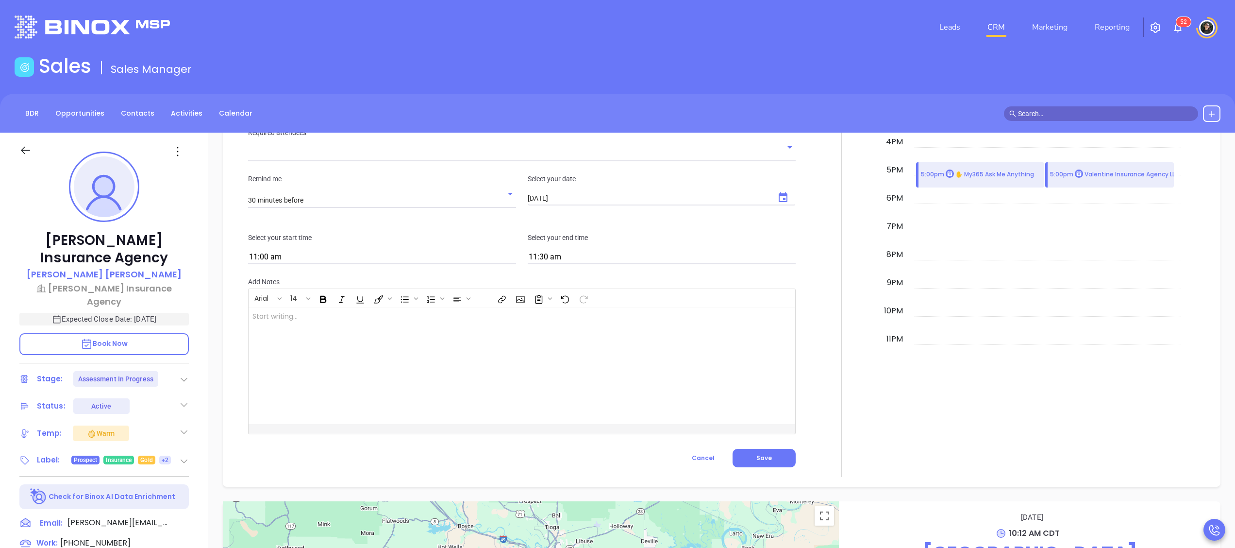
scroll to position [971, 0]
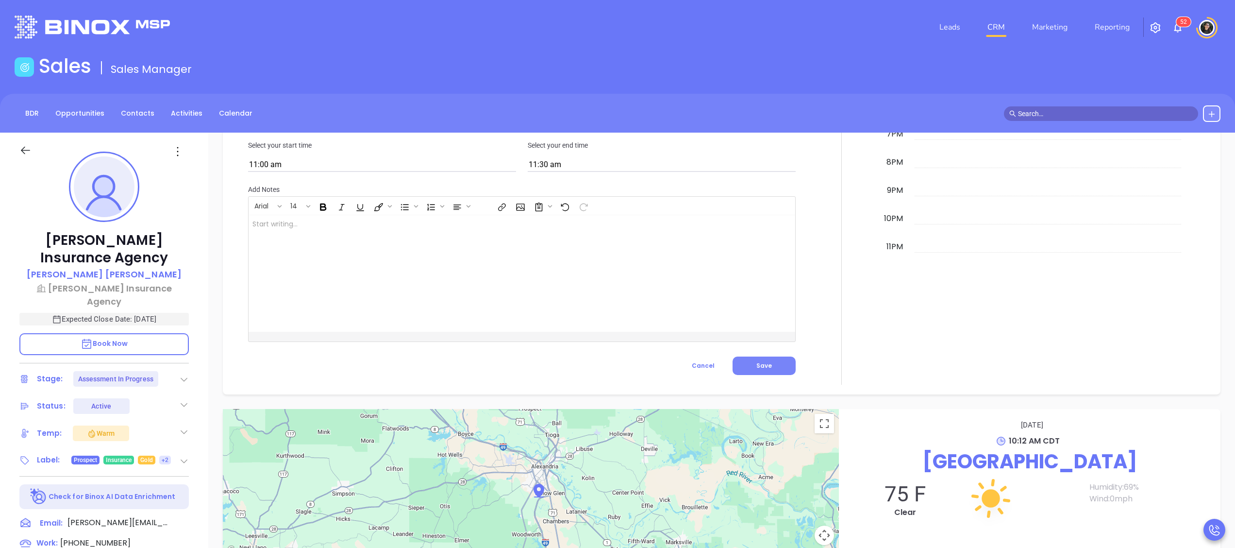
click at [759, 369] on span "Save" at bounding box center [764, 365] width 16 height 8
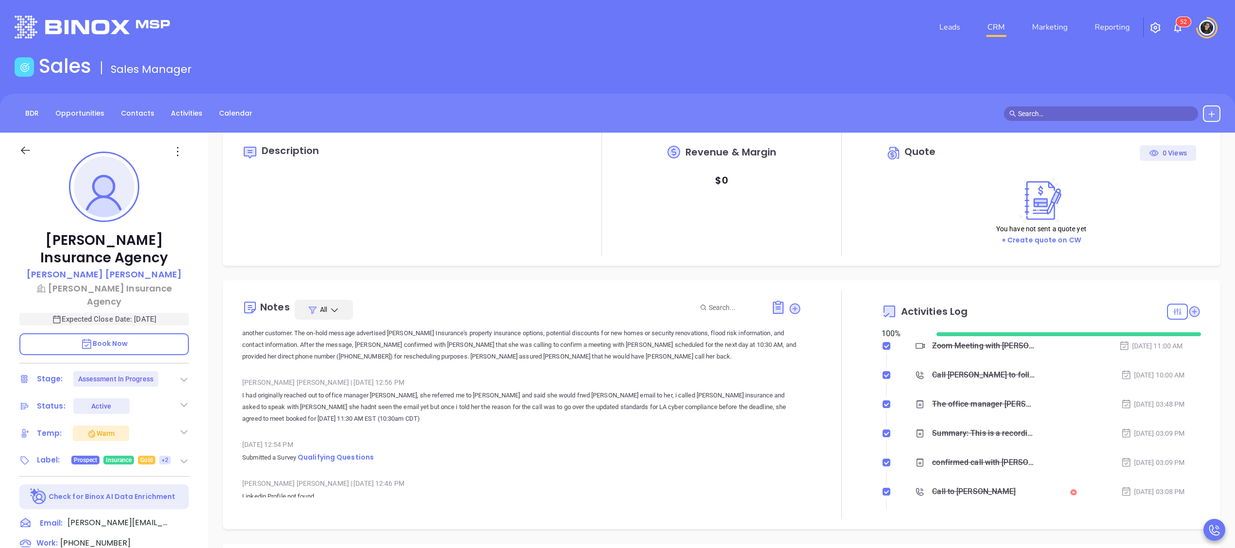
scroll to position [0, 0]
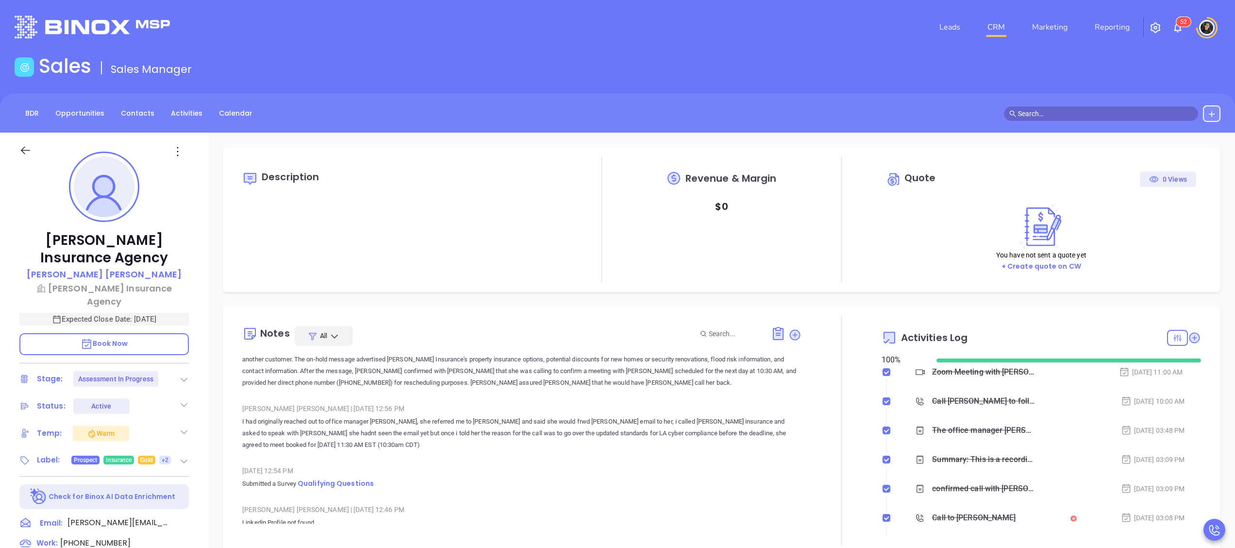
type input "Meeting"
checkbox input "false"
click at [103, 289] on p "[PERSON_NAME] Insurance Agency" at bounding box center [103, 295] width 169 height 26
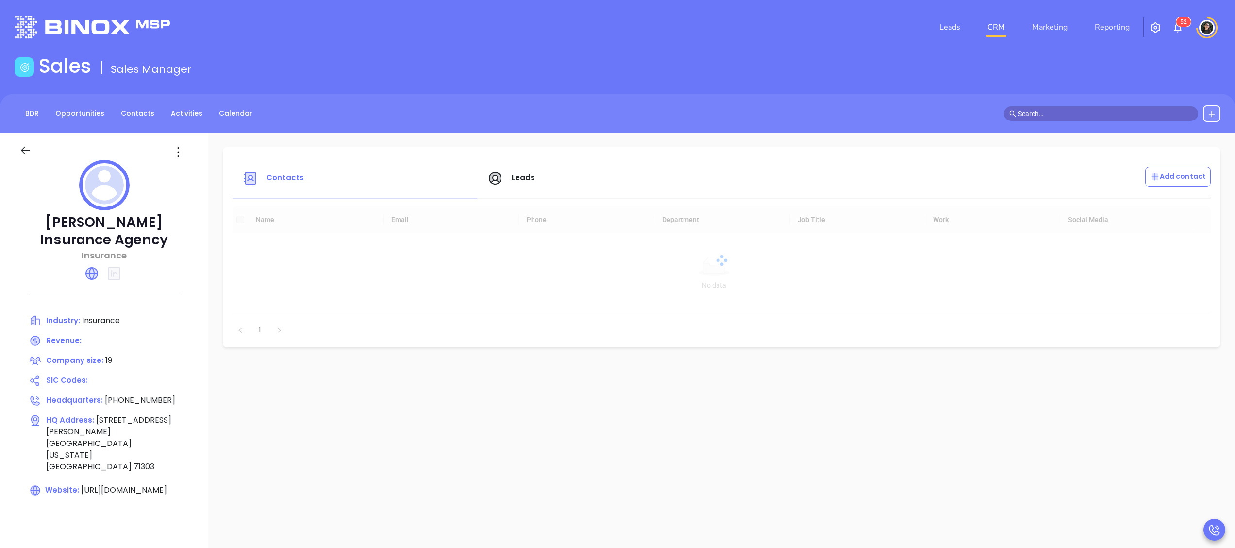
click at [518, 179] on span "Leads" at bounding box center [524, 177] width 24 height 10
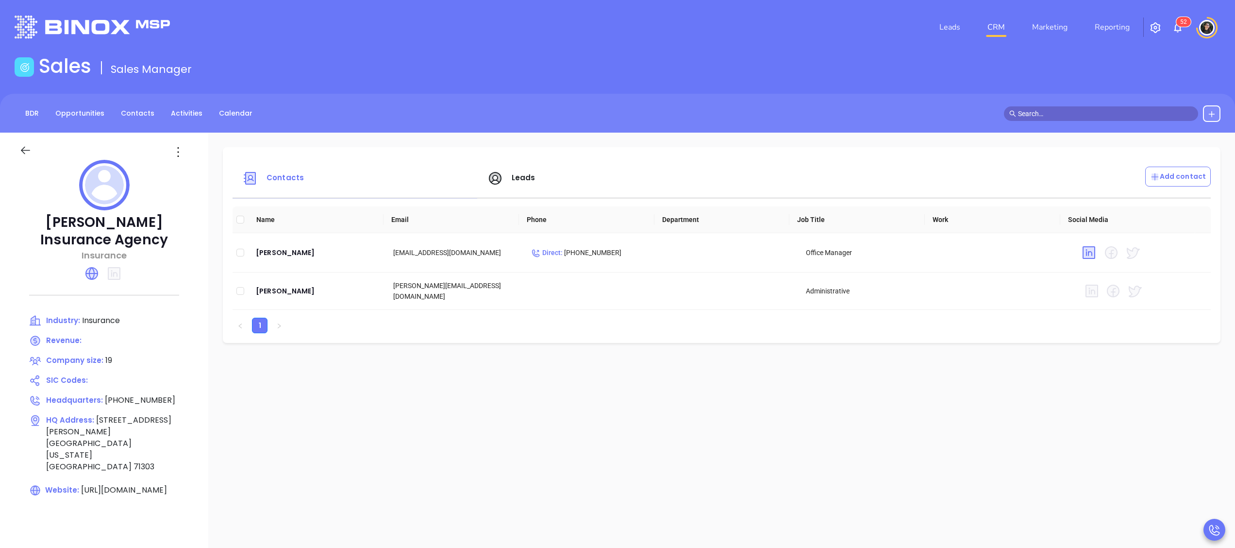
click at [519, 175] on span "Leads" at bounding box center [524, 177] width 24 height 10
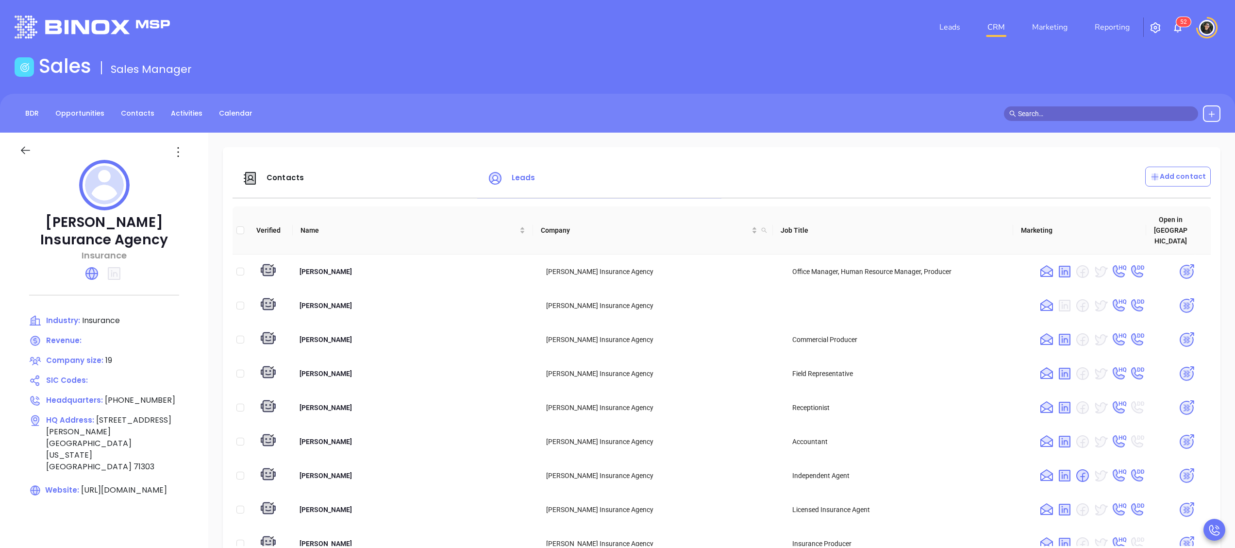
drag, startPoint x: 386, startPoint y: 175, endPoint x: 364, endPoint y: 178, distance: 22.5
click at [386, 175] on div "Contacts" at bounding box center [358, 177] width 245 height 23
click at [299, 191] on div "Contacts Leads Add contact Verified Name Company Job Title Marketing Open in Bi…" at bounding box center [721, 366] width 997 height 439
click at [306, 177] on div "Contacts" at bounding box center [358, 177] width 245 height 23
click at [285, 181] on span "Contacts" at bounding box center [284, 177] width 37 height 10
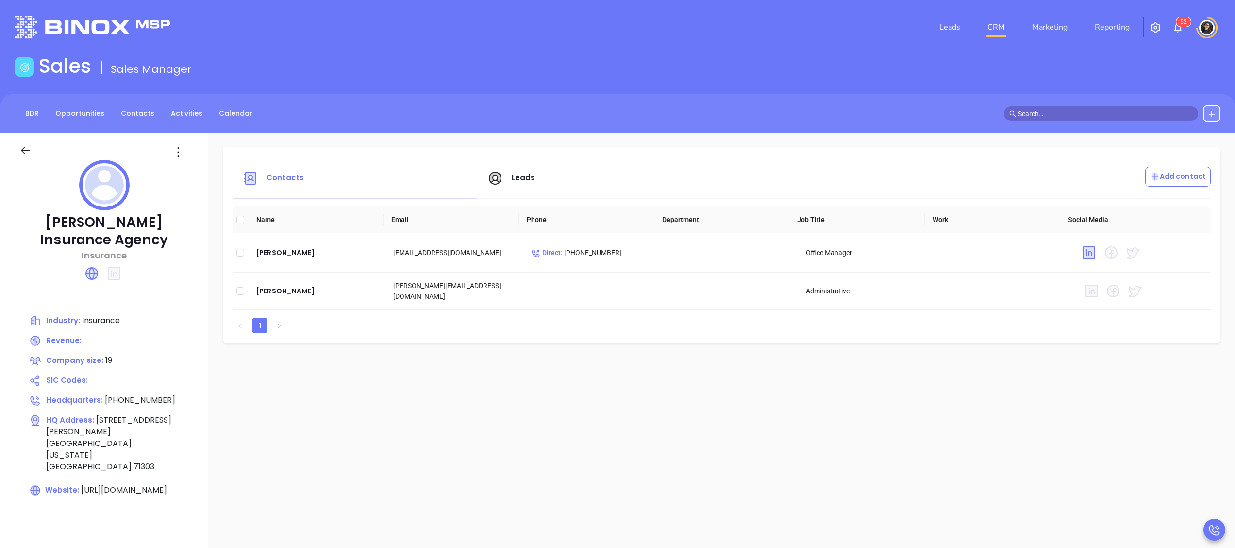
click at [24, 146] on icon at bounding box center [25, 150] width 12 height 12
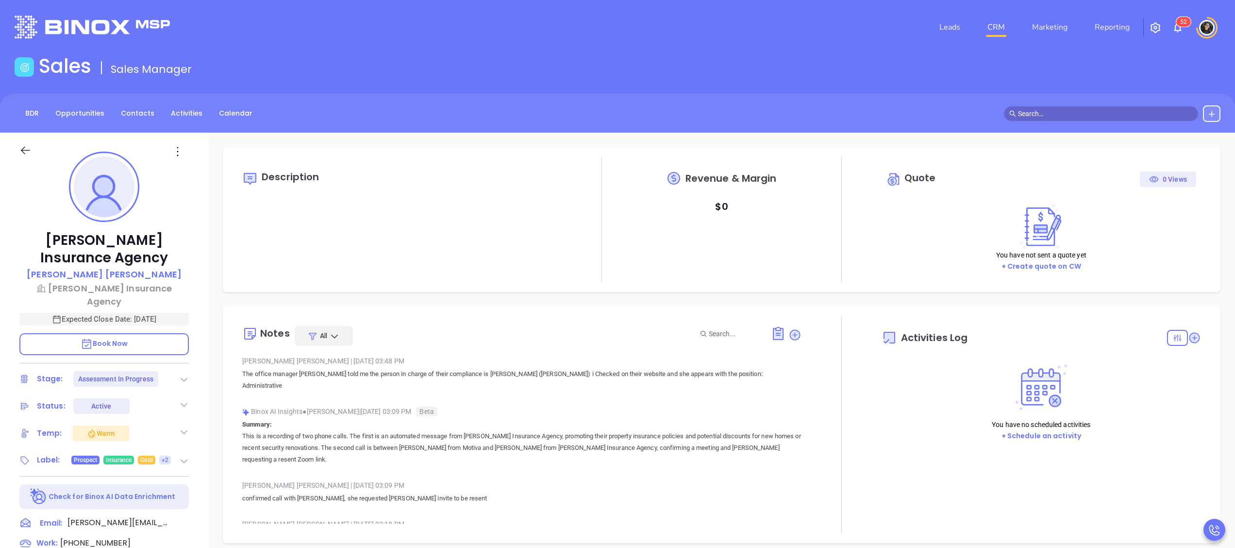
type input "10:00 am"
type input "10/02/2025"
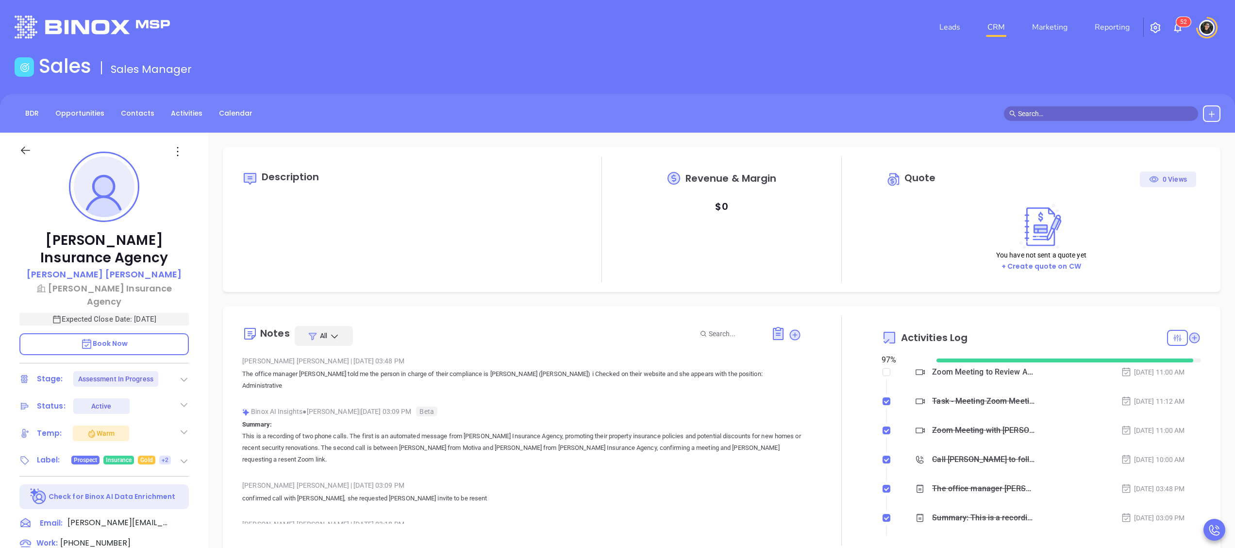
type input "Wendy Hernandez"
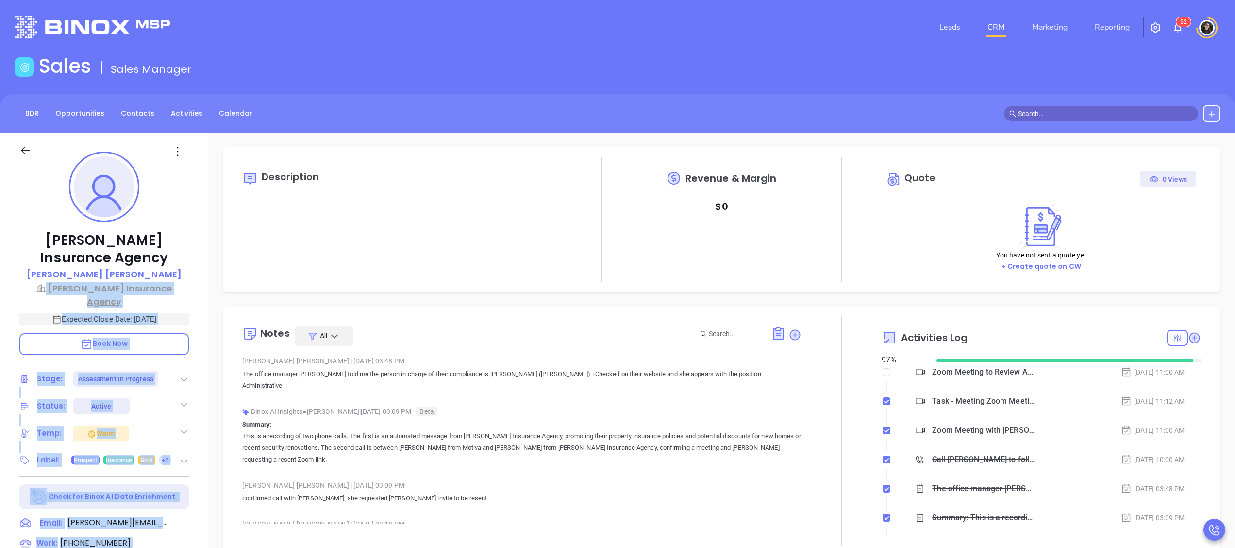
drag, startPoint x: 214, startPoint y: 282, endPoint x: 51, endPoint y: 290, distance: 163.3
click at [51, 290] on div "Harlan Insurance Agency Andrea Guillory Harlan Insurance Agency Expected Close …" at bounding box center [617, 475] width 1235 height 684
drag, startPoint x: 51, startPoint y: 290, endPoint x: 445, endPoint y: 254, distance: 395.8
click at [445, 254] on div "Description" at bounding box center [401, 219] width 319 height 125
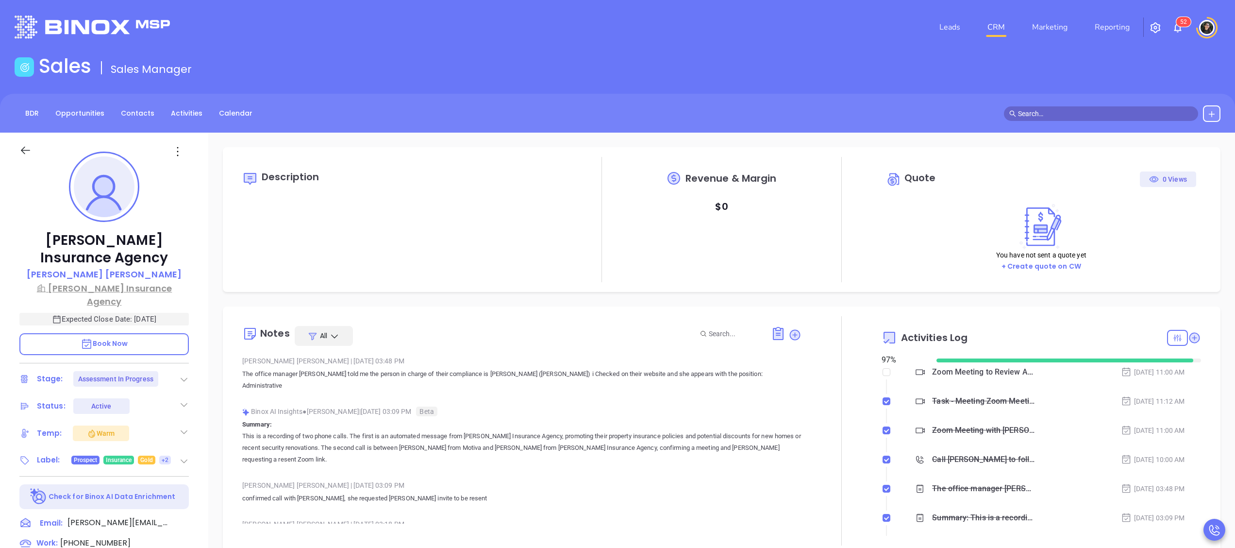
click at [66, 283] on p "Harlan Insurance Agency" at bounding box center [103, 295] width 169 height 26
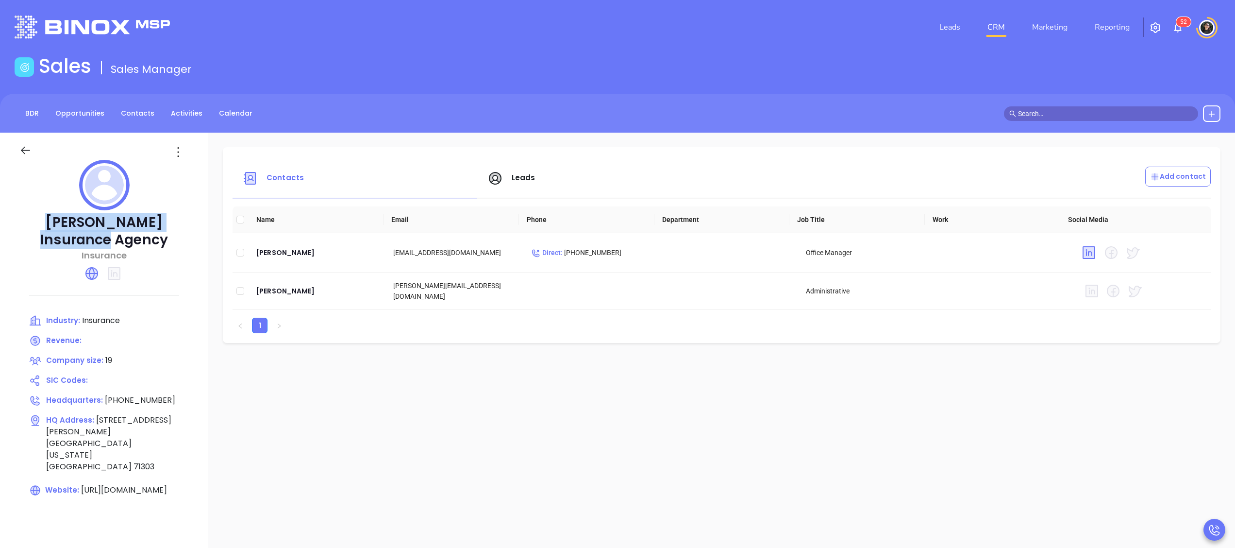
copy p "Harlan Insurance Agency"
drag, startPoint x: 140, startPoint y: 235, endPoint x: 40, endPoint y: 230, distance: 100.1
click at [40, 230] on p "Harlan Insurance Agency" at bounding box center [103, 231] width 169 height 35
click at [23, 150] on icon at bounding box center [25, 151] width 9 height 8
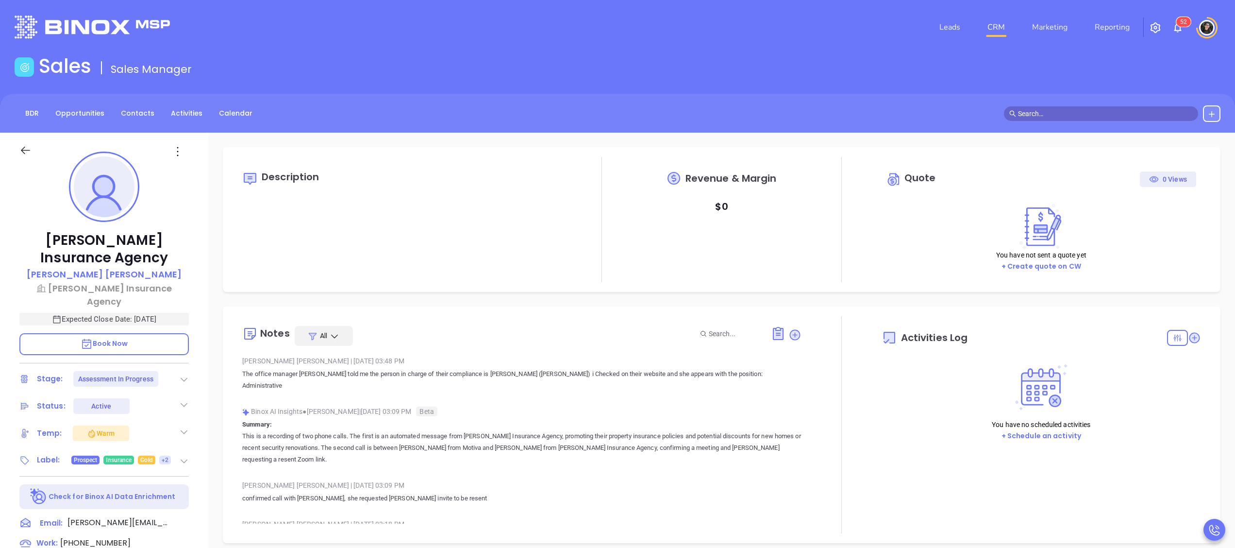
type input "10/02/2025"
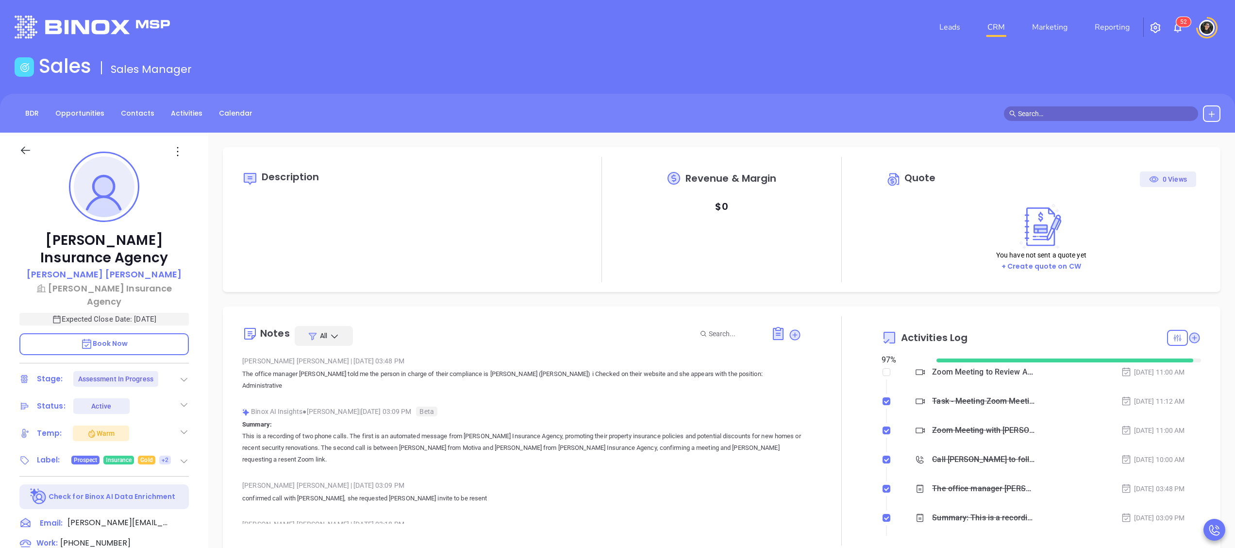
scroll to position [282, 0]
copy p "Andrea Guillory"
drag, startPoint x: 151, startPoint y: 272, endPoint x: 66, endPoint y: 270, distance: 85.0
click at [66, 270] on div "Andrea Guillory" at bounding box center [103, 274] width 169 height 14
type input "Wendy Hernandez"
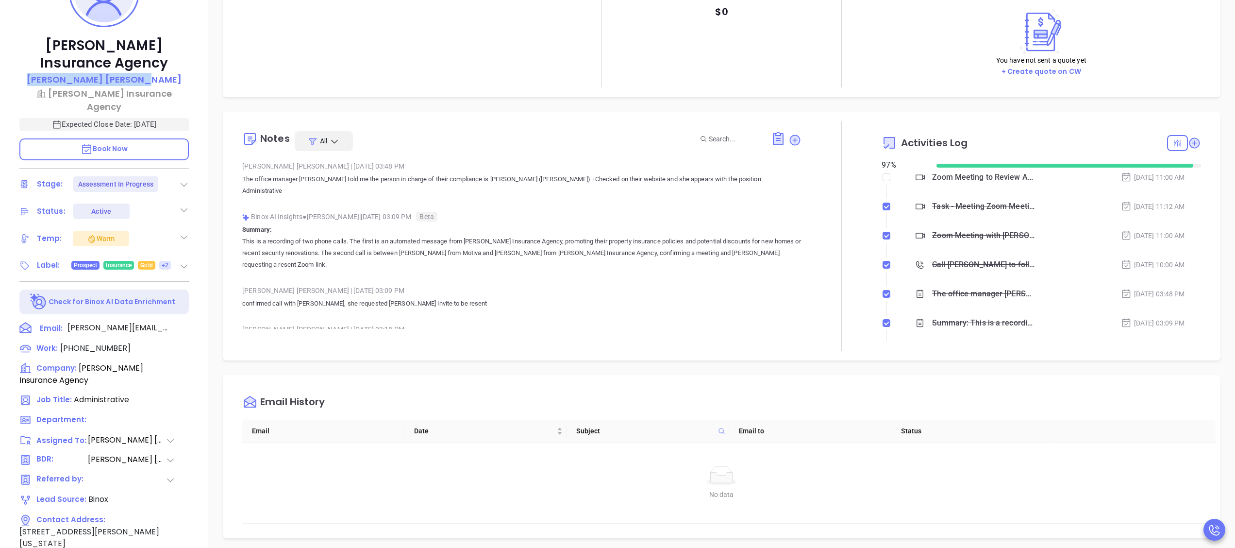
scroll to position [269, 0]
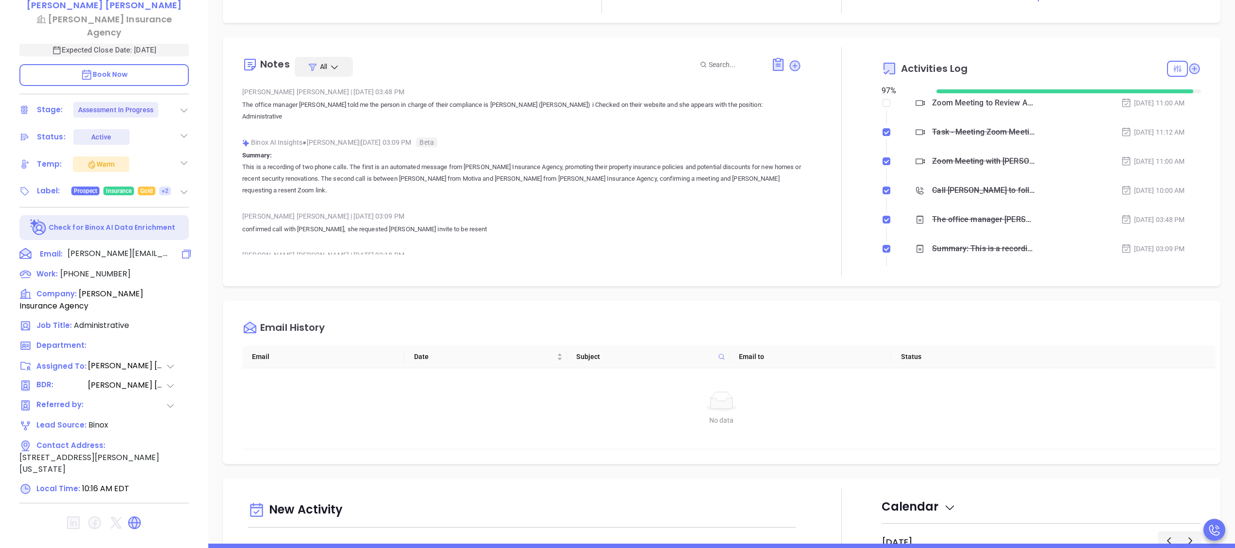
click at [185, 249] on icon at bounding box center [186, 253] width 9 height 9
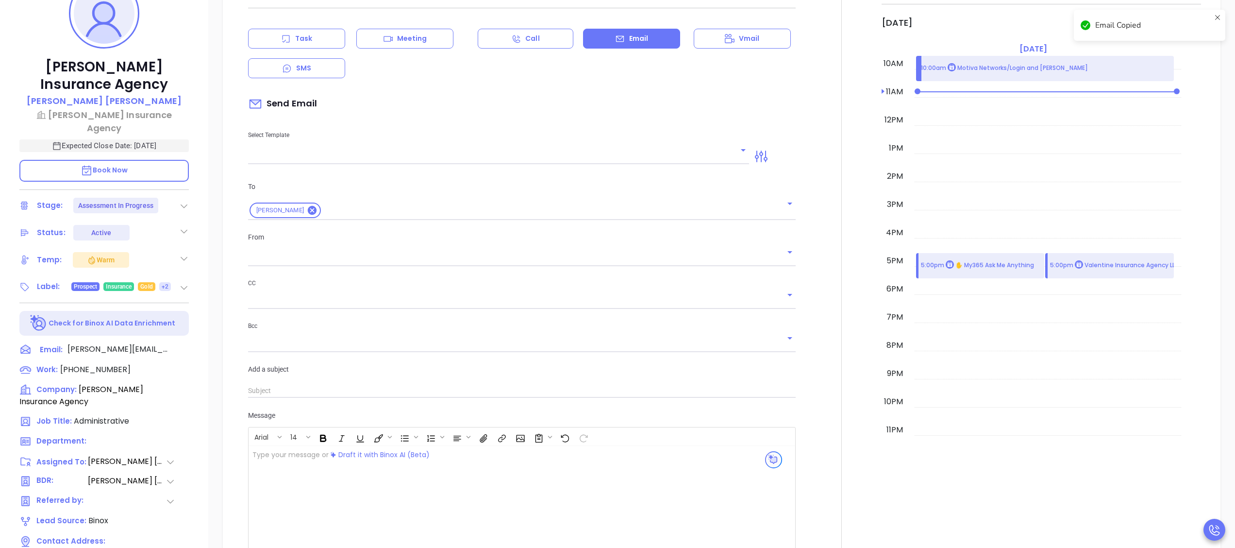
scroll to position [133, 0]
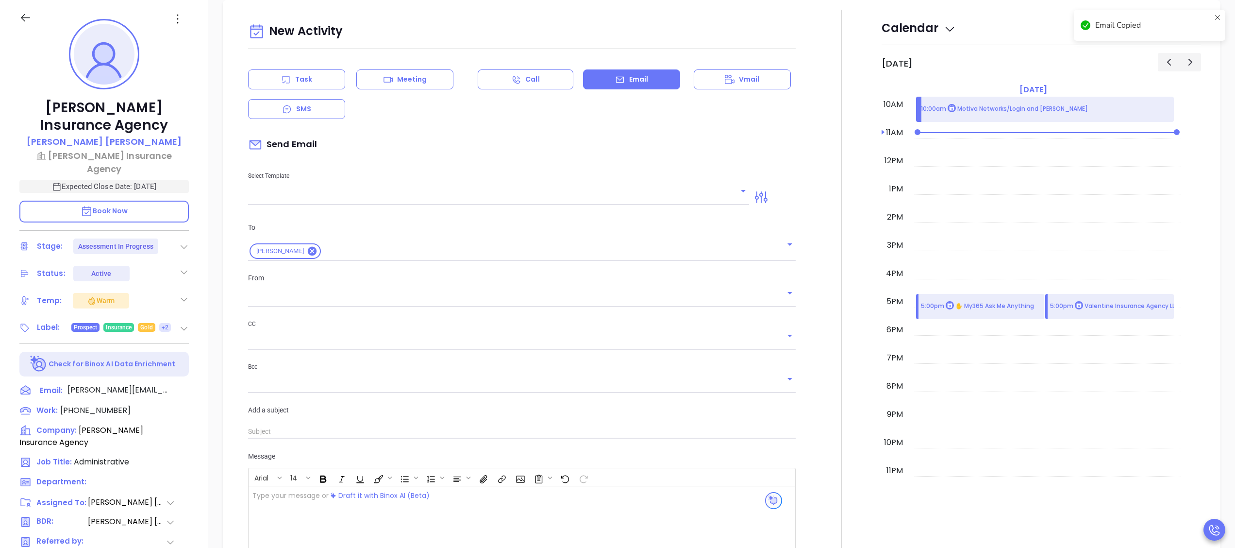
type input "Wendy Hernandez"
click at [190, 403] on icon at bounding box center [188, 410] width 14 height 14
click at [420, 75] on p "Meeting" at bounding box center [412, 79] width 30 height 10
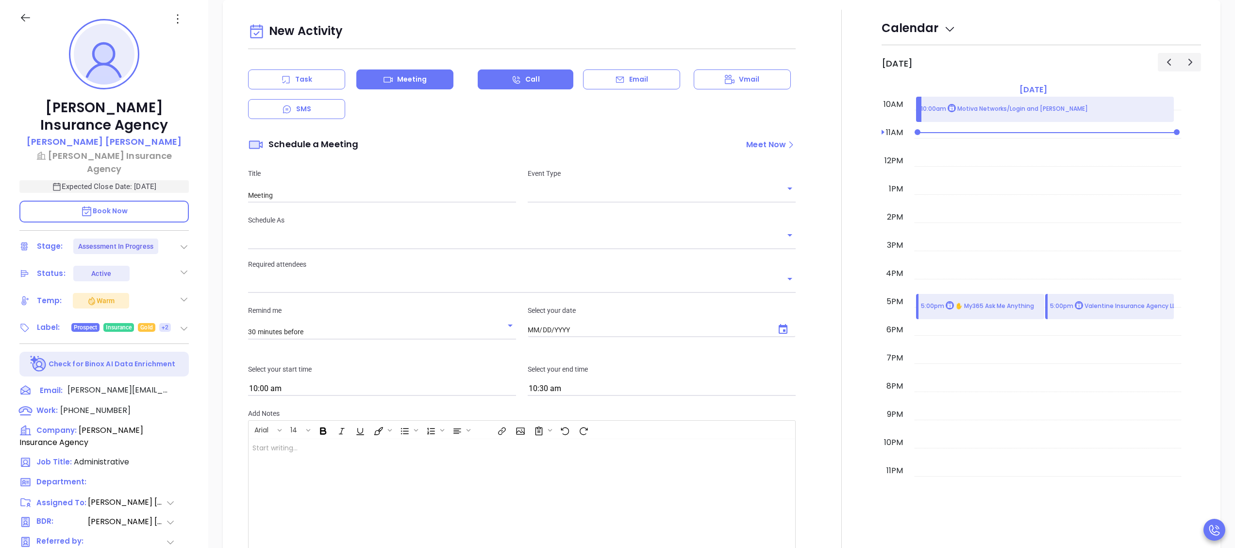
type input "10/02/2025"
click at [629, 74] on p "Email" at bounding box center [638, 79] width 19 height 10
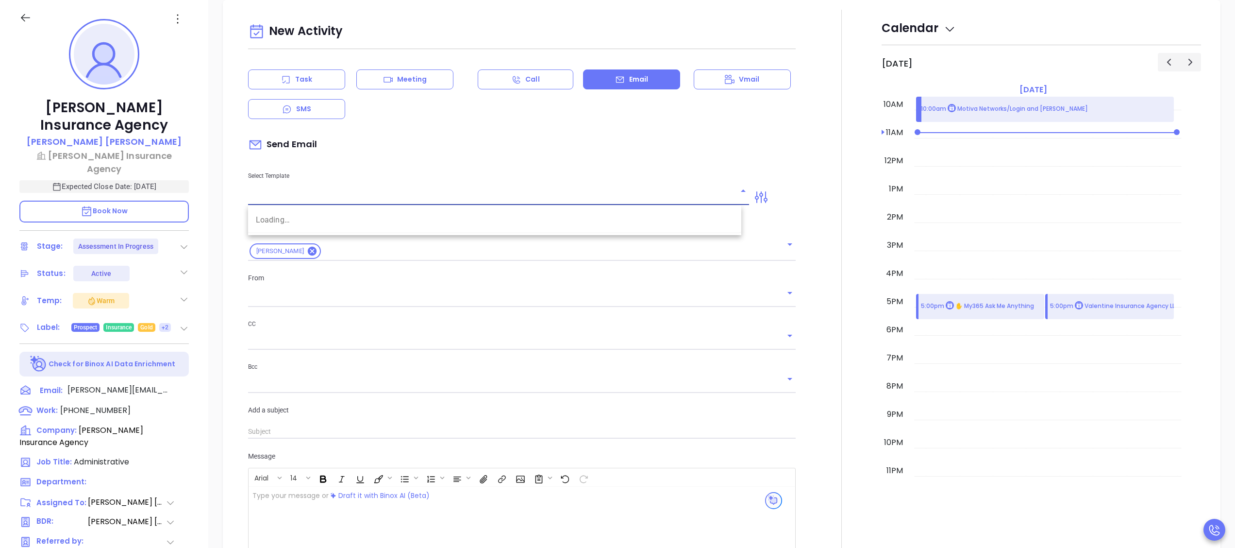
click at [558, 201] on input "text" at bounding box center [491, 197] width 486 height 14
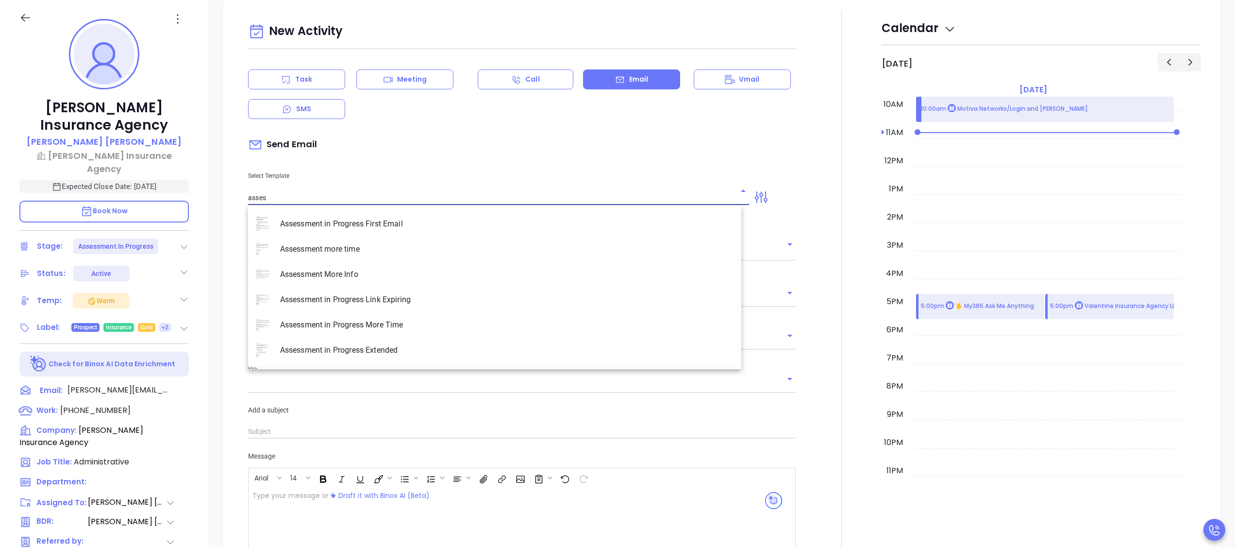
click at [471, 222] on li "Assessment in Progress First Email" at bounding box center [494, 223] width 493 height 25
type input "Assessment in Progress First Email"
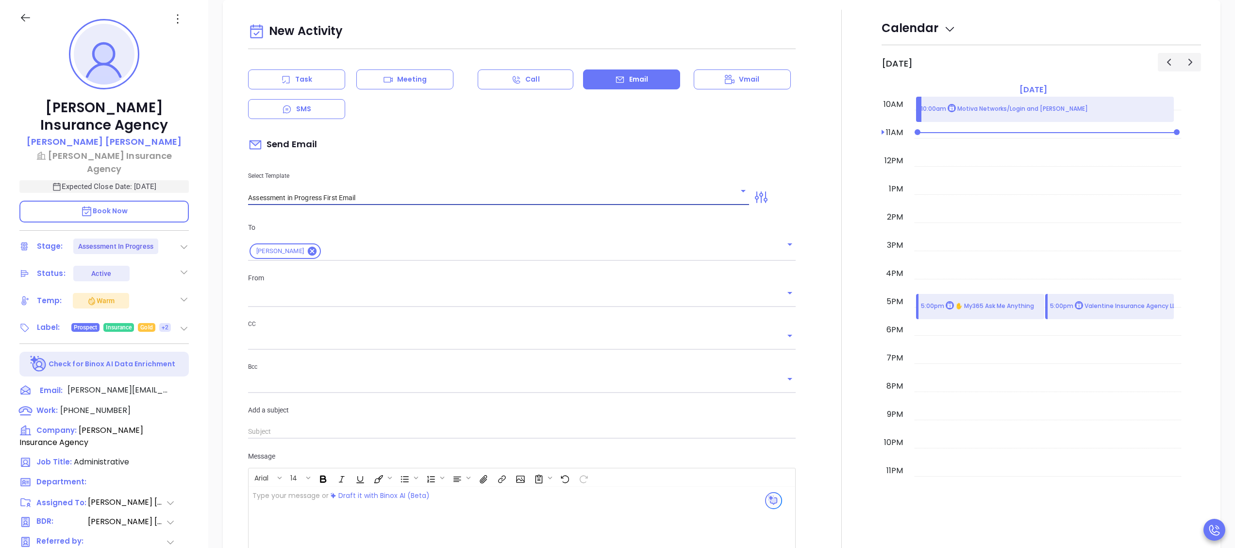
type input "Andrea Run Your Cybersecurity Assessment (Time-Sensitive)"
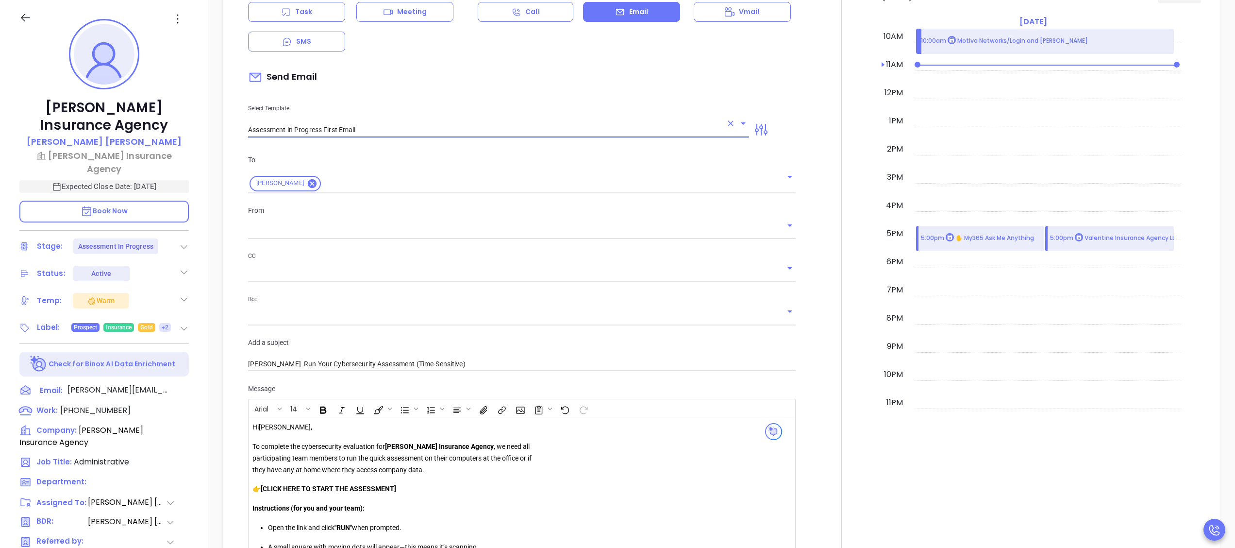
scroll to position [713, 0]
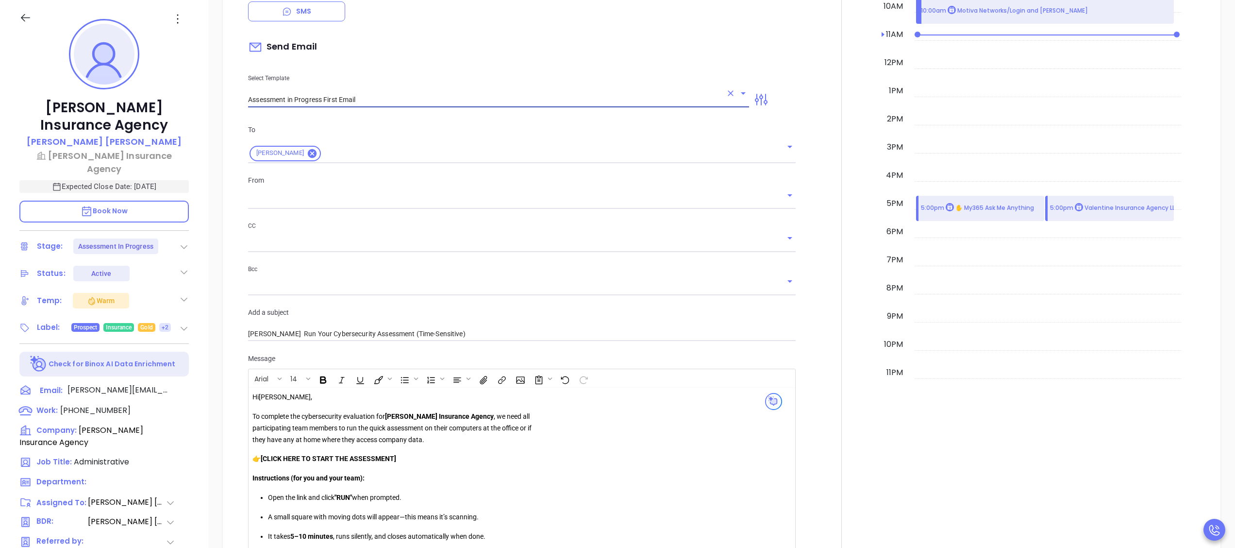
click at [336, 209] on div at bounding box center [522, 202] width 548 height 15
type input "Assessment in Progress First Email"
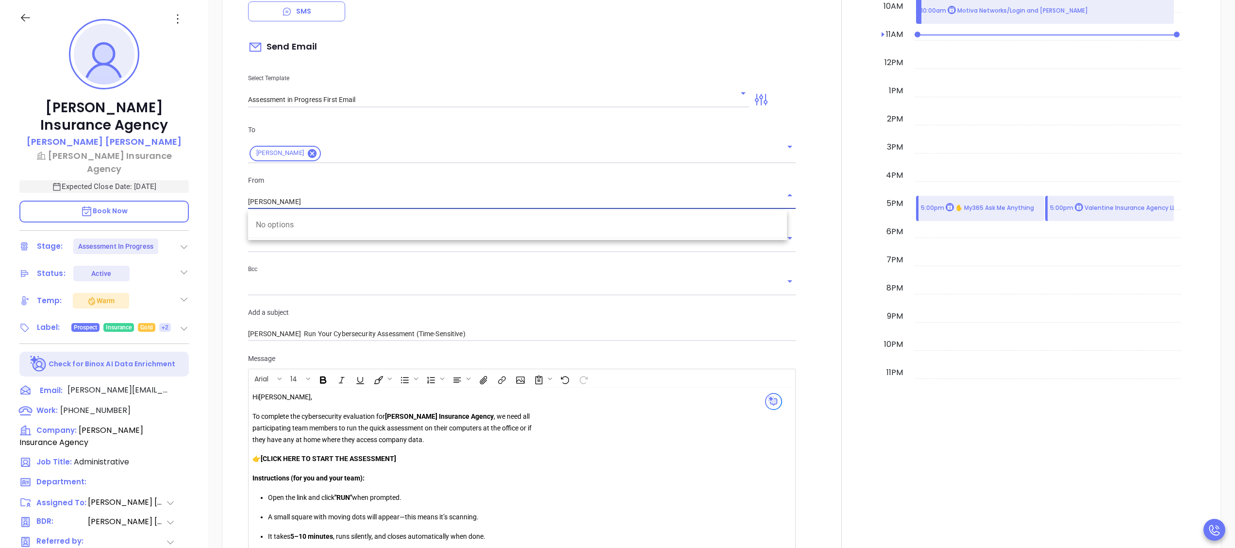
click at [348, 199] on input "Wendy Hernandez" at bounding box center [514, 202] width 533 height 14
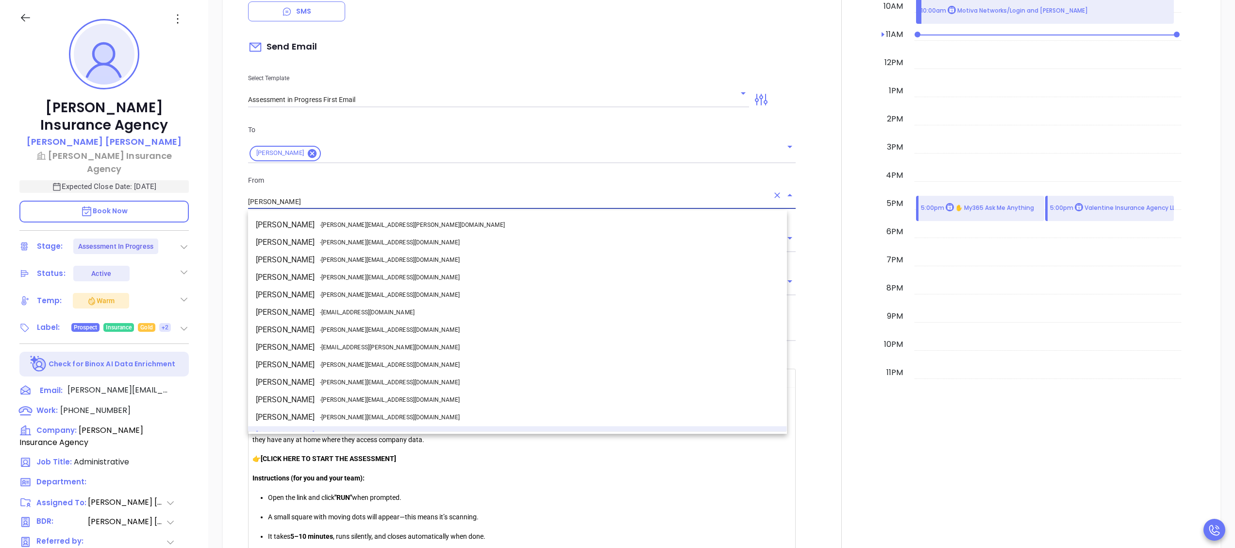
scroll to position [12, 0]
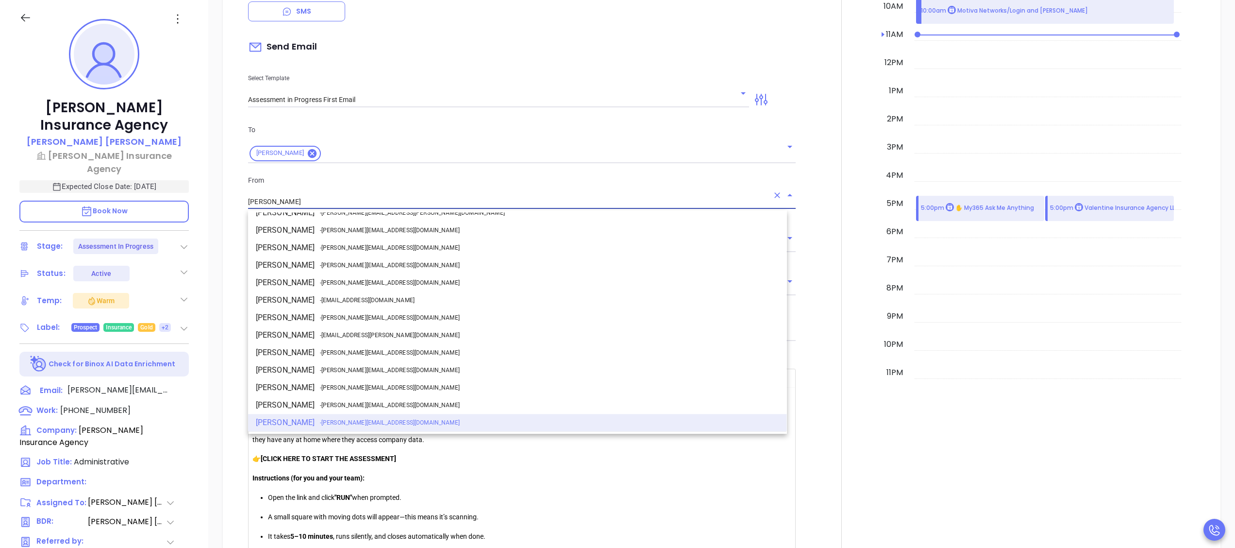
click at [326, 309] on li "Walter Contreras - walter@motiva.net" at bounding box center [517, 317] width 539 height 17
type input "[PERSON_NAME]"
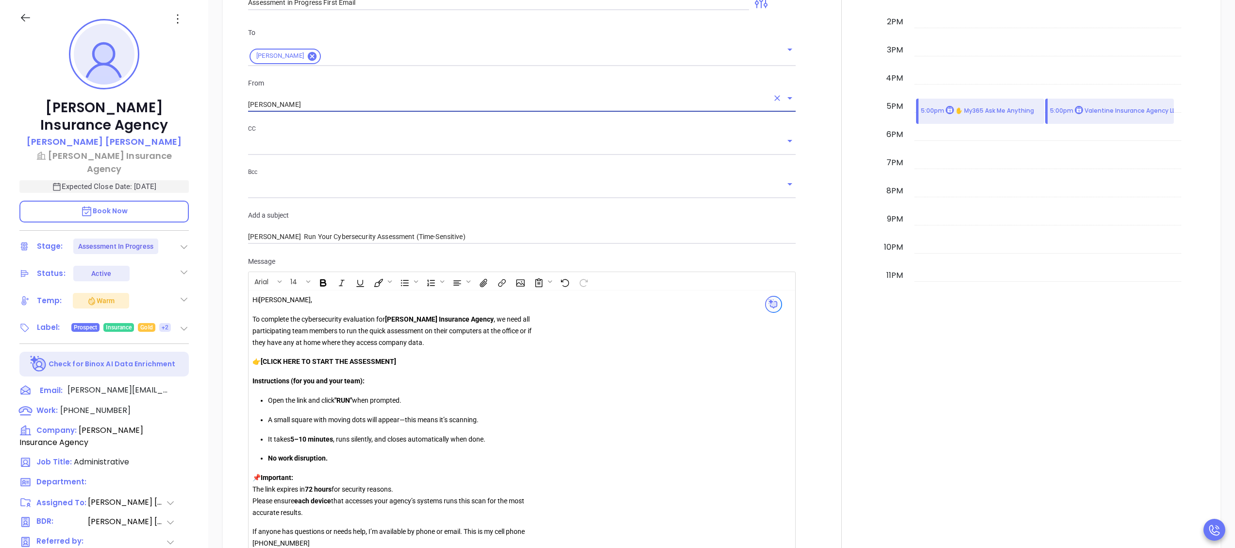
scroll to position [907, 0]
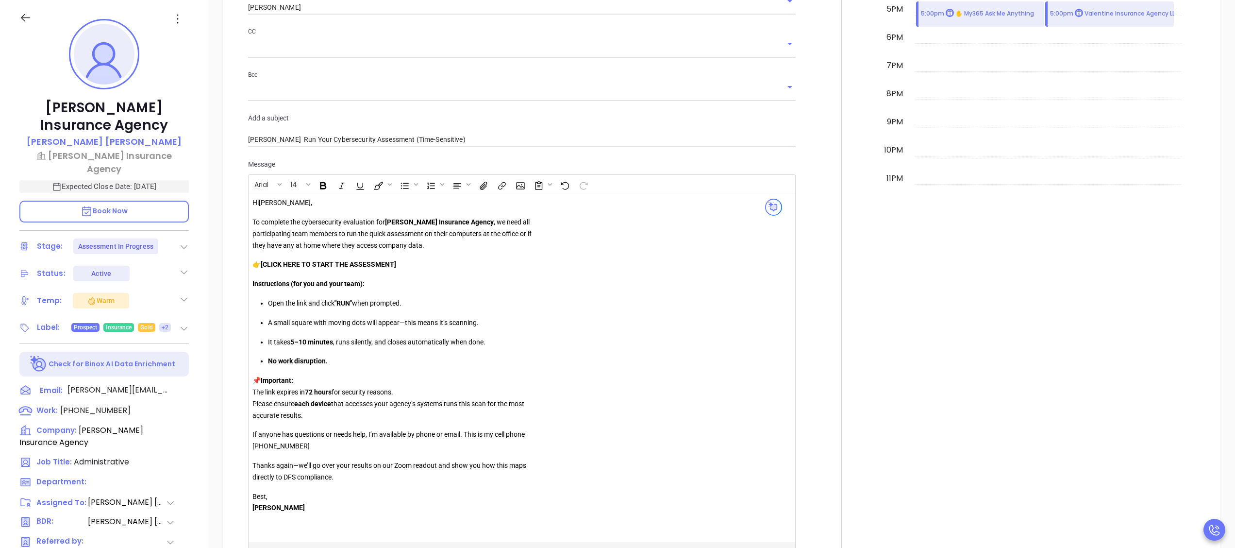
click at [408, 268] on p "👉 [CLICK HERE TO START THE ASSESSMENT]" at bounding box center [391, 265] width 279 height 12
click at [265, 268] on strong "[CLICK HERE TO START THE ASSESSMENT" at bounding box center [327, 264] width 133 height 8
drag, startPoint x: 394, startPoint y: 261, endPoint x: 266, endPoint y: 264, distance: 128.2
click at [266, 264] on p "👉 CLICK HERE TO START THE ASSESSMENT" at bounding box center [391, 265] width 279 height 12
click at [488, 181] on icon "Insert Files" at bounding box center [483, 186] width 11 height 10
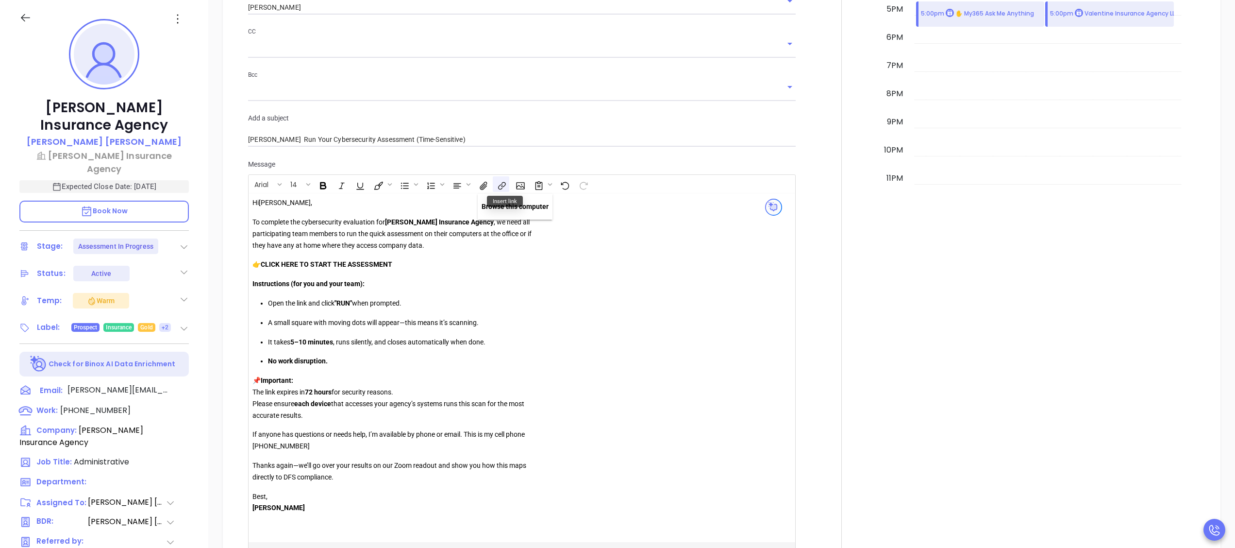
click at [509, 184] on button "Insert link" at bounding box center [501, 184] width 17 height 17
click at [550, 219] on input "text" at bounding box center [548, 215] width 96 height 16
paste input "https://portal.galacticscan.com/penTestDownload/98DE-SRU3-BNDN"
type input "https://portal.galacticscan.com/penTestDownload/98DE-SRU3-BNDN"
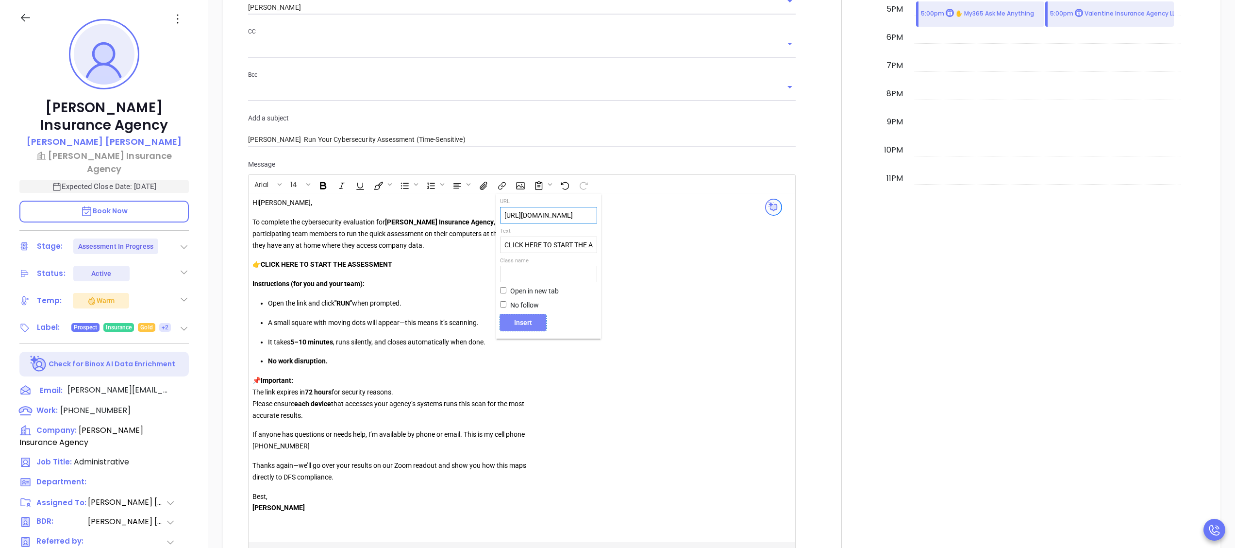
click at [530, 325] on span "Insert" at bounding box center [523, 322] width 38 height 9
click at [378, 266] on link "CLICK HERE TO START THE ASSESSMENT" at bounding box center [330, 264] width 139 height 10
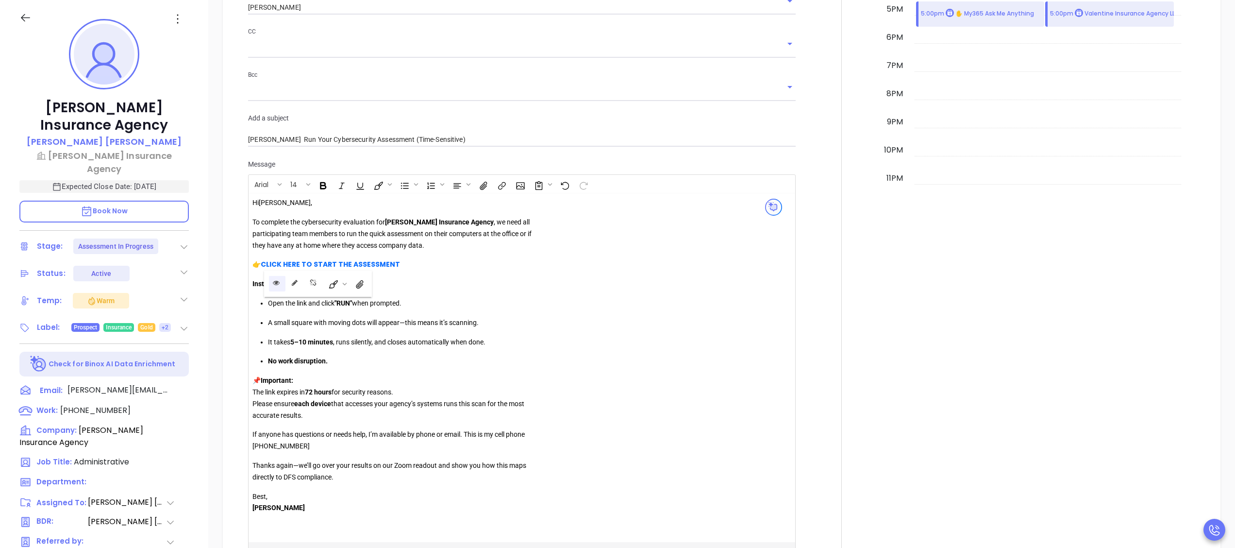
click at [274, 280] on icon "Open link" at bounding box center [276, 282] width 7 height 7
click at [538, 350] on div "Hi Andrea , To complete the cybersecurity evaluation for Harlan Insurance Agenc…" at bounding box center [397, 367] width 291 height 341
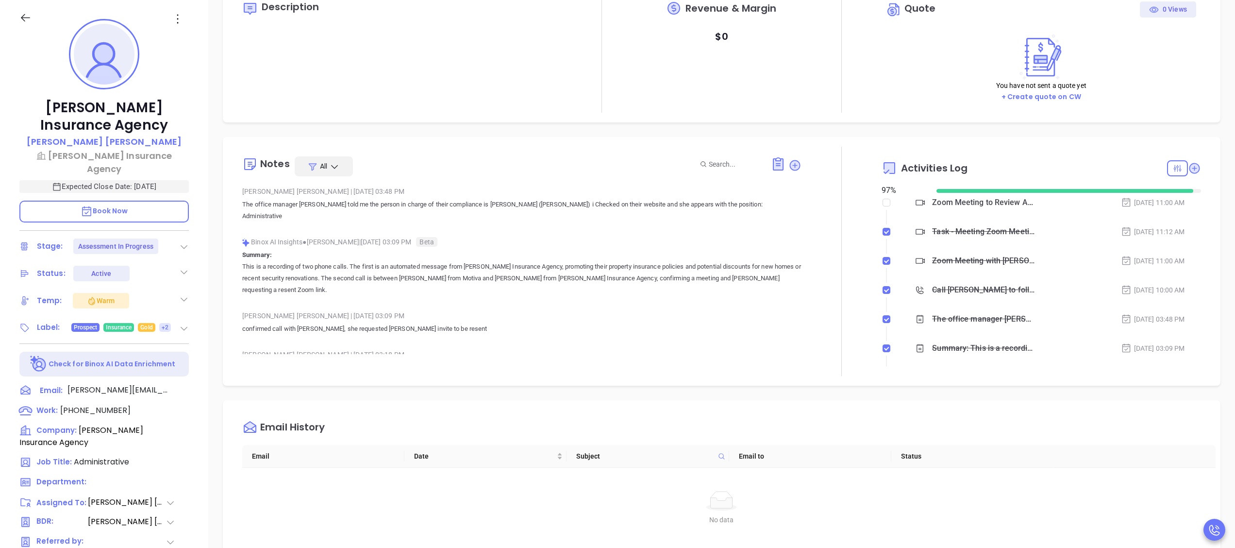
scroll to position [33, 0]
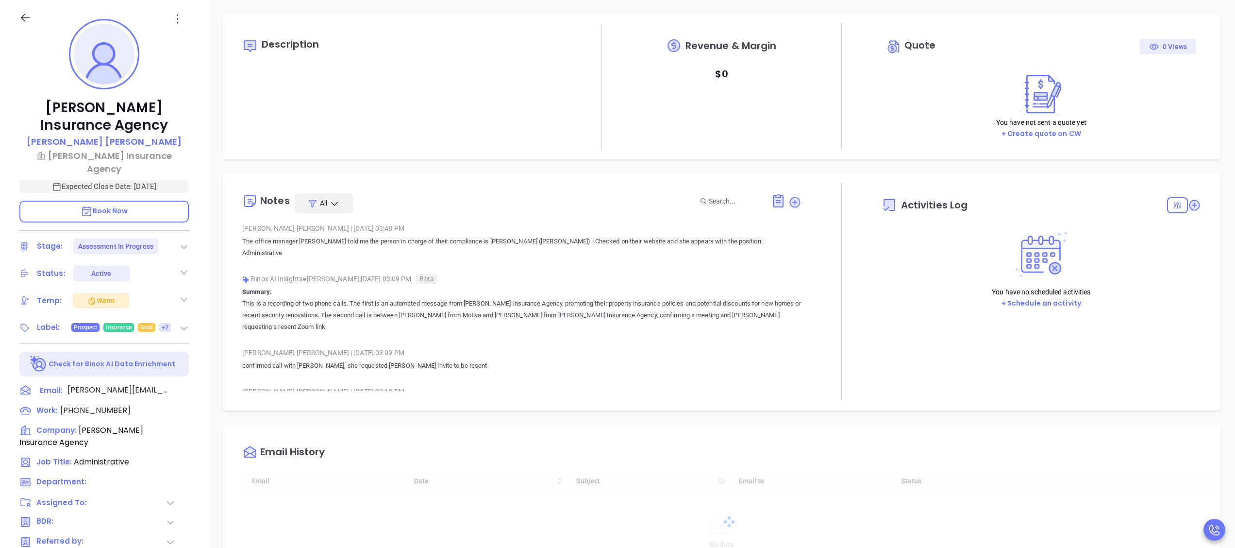
scroll to position [53, 0]
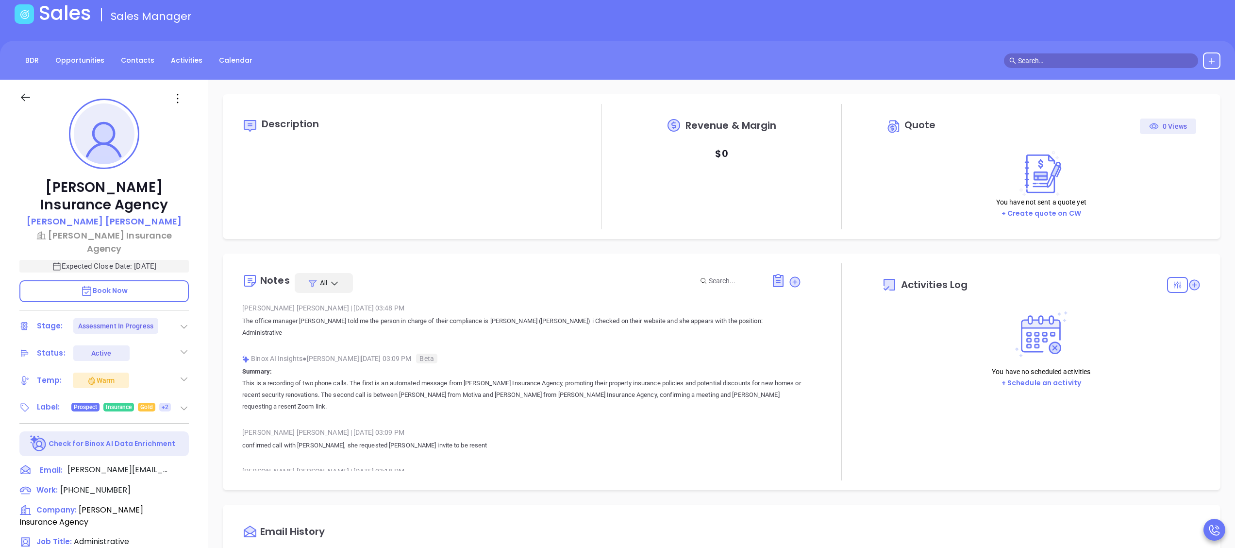
type input "[DATE]"
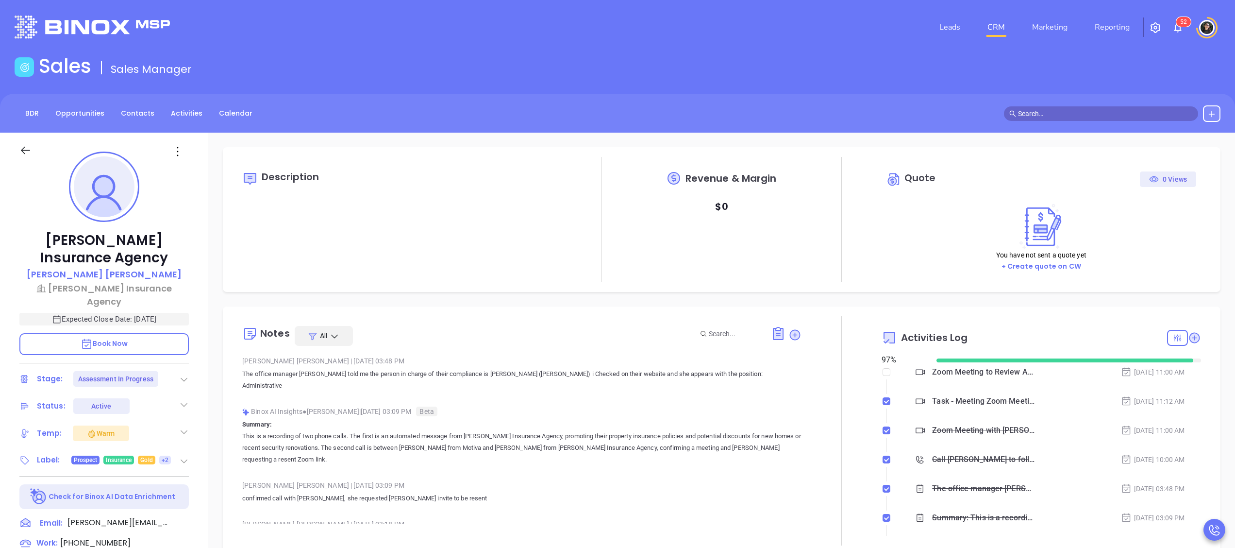
scroll to position [282, 0]
type input "[PERSON_NAME]"
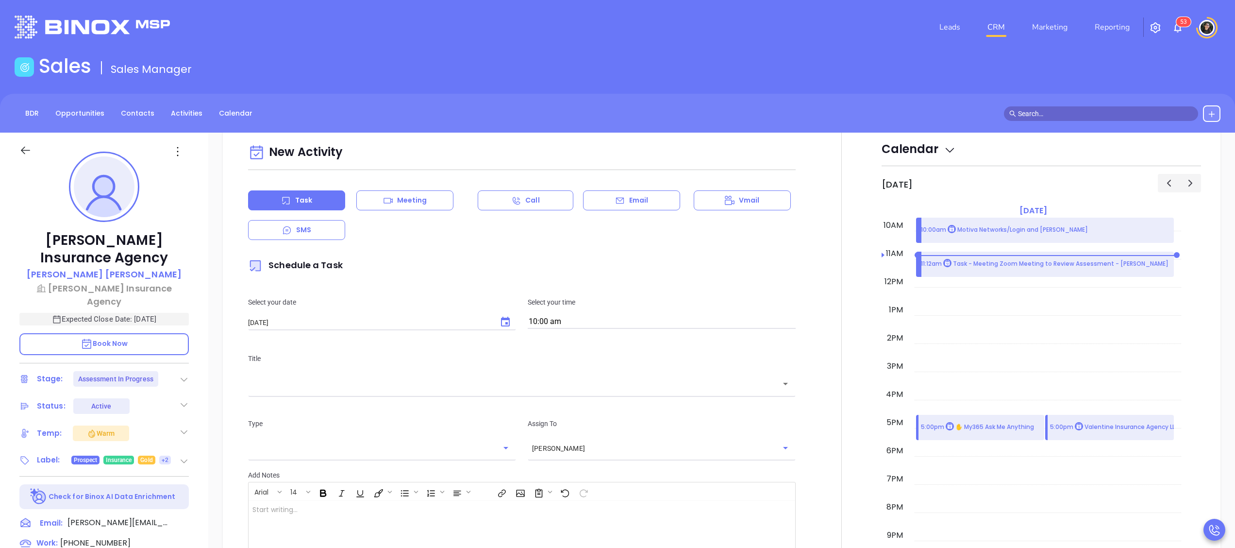
scroll to position [582, 0]
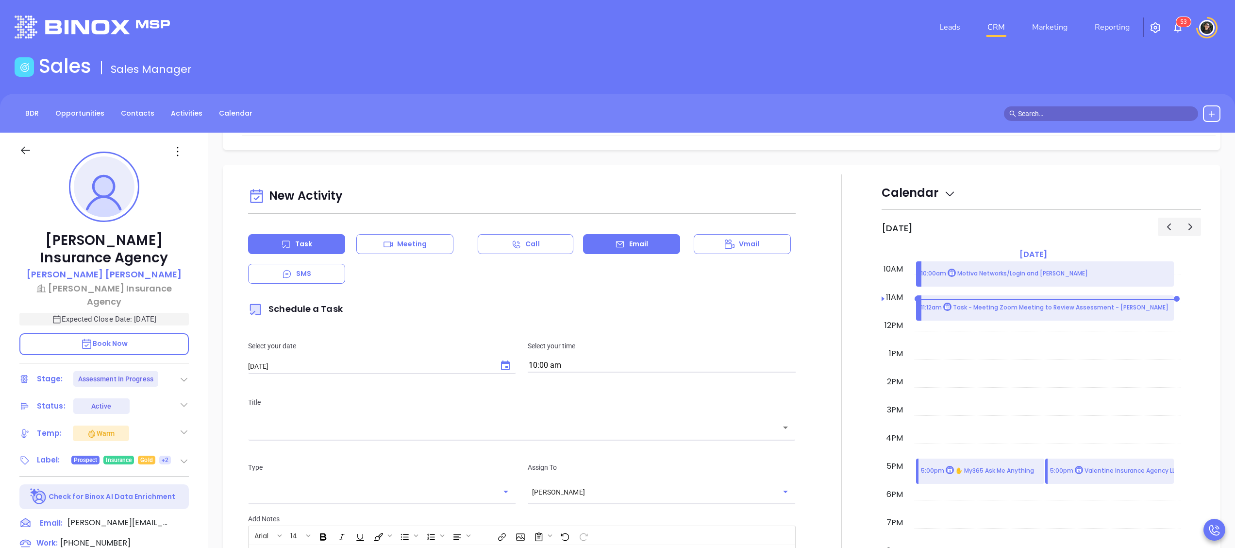
click at [630, 242] on p "Email" at bounding box center [638, 244] width 19 height 10
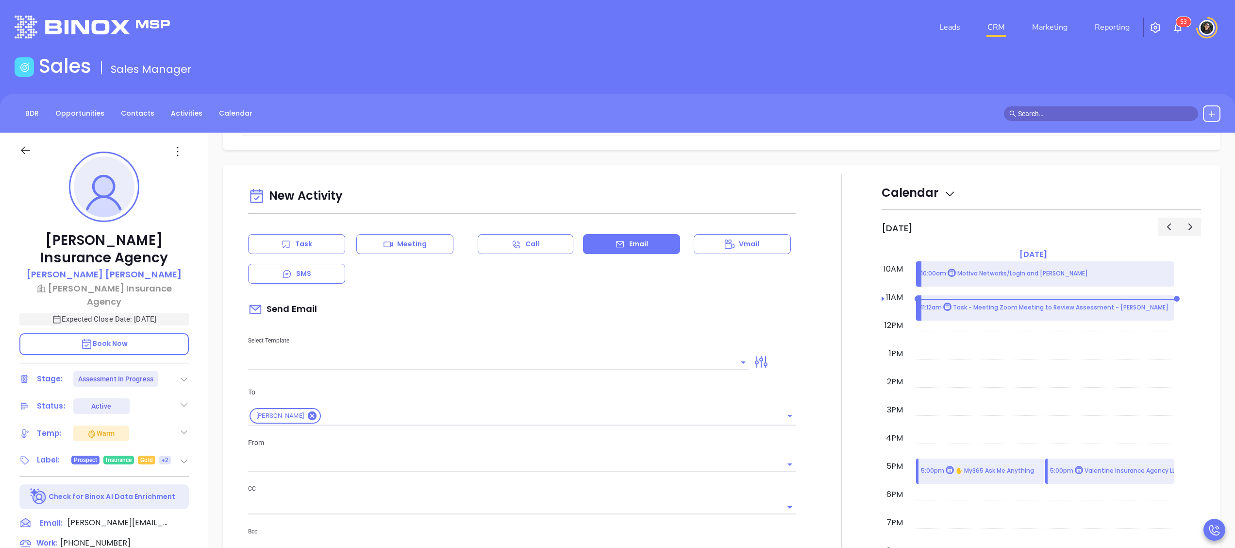
click at [525, 367] on input "text" at bounding box center [491, 362] width 486 height 14
type input "asses"
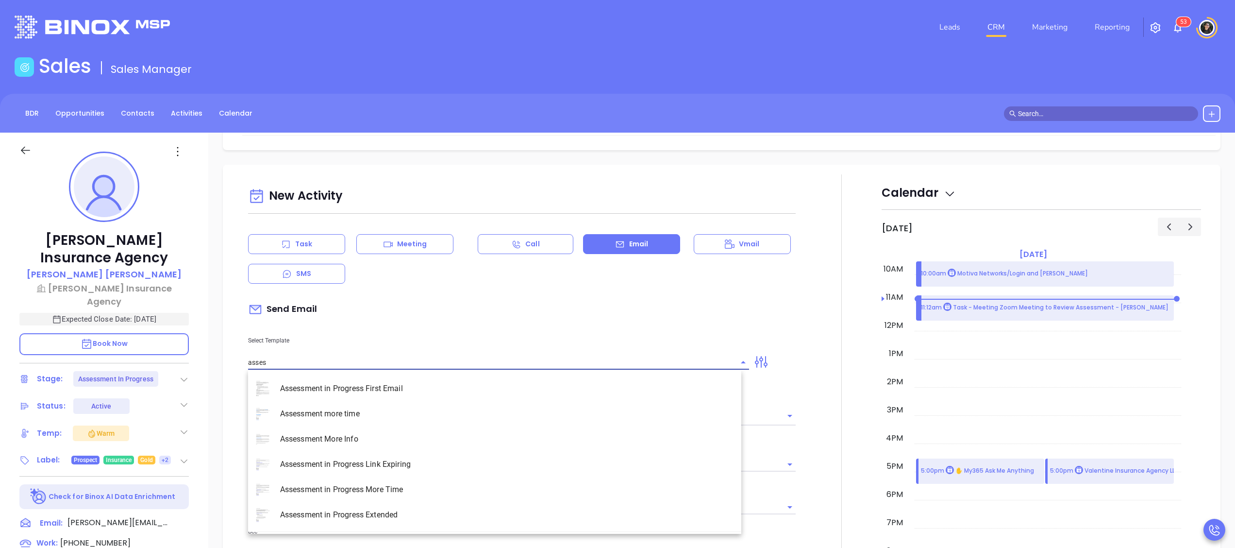
type input "[PERSON_NAME]"
click at [457, 383] on li "Assessment in Progress First Email" at bounding box center [494, 388] width 493 height 25
type input "Assessment in Progress First Email"
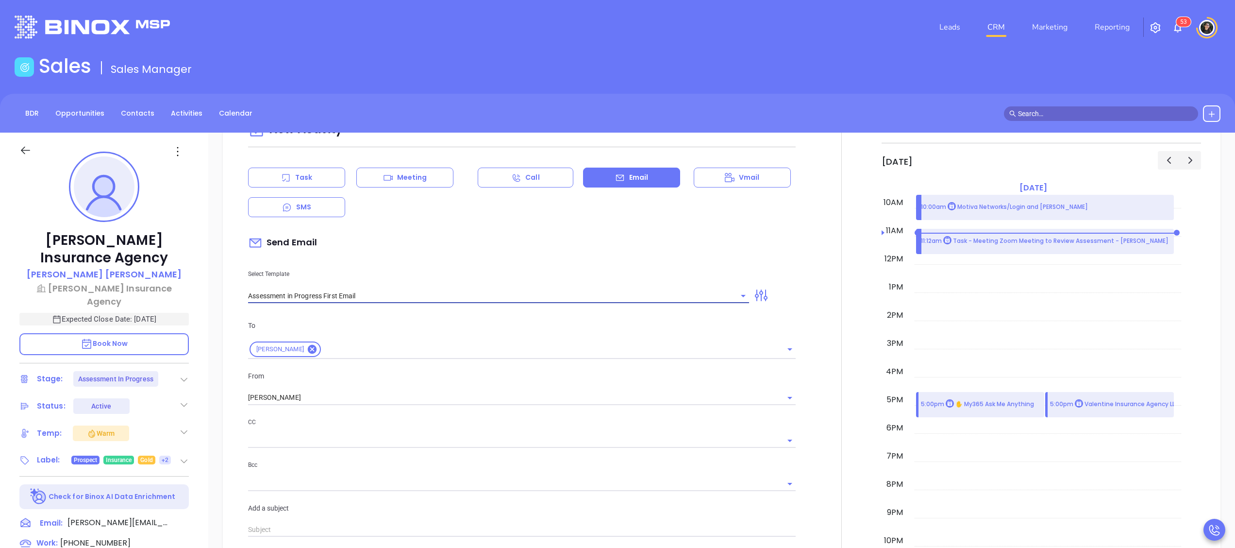
type input "Andrea Run Your Cybersecurity Assessment (Time-Sensitive)"
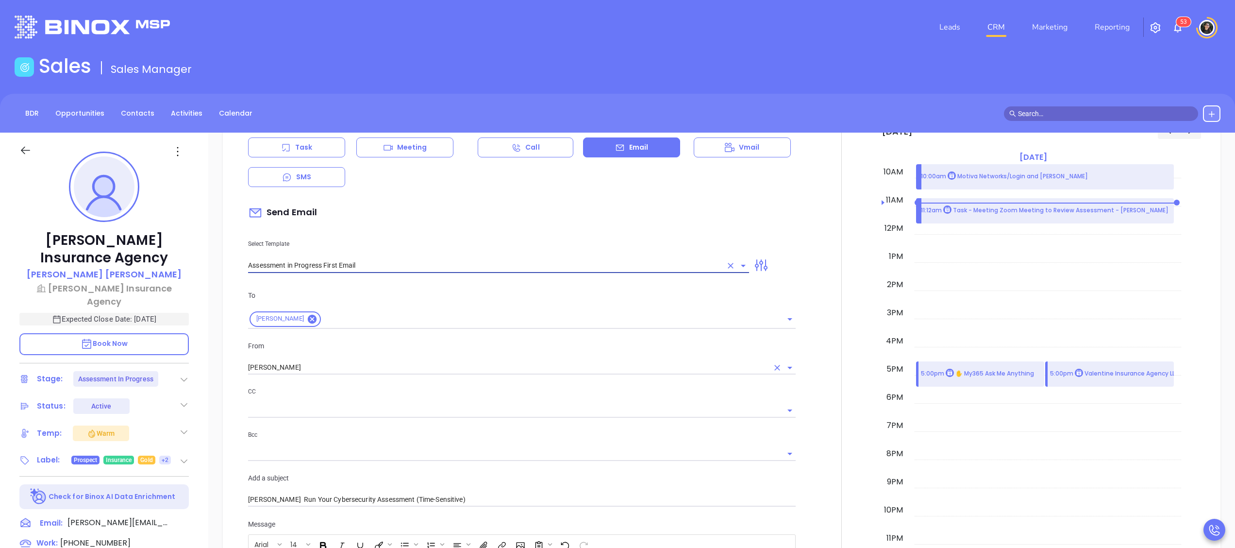
type input "Assessment in Progress First Email"
click at [376, 374] on input "[PERSON_NAME]" at bounding box center [508, 367] width 520 height 14
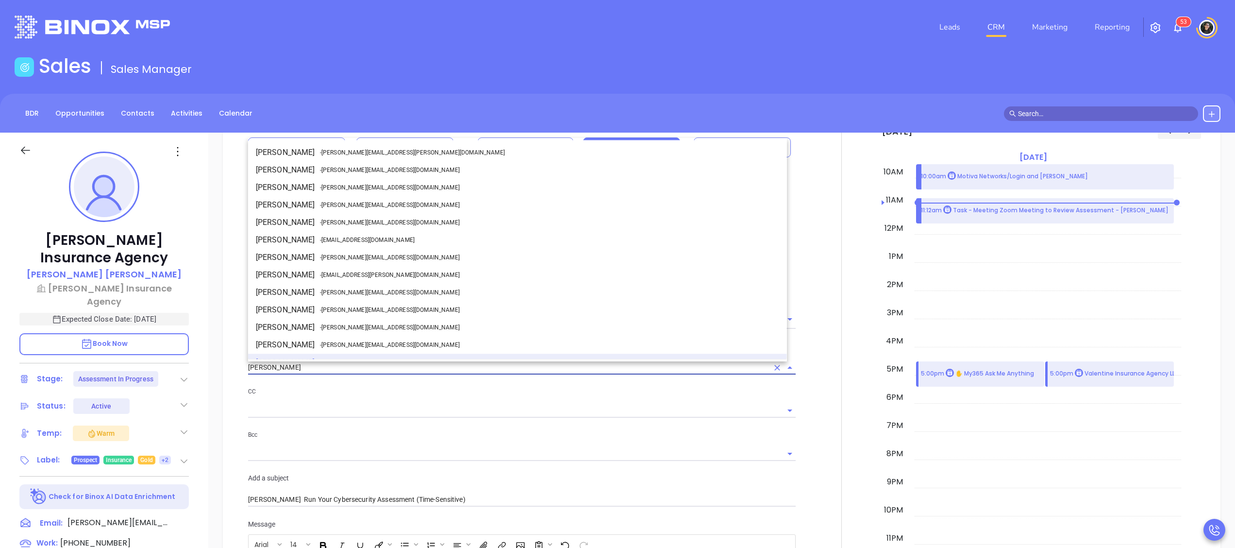
scroll to position [12, 0]
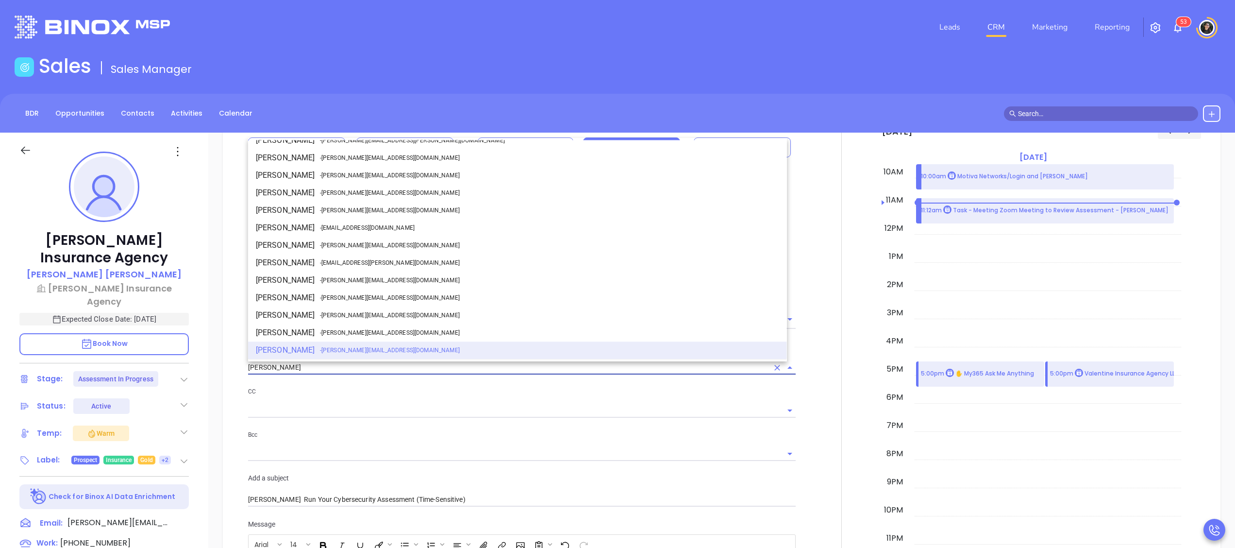
click at [345, 245] on span "- walter@motiva.net" at bounding box center [390, 245] width 140 height 9
type input "Walter Contreras"
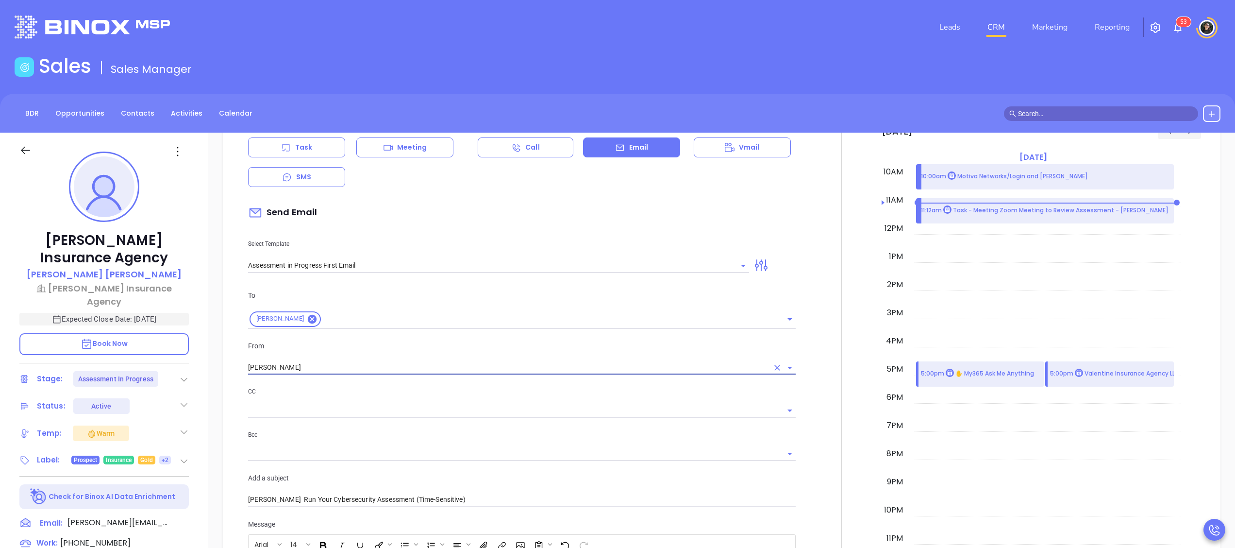
click at [353, 406] on input "text" at bounding box center [514, 410] width 533 height 14
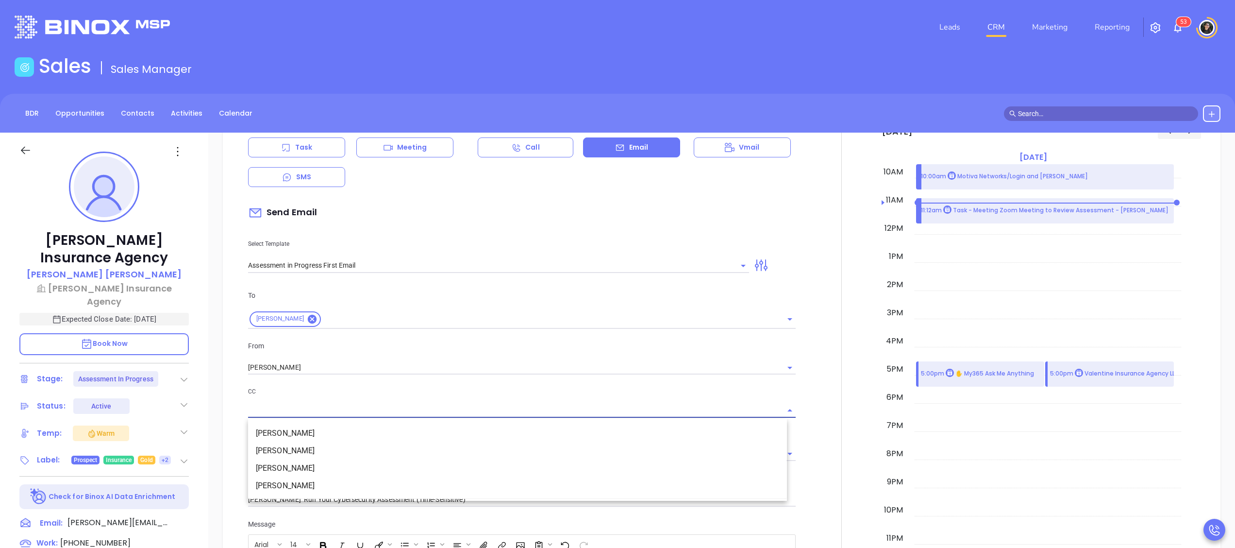
click at [344, 467] on li "[PERSON_NAME]" at bounding box center [517, 467] width 539 height 17
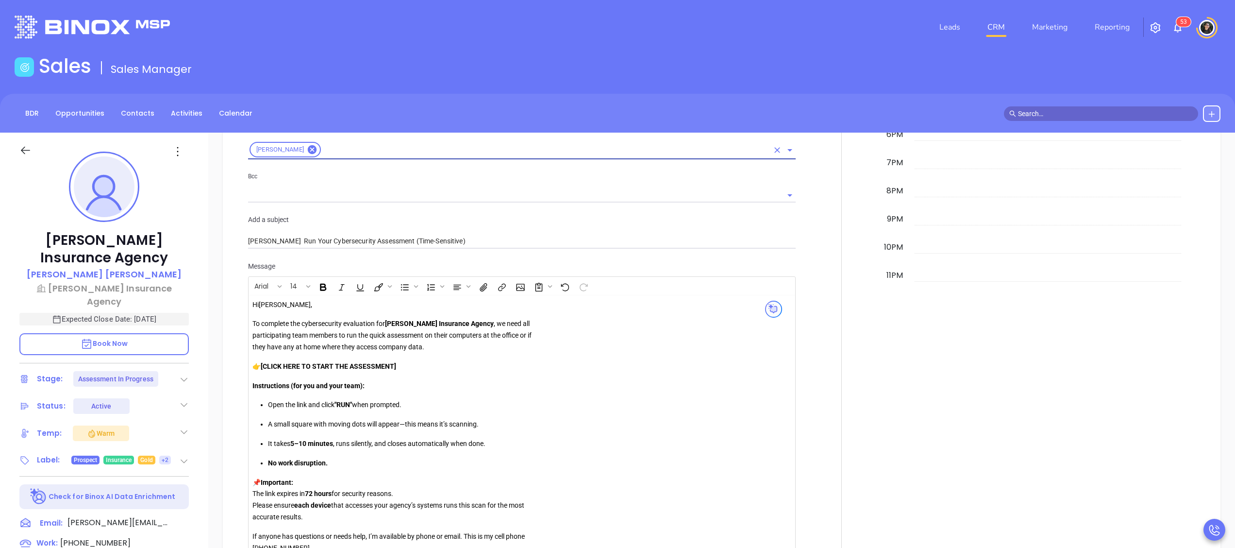
scroll to position [971, 0]
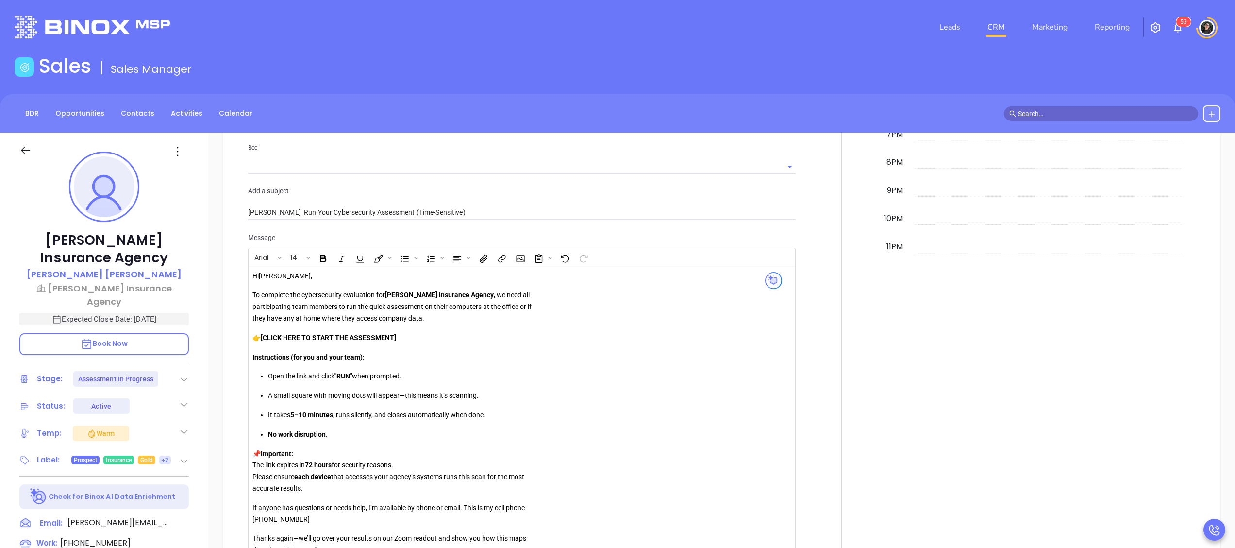
click at [408, 340] on p "👉 [CLICK HERE TO START THE ASSESSMENT]" at bounding box center [391, 338] width 279 height 12
click at [265, 337] on strong "[CLICK HERE TO START THE ASSESSMENT" at bounding box center [327, 337] width 133 height 8
drag, startPoint x: 397, startPoint y: 335, endPoint x: 263, endPoint y: 335, distance: 134.4
click at [263, 335] on p "👉 CLICK HERE TO START THE ASSESSMENT" at bounding box center [391, 338] width 279 height 12
click at [507, 263] on icon "Insert link" at bounding box center [502, 258] width 11 height 10
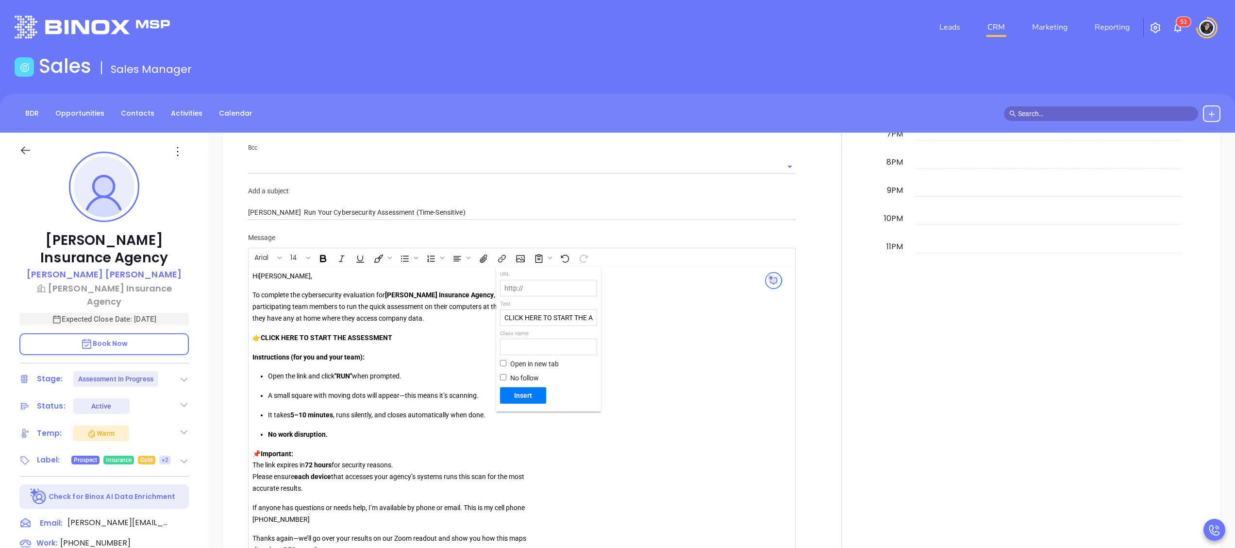
drag, startPoint x: 512, startPoint y: 299, endPoint x: 528, endPoint y: 292, distance: 17.8
click at [513, 300] on span "Text" at bounding box center [548, 304] width 97 height 8
click at [530, 291] on input "text" at bounding box center [548, 288] width 96 height 16
paste input "https://portal.galacticscan.com/penTestDownload/98DE-SRU3-BNDN"
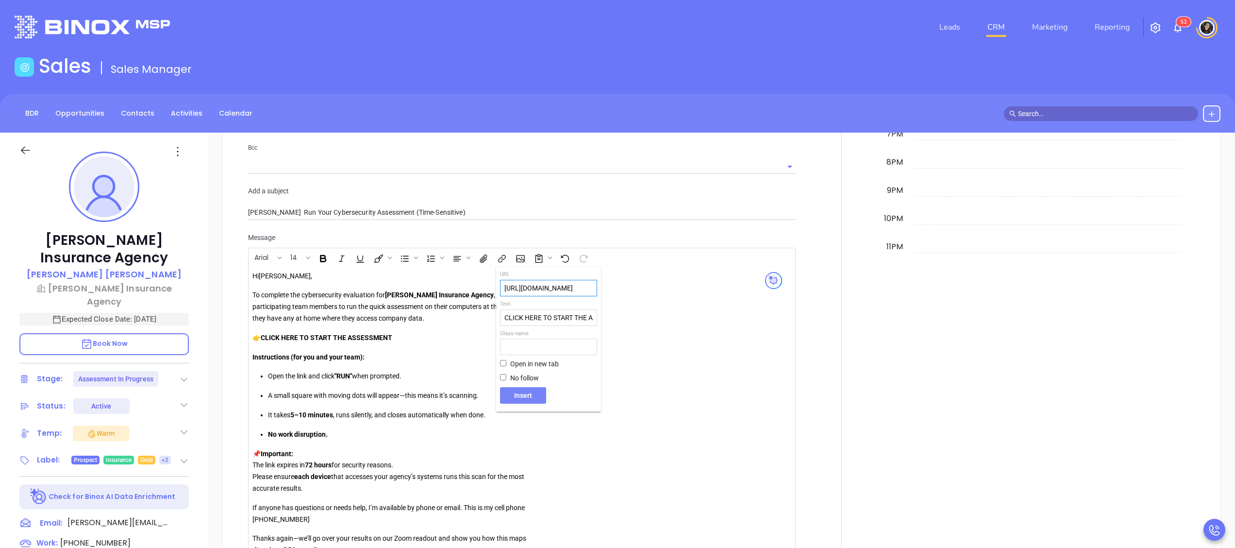
type input "https://portal.galacticscan.com/penTestDownload/98DE-SRU3-BNDN"
click at [526, 401] on button "Insert" at bounding box center [523, 395] width 46 height 17
click at [379, 336] on link "CLICK HERE TO START THE ASSESSMENT" at bounding box center [330, 337] width 139 height 10
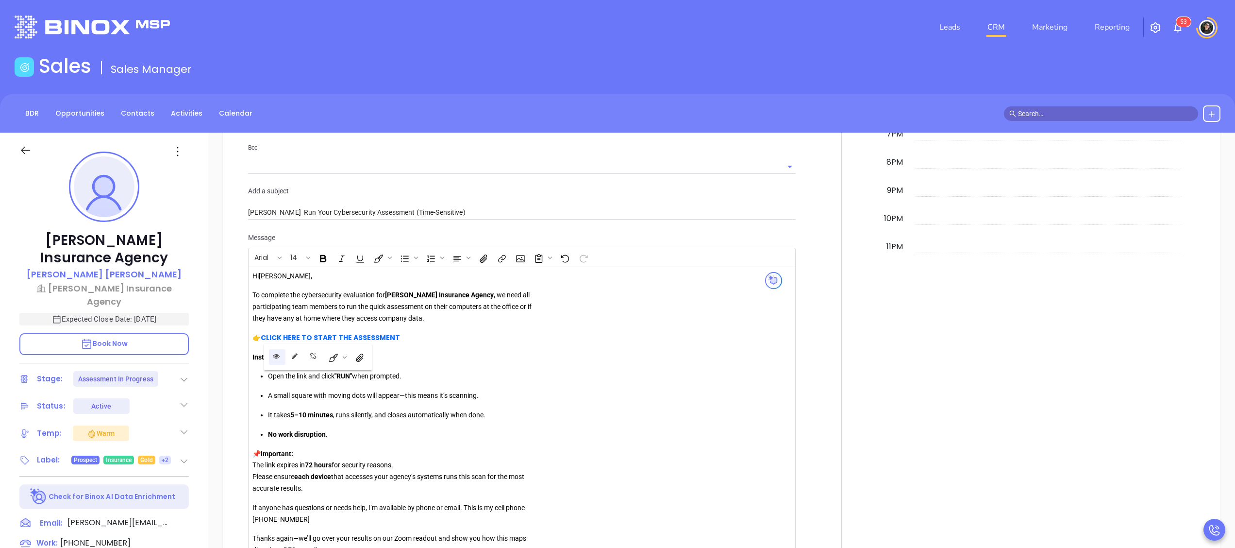
click at [273, 355] on icon "Open link" at bounding box center [276, 355] width 7 height 7
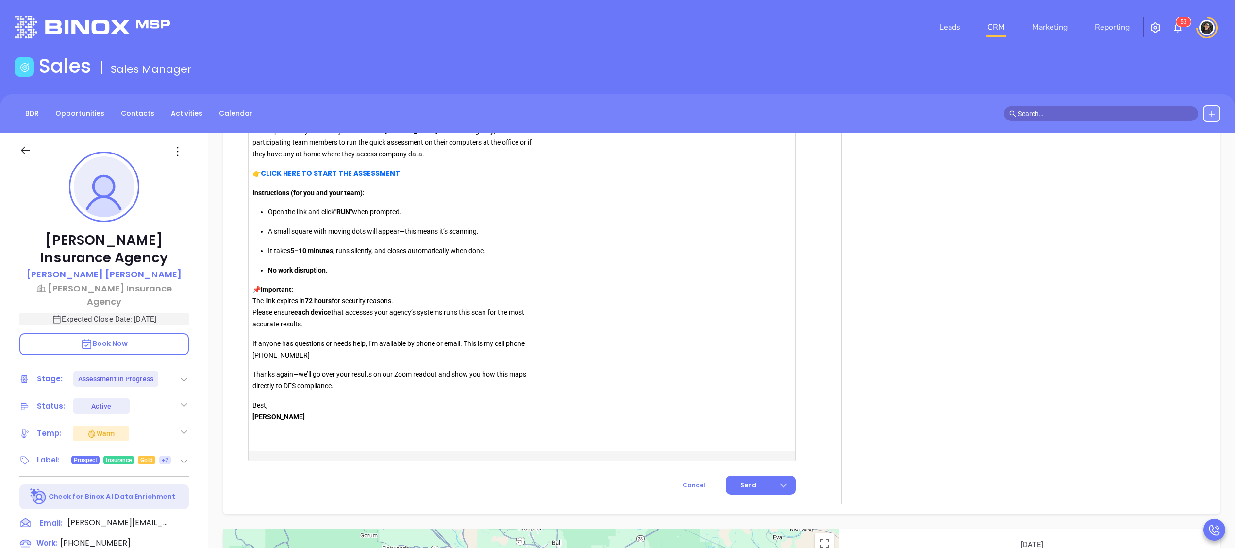
scroll to position [1165, 0]
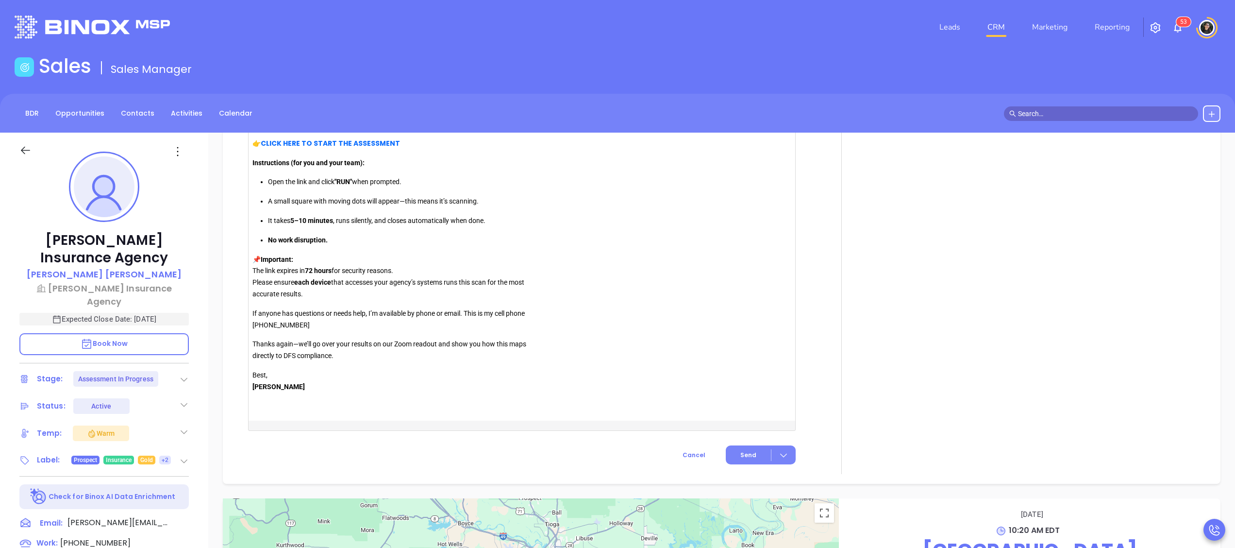
click at [748, 461] on button "Send" at bounding box center [761, 454] width 70 height 19
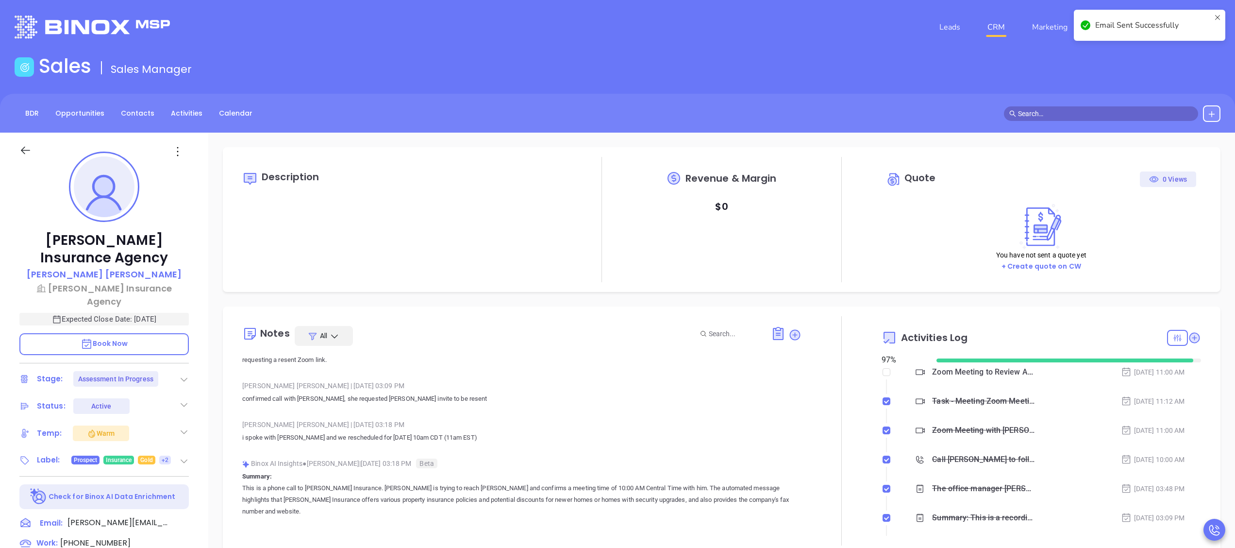
scroll to position [0, 0]
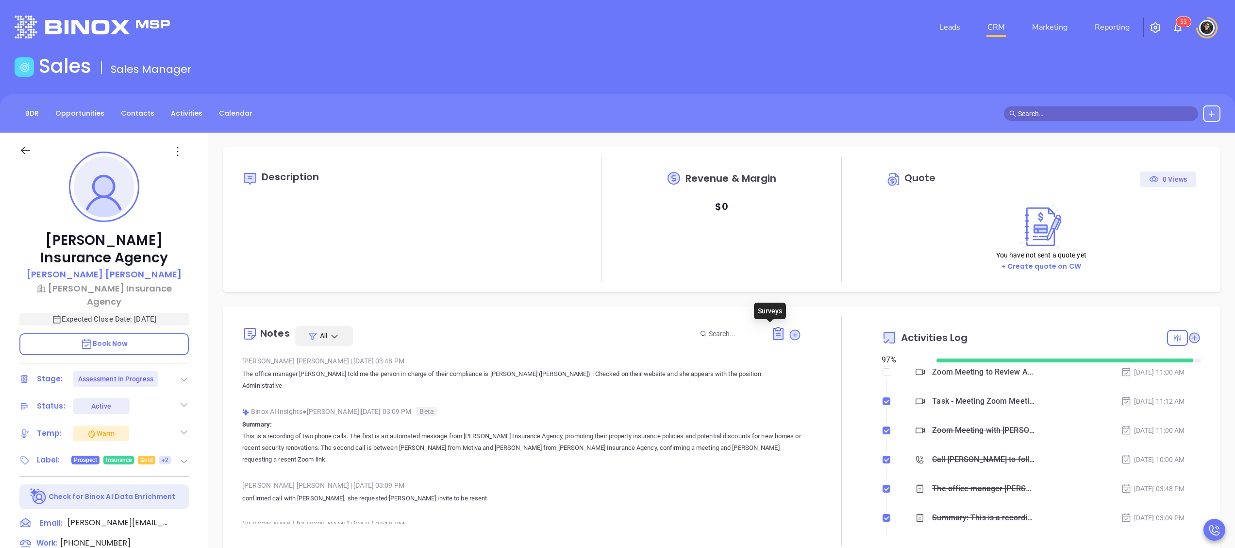
click at [801, 330] on div at bounding box center [841, 430] width 80 height 229
click at [790, 332] on icon at bounding box center [795, 335] width 10 height 10
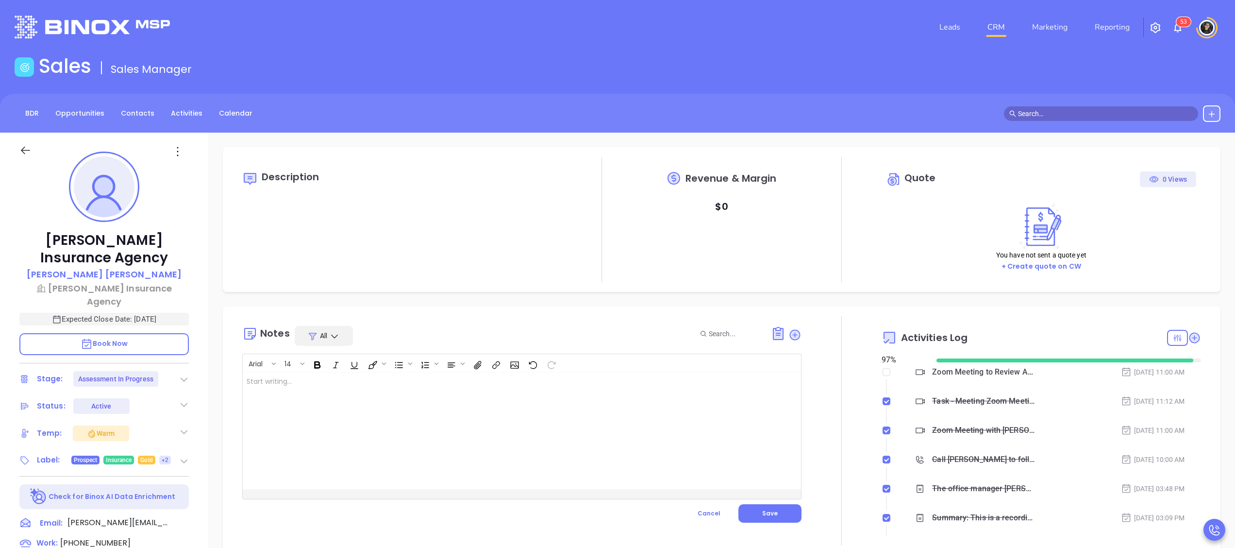
click at [553, 414] on div at bounding box center [502, 430] width 519 height 116
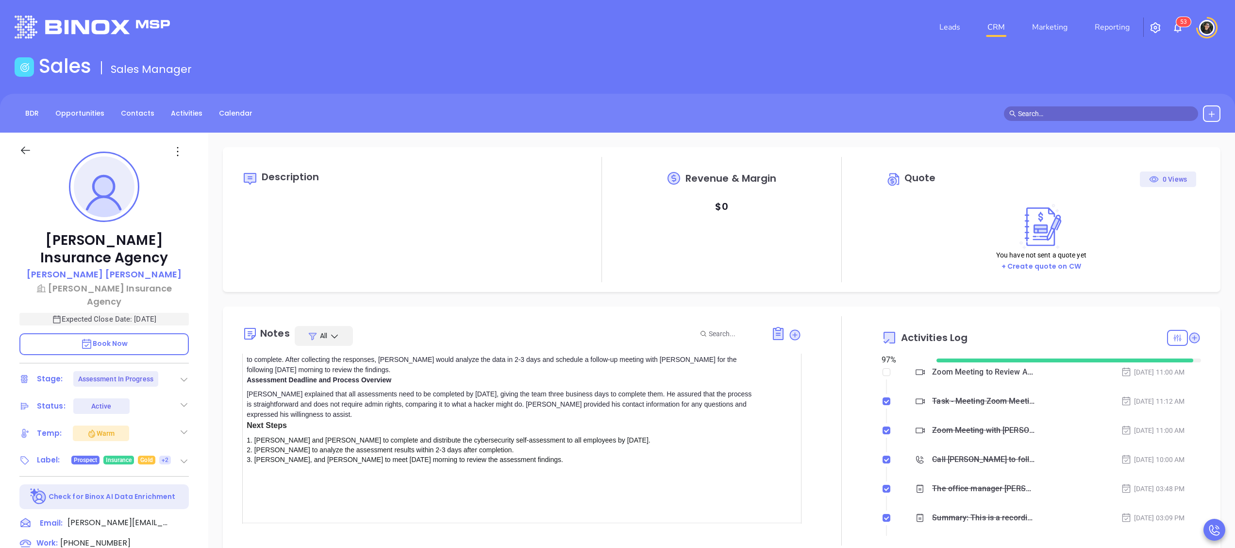
scroll to position [230, 0]
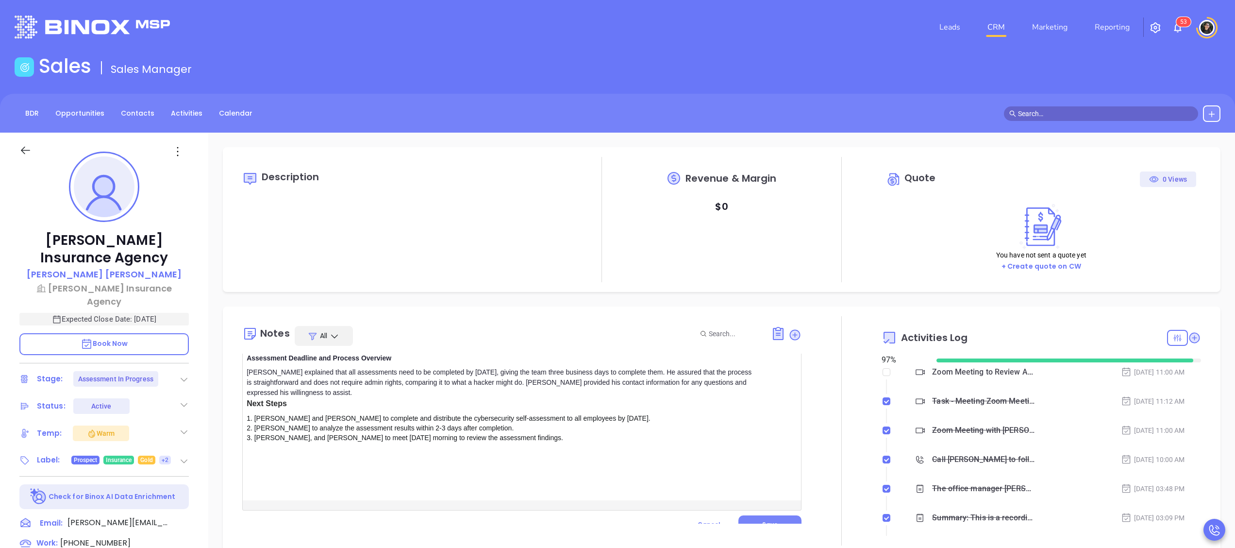
click at [762, 520] on span "Save" at bounding box center [770, 524] width 16 height 8
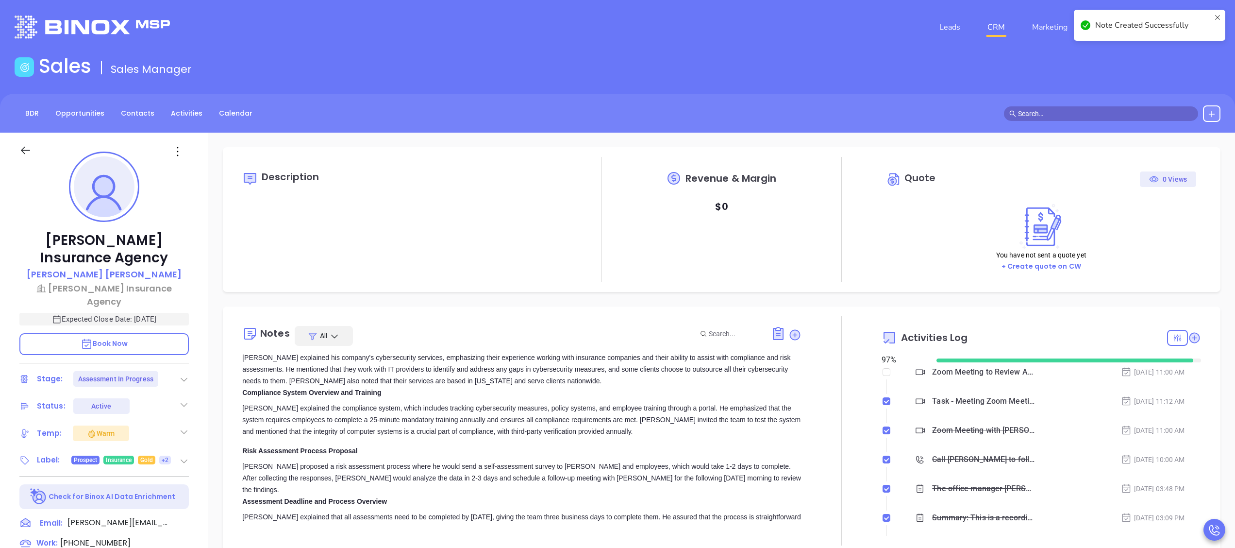
scroll to position [0, 0]
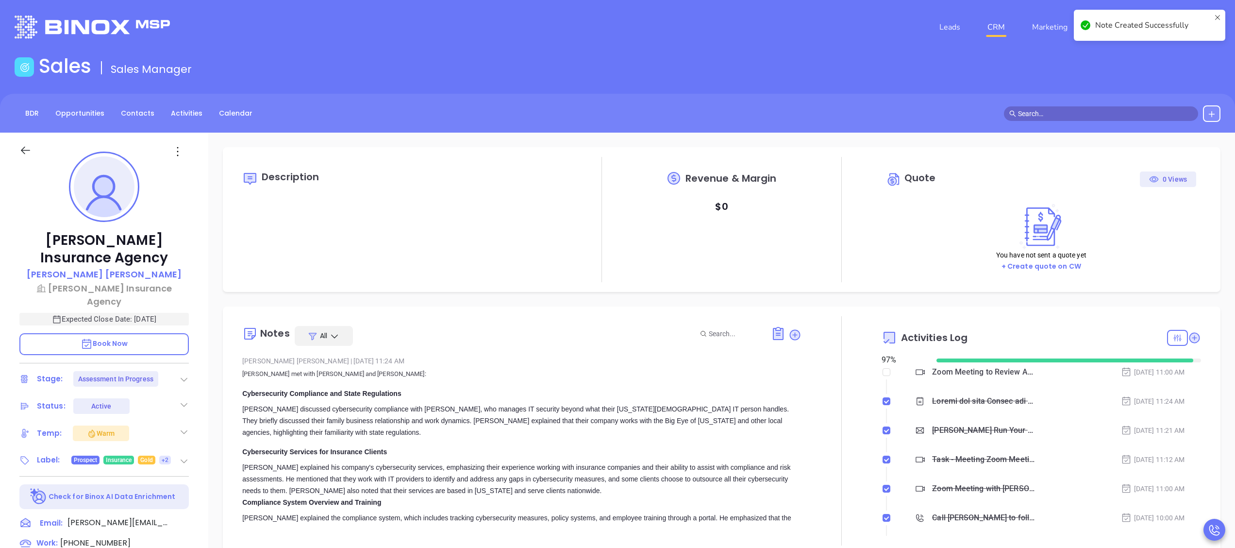
click at [1188, 334] on icon at bounding box center [1194, 337] width 13 height 13
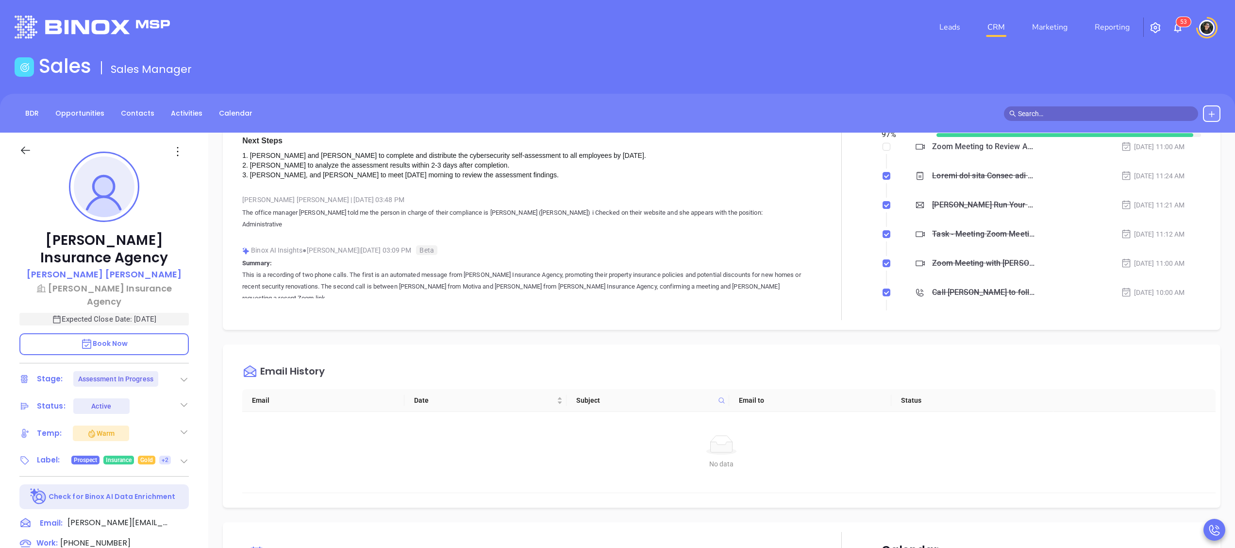
scroll to position [485, 0]
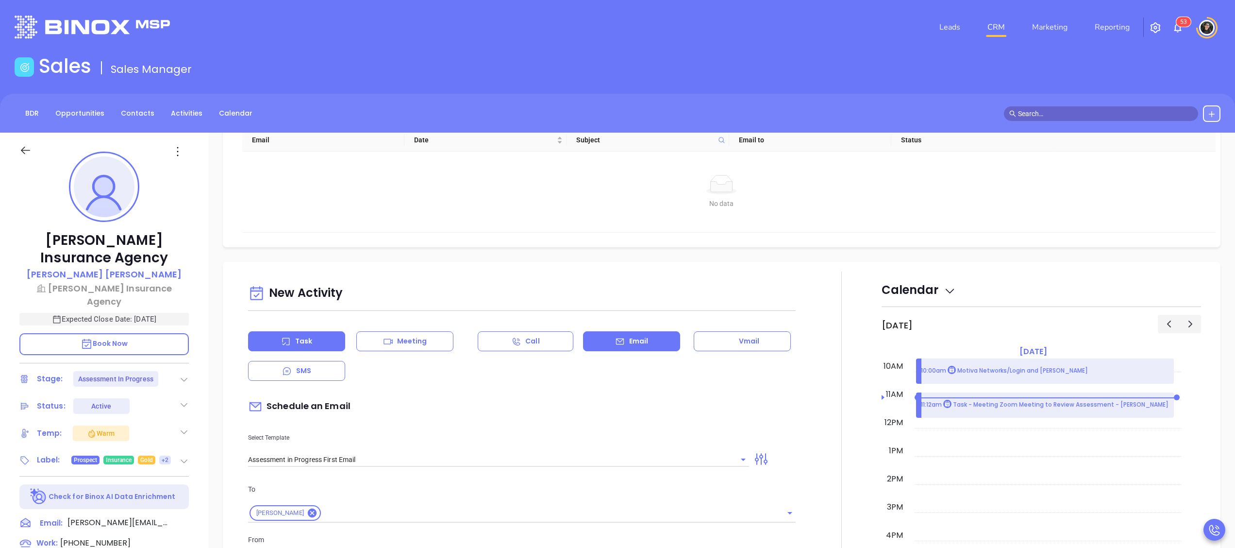
click at [289, 336] on icon at bounding box center [286, 341] width 10 height 10
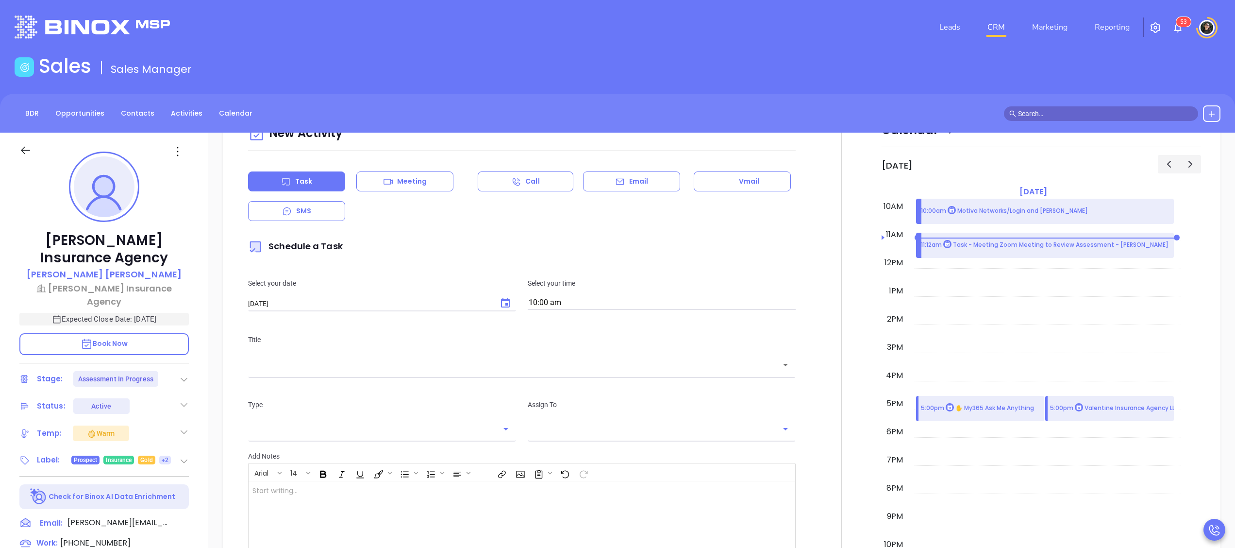
scroll to position [777, 0]
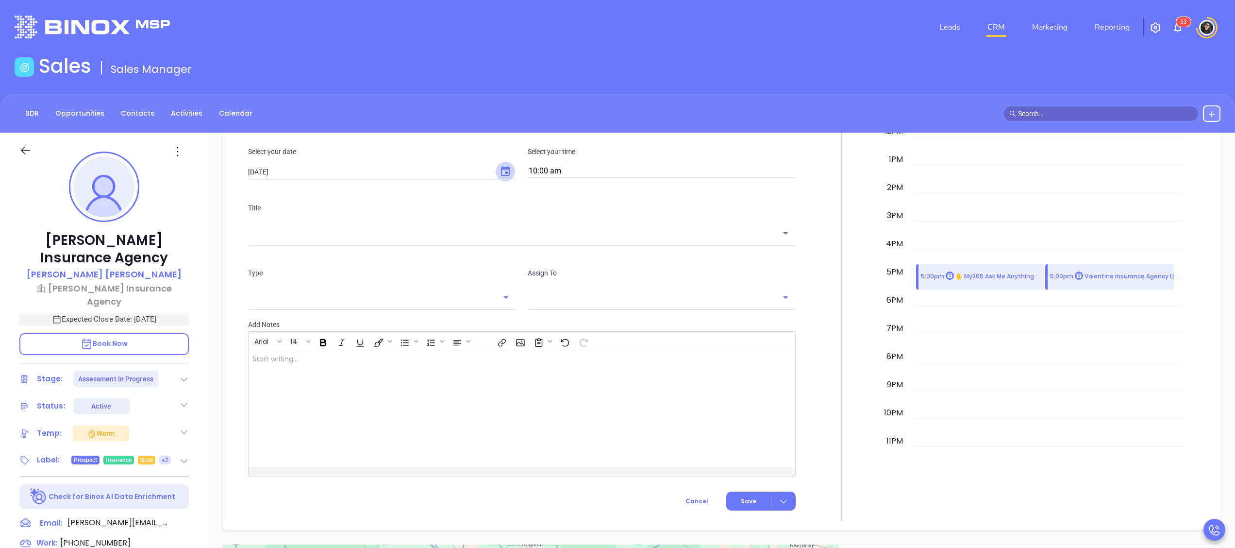
click at [496, 171] on button "Choose date, selected date is Oct 2, 2025" at bounding box center [505, 171] width 19 height 19
type input "Wendy Hernandez"
click at [349, 234] on button "2" at bounding box center [344, 233] width 17 height 17
click at [455, 240] on div "​" at bounding box center [522, 232] width 548 height 21
drag, startPoint x: 538, startPoint y: 235, endPoint x: 544, endPoint y: 235, distance: 5.8
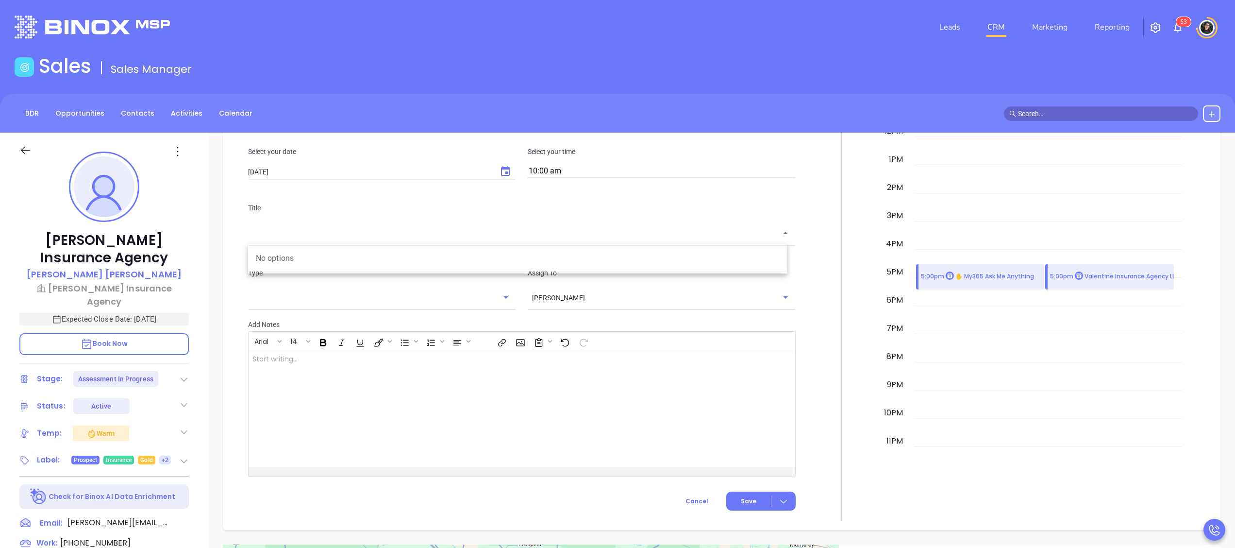
click at [540, 235] on input "text" at bounding box center [514, 233] width 524 height 11
click at [547, 235] on input "text" at bounding box center [514, 233] width 524 height 11
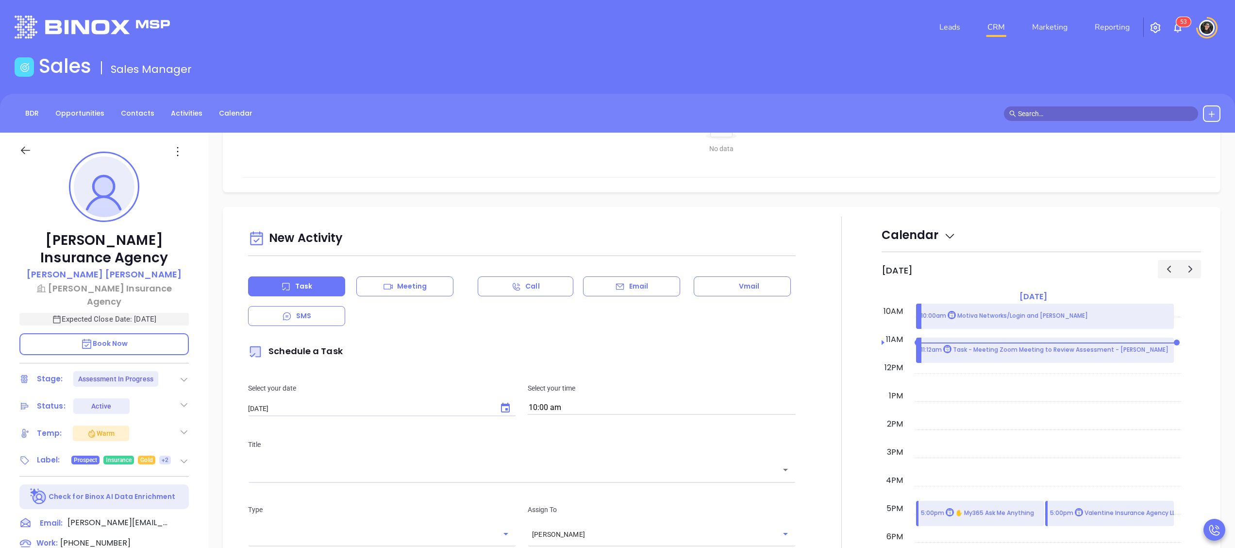
scroll to position [291, 0]
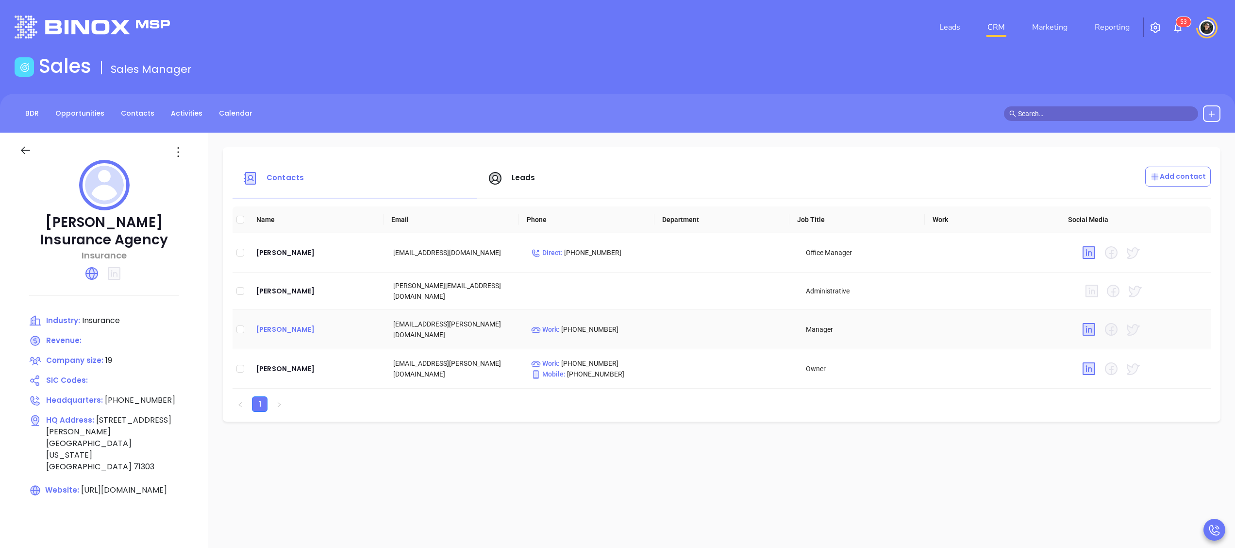
click at [287, 332] on div "[PERSON_NAME]" at bounding box center [317, 329] width 122 height 12
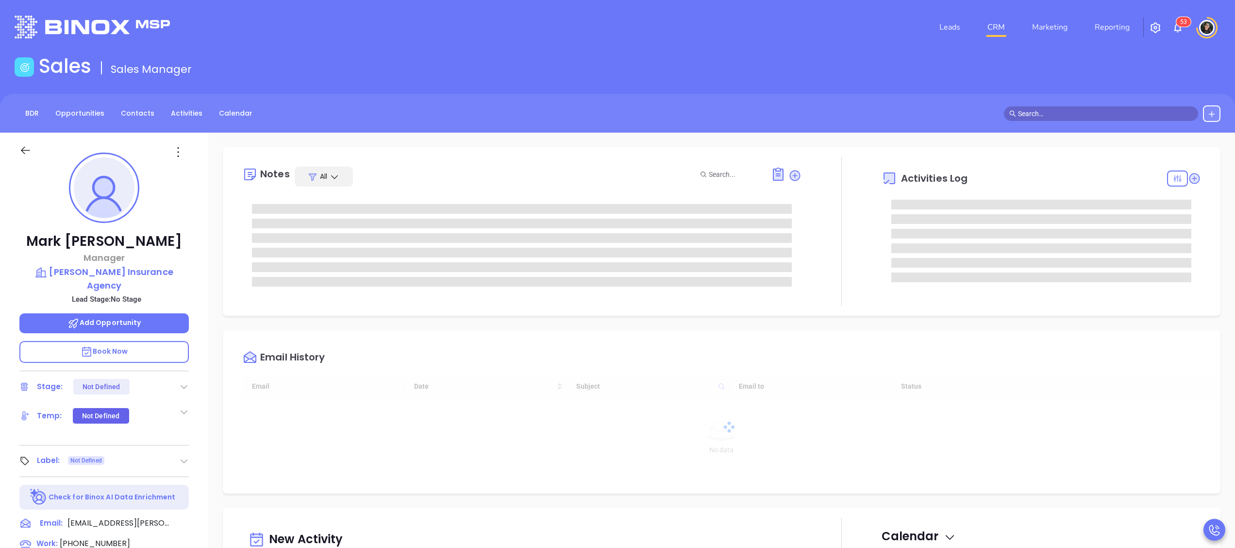
type input "[DATE]"
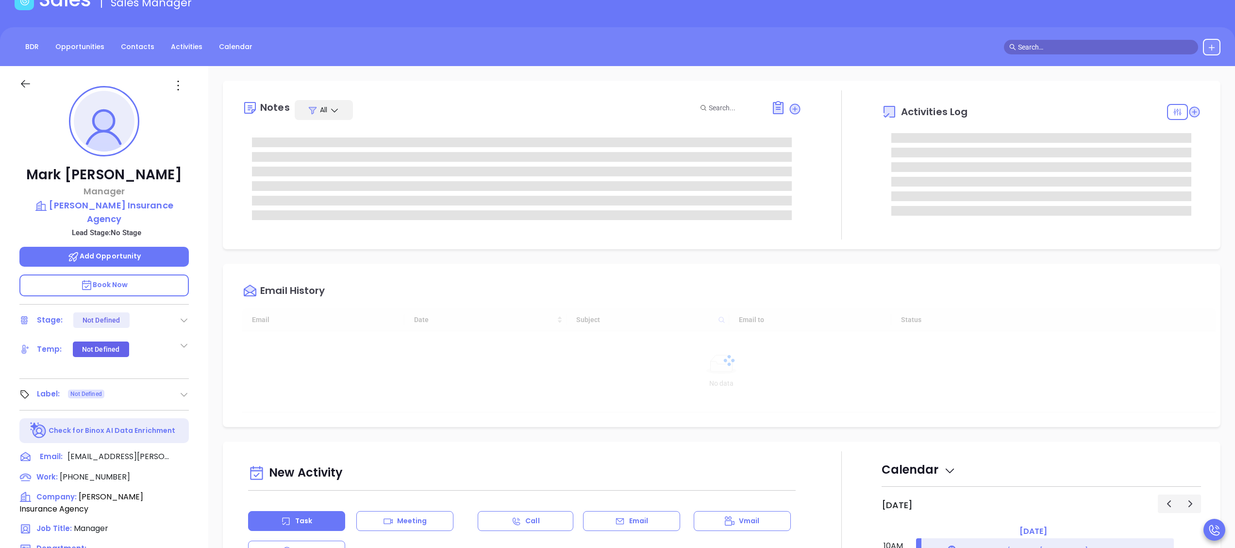
scroll to position [97, 0]
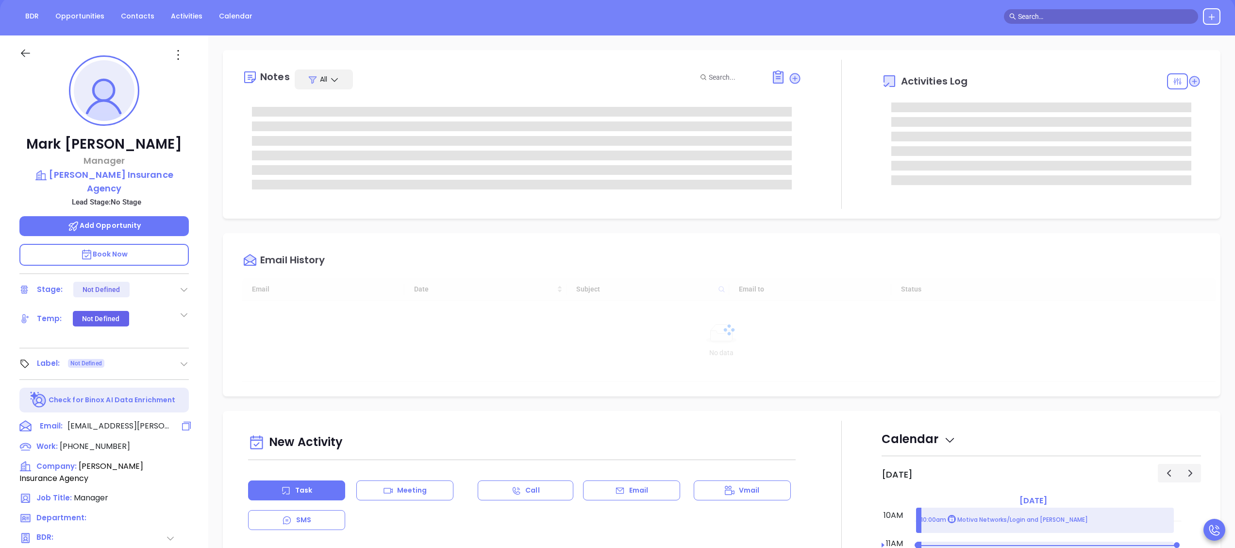
type input "[PERSON_NAME]"
click at [192, 420] on icon at bounding box center [187, 426] width 12 height 12
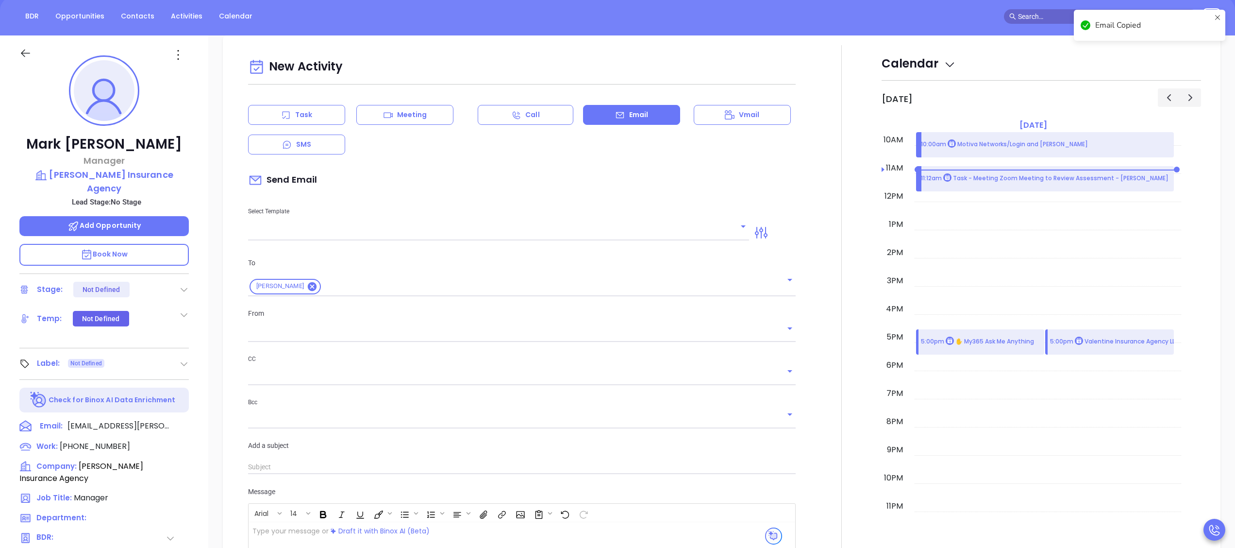
scroll to position [133, 0]
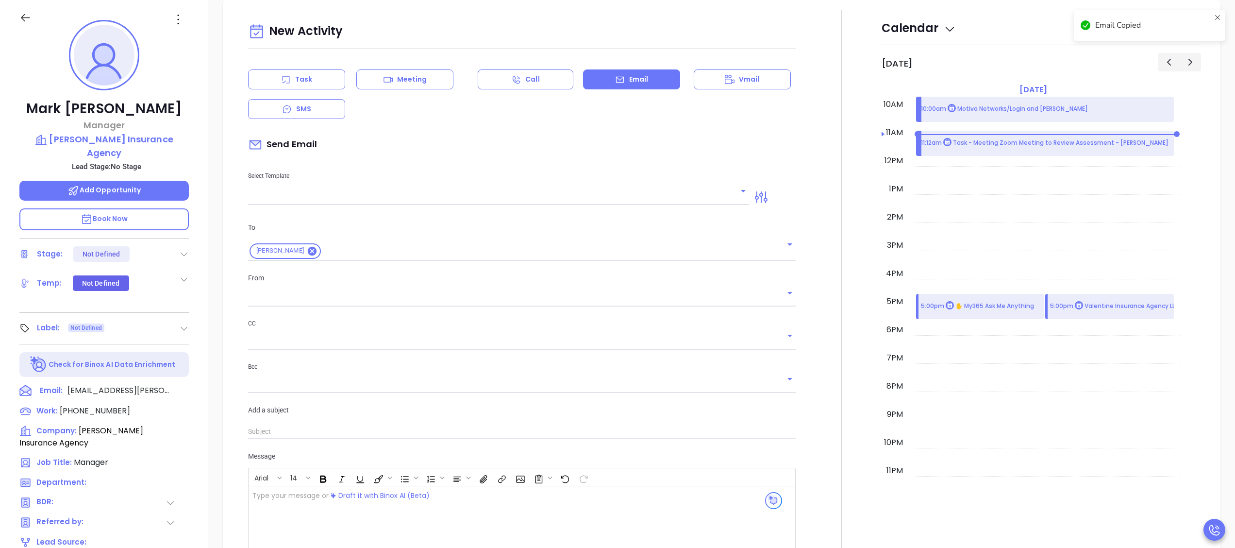
type input "[PERSON_NAME]"
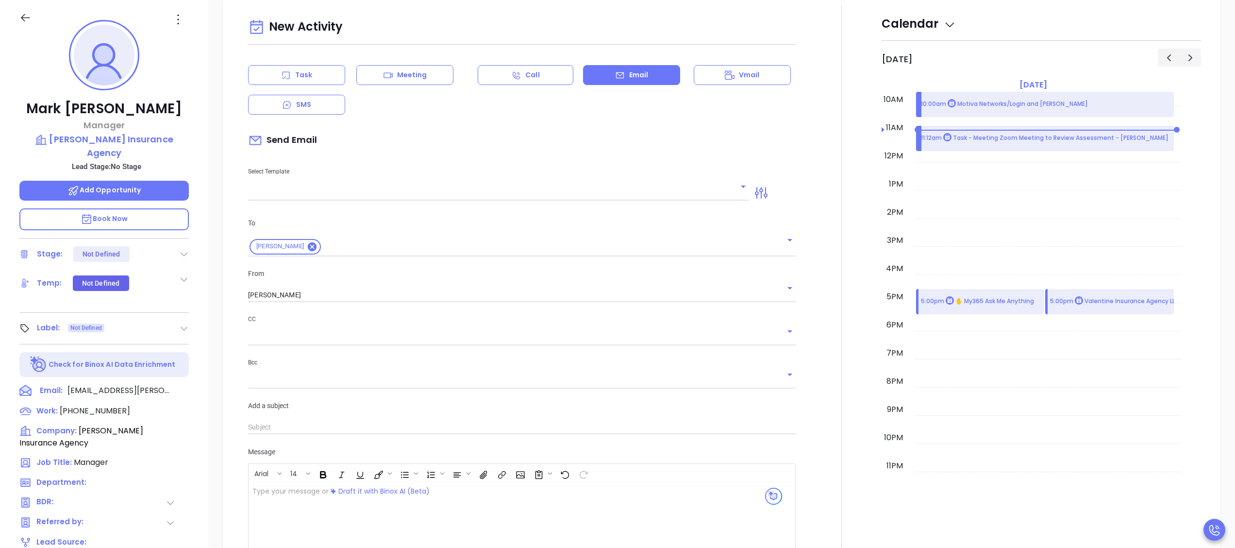
scroll to position [371, 0]
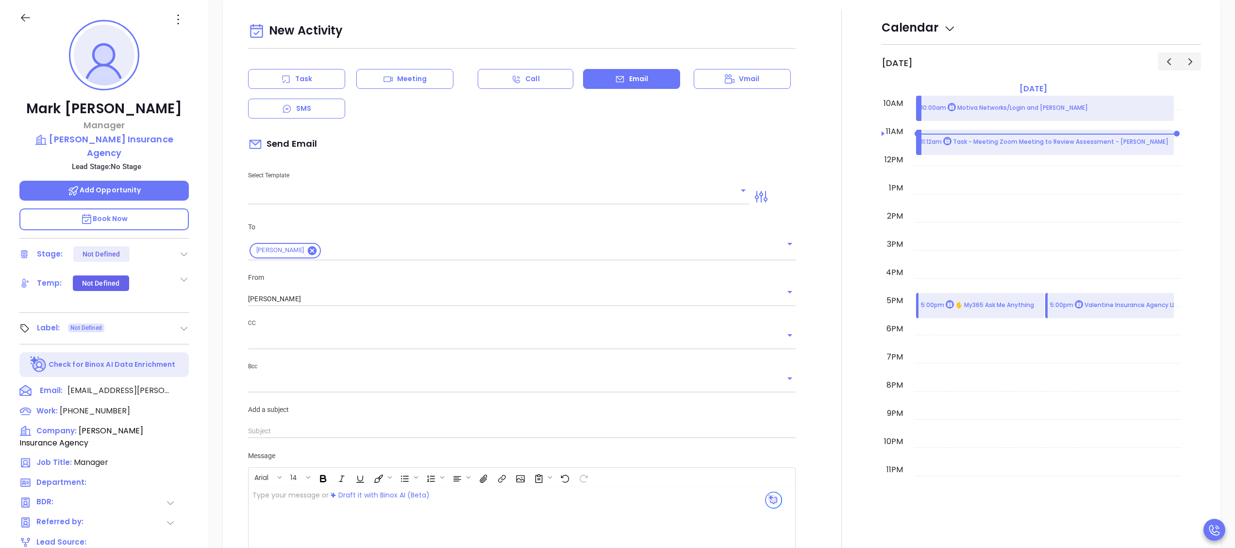
click at [22, 10] on div at bounding box center [104, 17] width 181 height 34
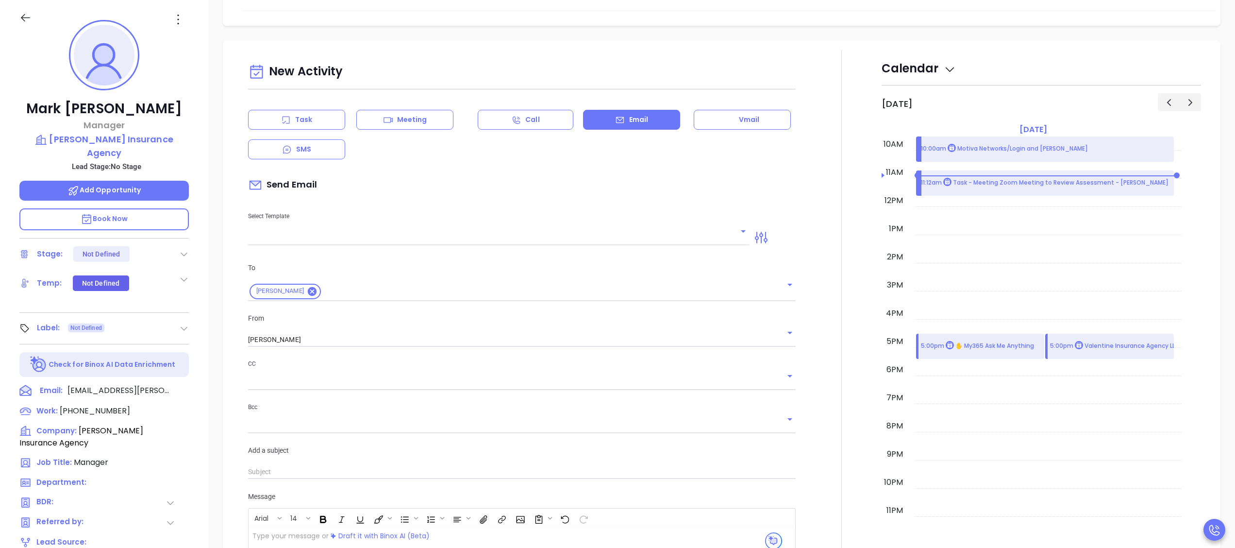
scroll to position [0, 0]
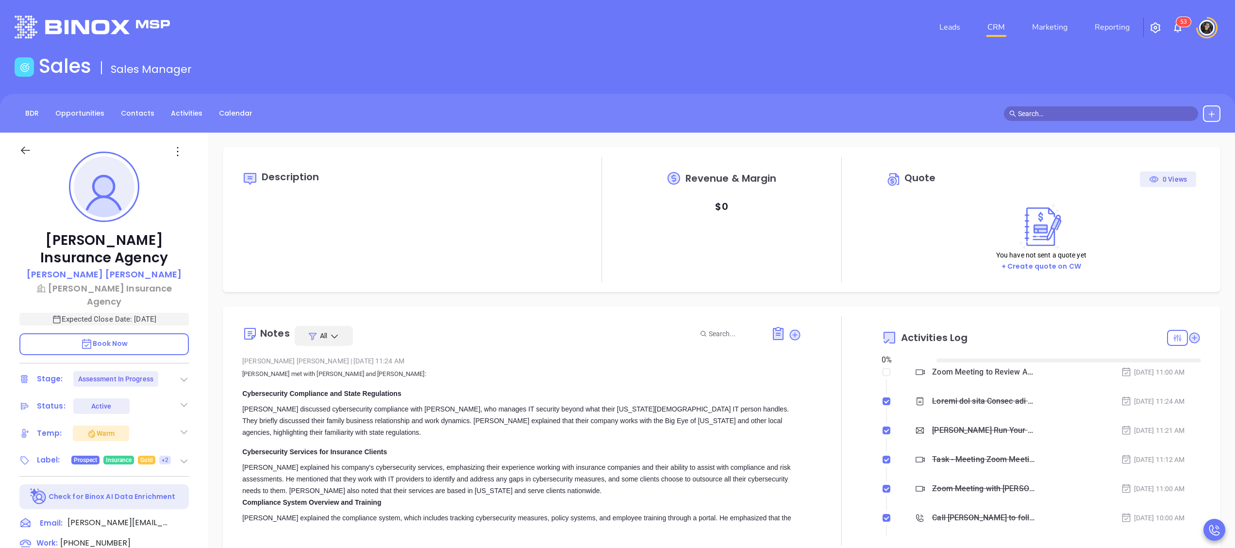
type input "[DATE]"
type input "[PERSON_NAME]"
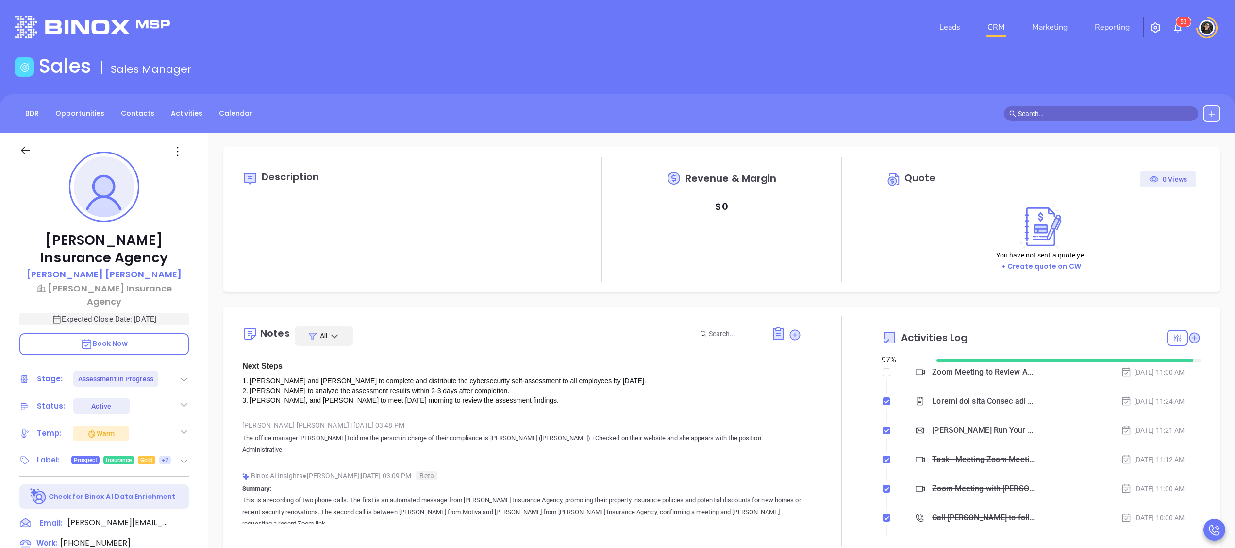
scroll to position [0, 0]
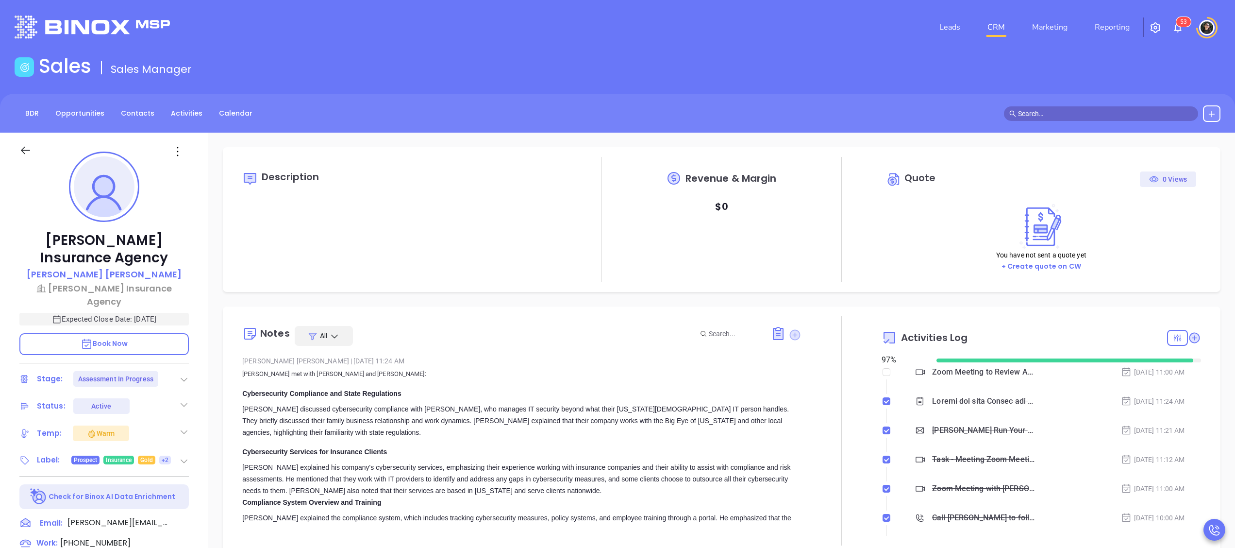
drag, startPoint x: 803, startPoint y: 330, endPoint x: 791, endPoint y: 332, distance: 12.4
click at [803, 330] on div at bounding box center [841, 430] width 80 height 229
click at [790, 333] on icon at bounding box center [795, 335] width 10 height 10
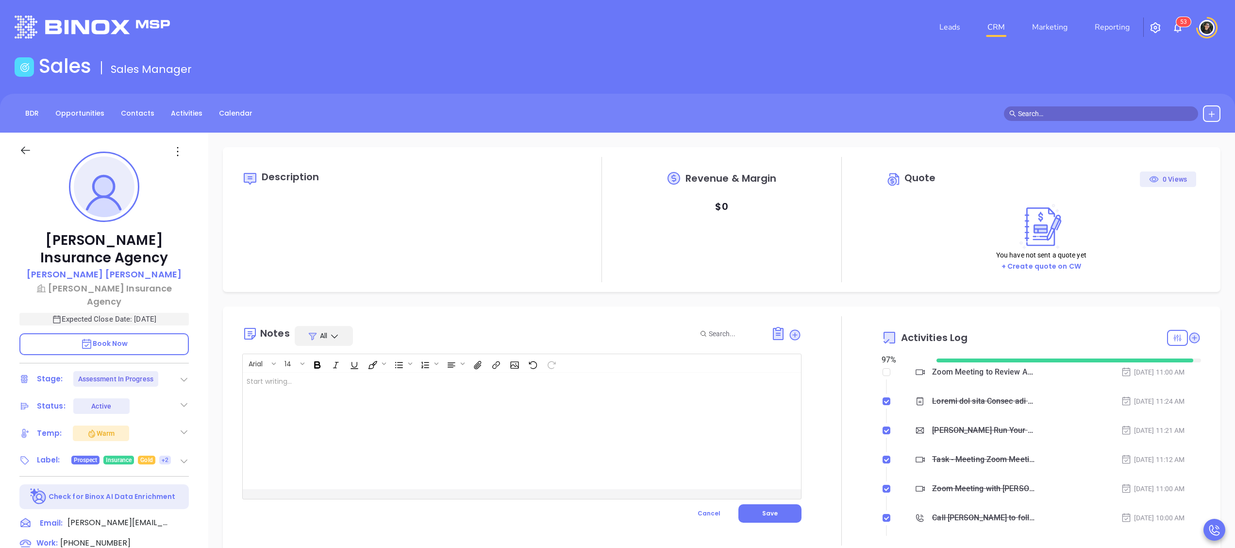
click at [612, 397] on div at bounding box center [502, 430] width 519 height 116
click at [780, 509] on button "Save" at bounding box center [769, 513] width 63 height 18
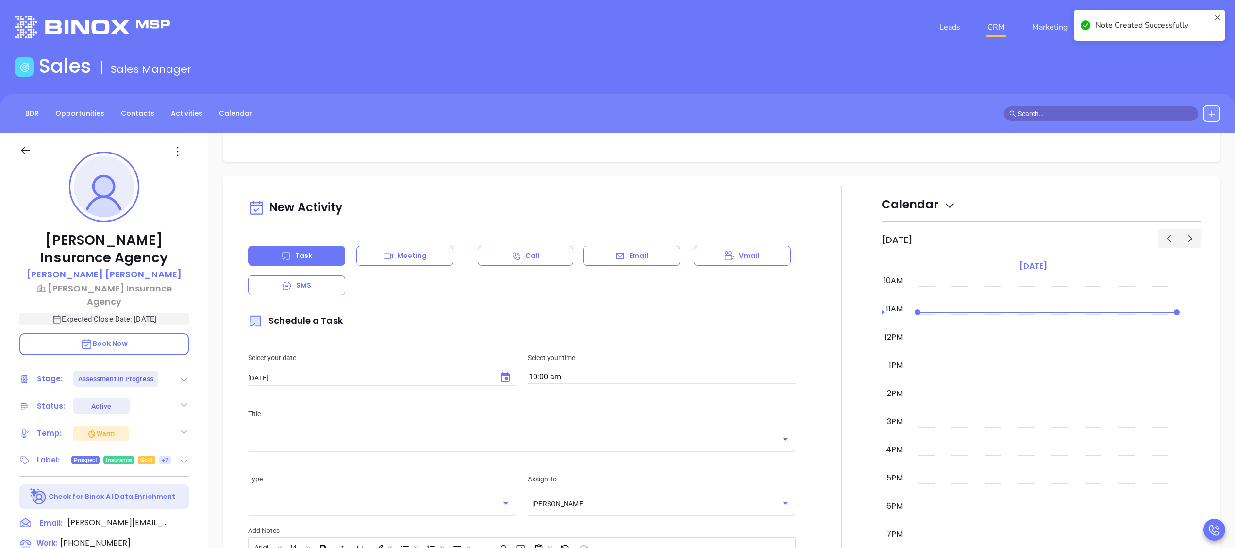
scroll to position [680, 0]
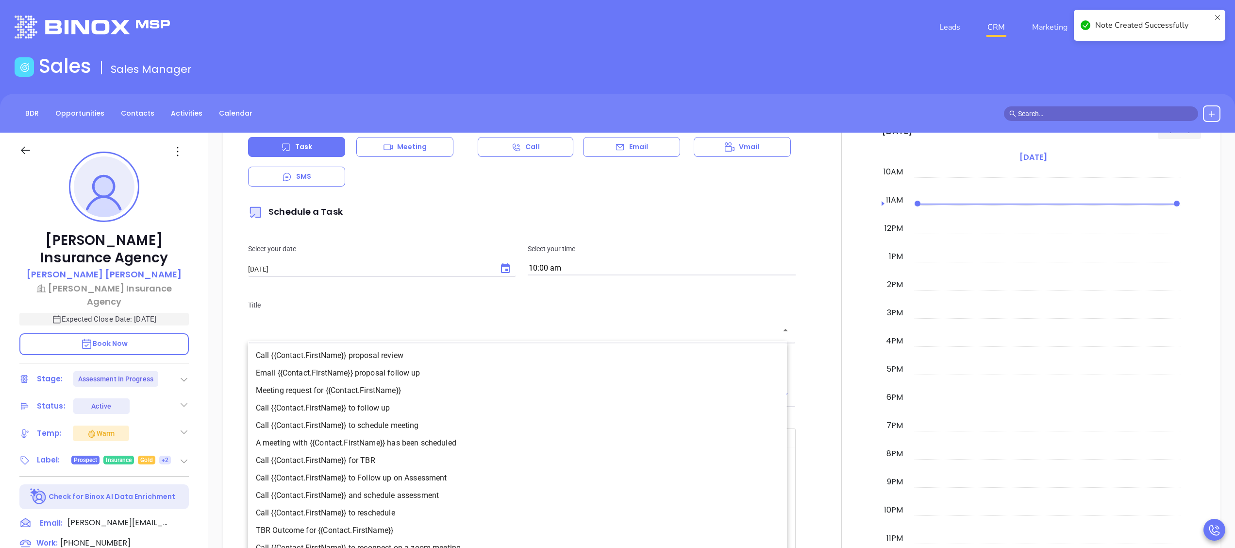
click at [521, 336] on input "text" at bounding box center [514, 330] width 524 height 11
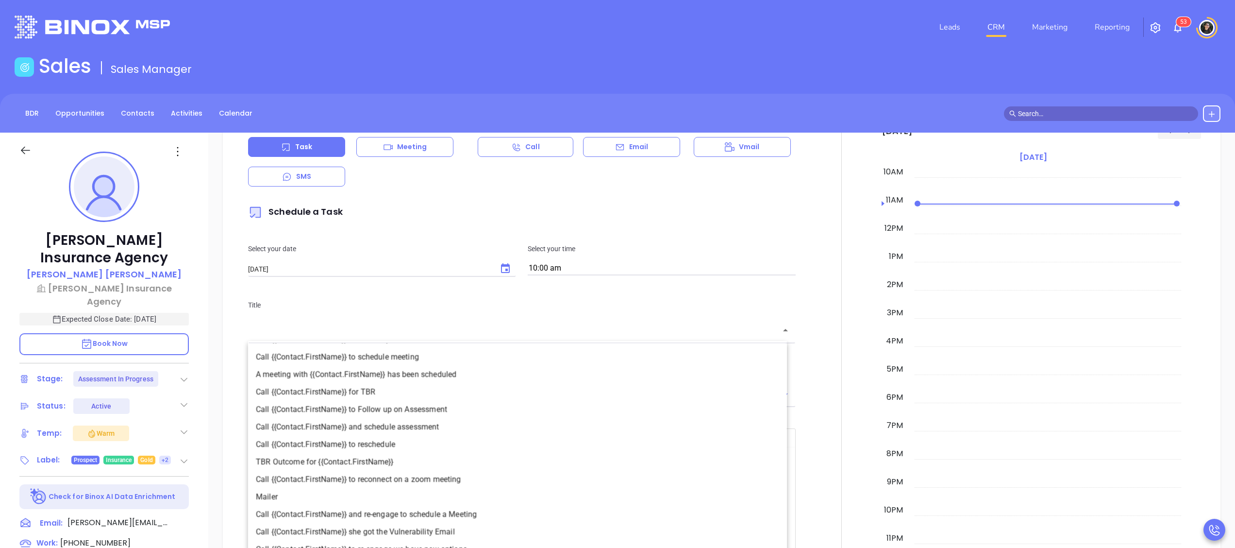
click at [446, 402] on li "Call {{Contact.FirstName}} to Follow up on Assessment" at bounding box center [517, 408] width 539 height 17
type input "Call [PERSON_NAME] to Follow up on Assessment"
type input "Call"
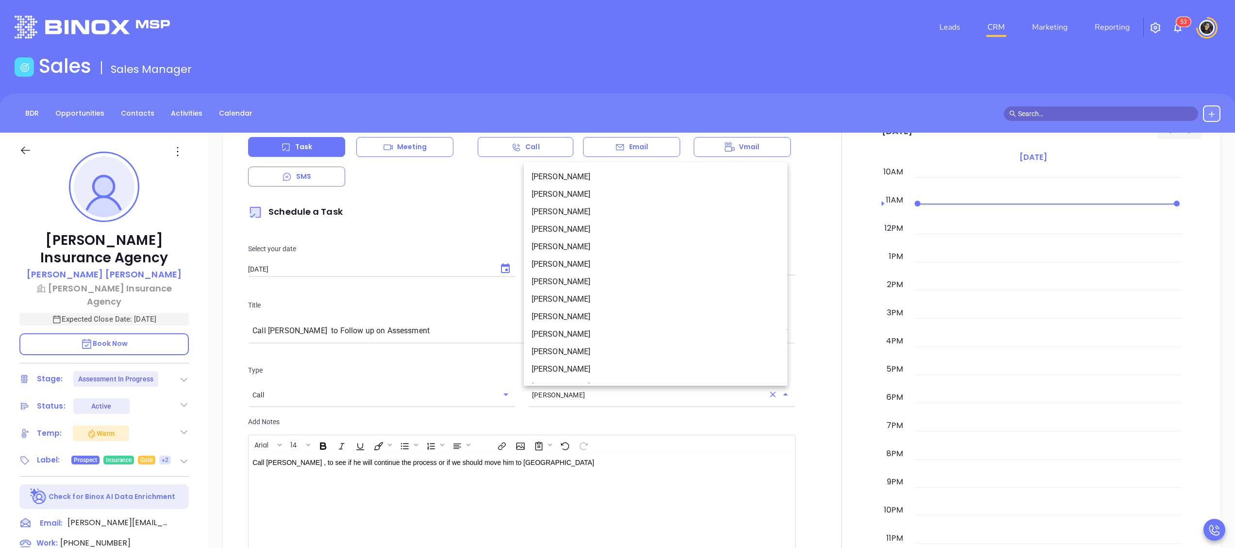
click at [661, 398] on input "[PERSON_NAME]" at bounding box center [648, 395] width 232 height 10
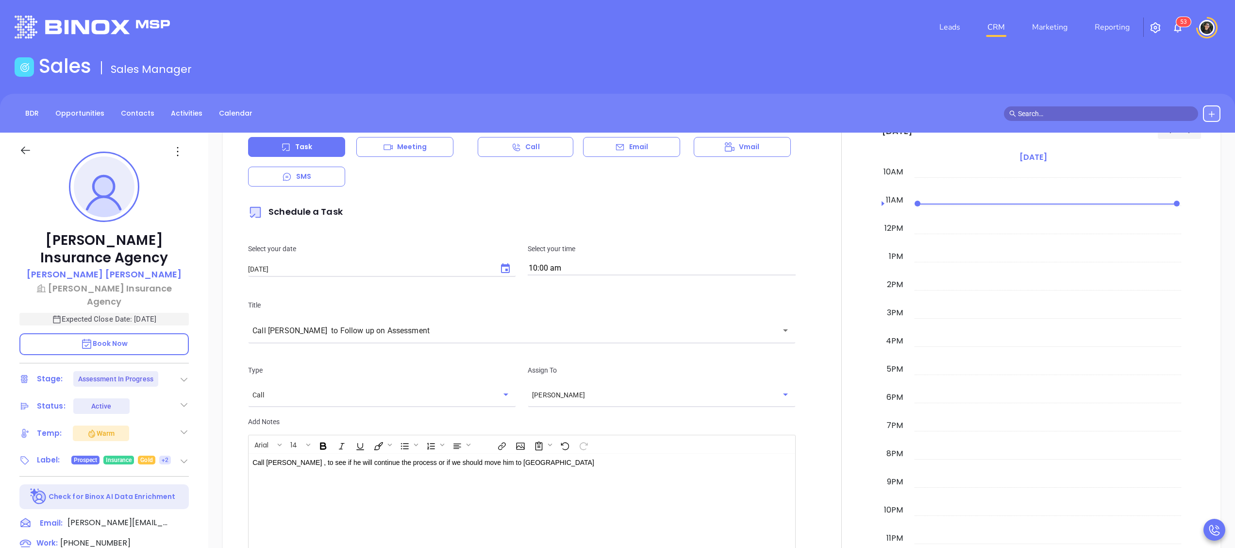
click at [815, 450] on div at bounding box center [841, 350] width 80 height 546
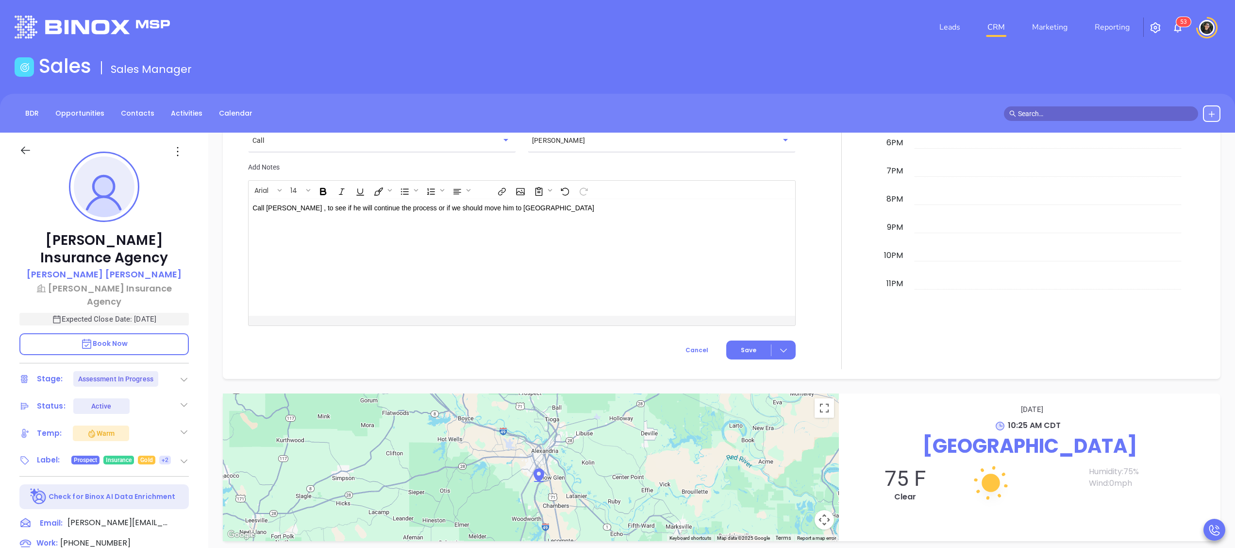
scroll to position [971, 0]
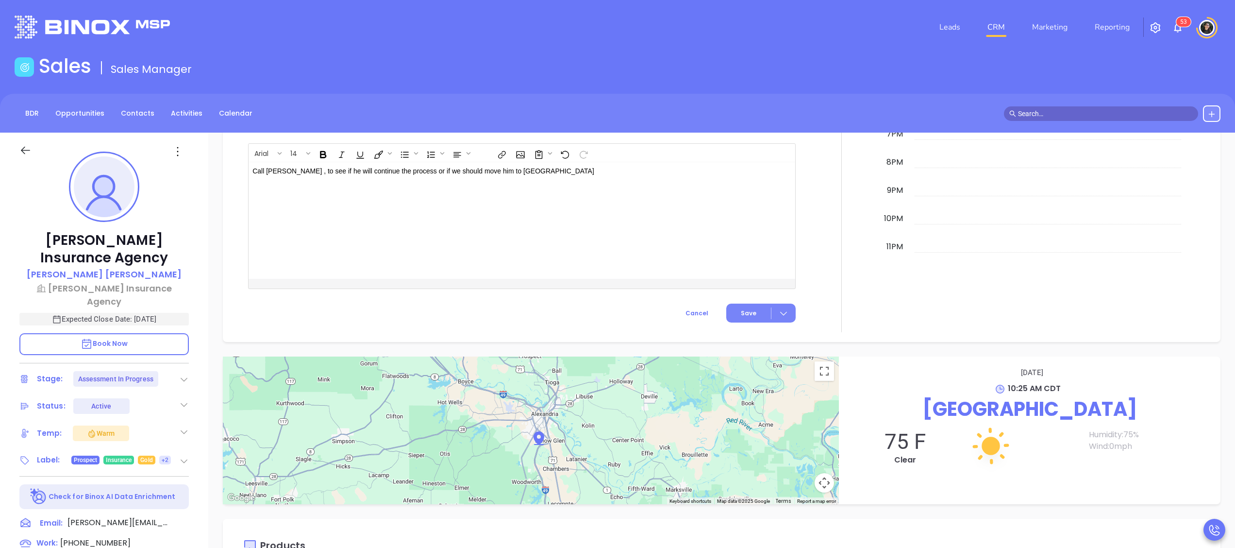
click at [745, 313] on span "Save" at bounding box center [749, 313] width 16 height 9
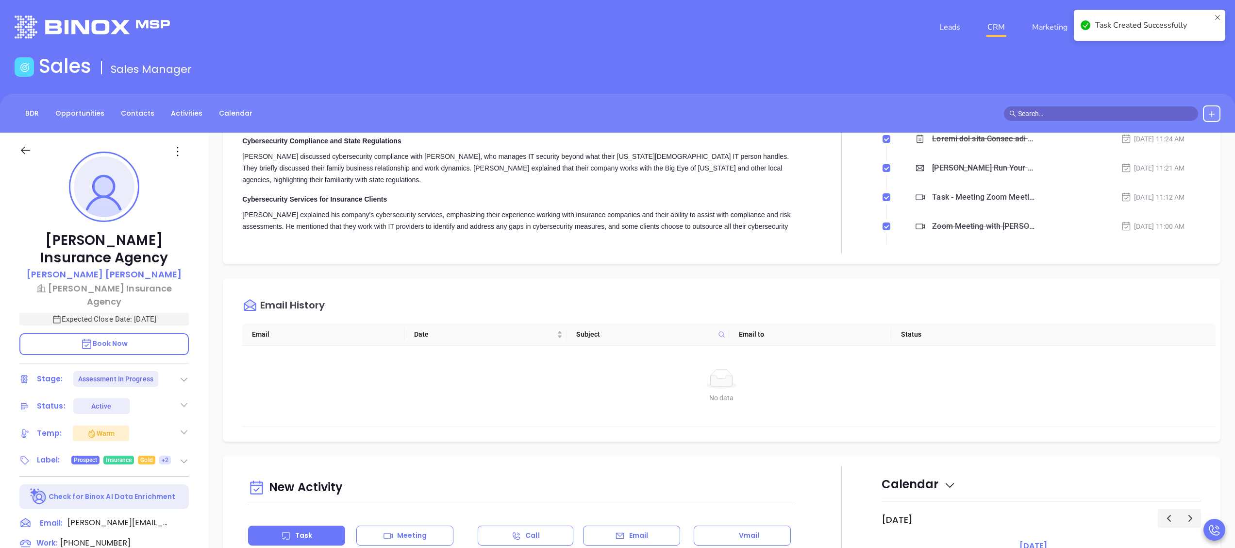
scroll to position [0, 0]
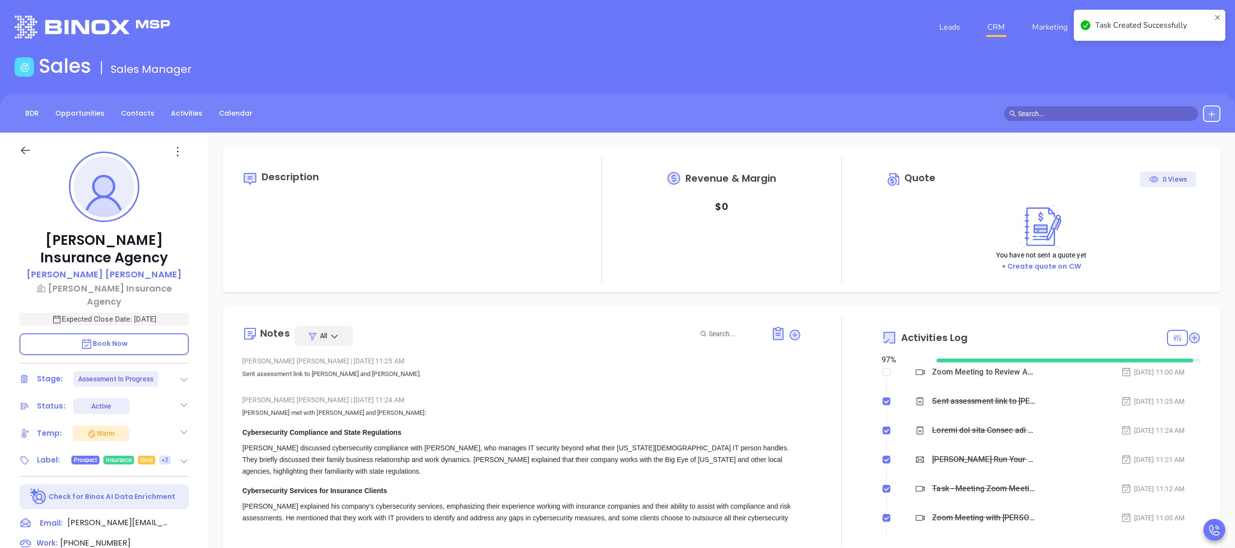
checkbox input "false"
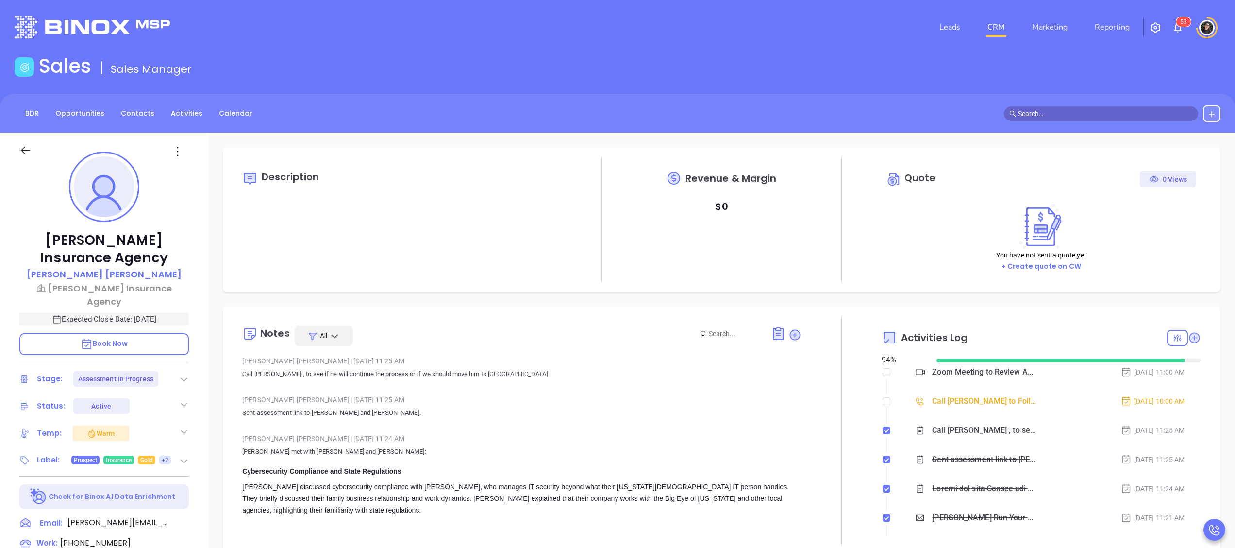
click at [1008, 22] on link "CRM" at bounding box center [995, 26] width 25 height 19
